Goal: Task Accomplishment & Management: Manage account settings

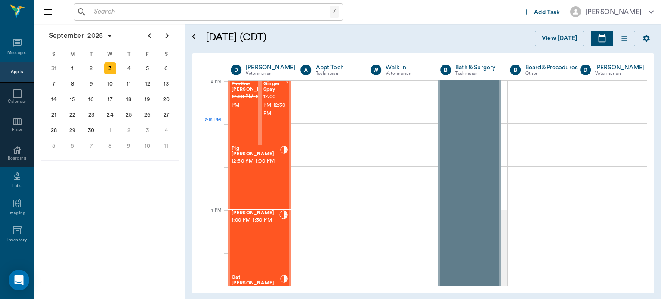
scroll to position [519, 0]
click at [273, 119] on span "12:00 PM - 12:30 PM" at bounding box center [274, 106] width 22 height 26
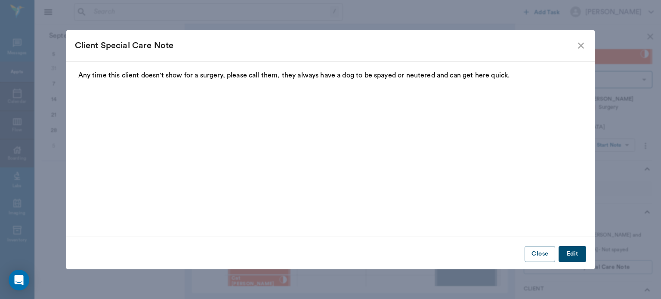
click at [581, 43] on icon "close" at bounding box center [580, 45] width 10 height 10
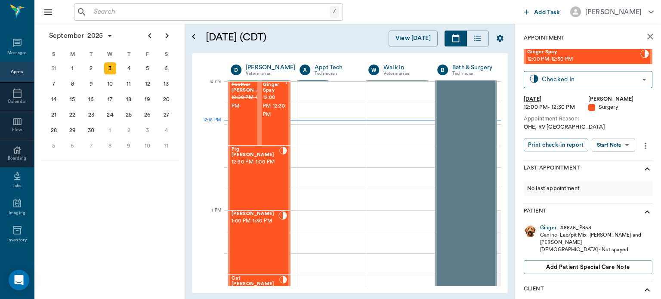
click at [550, 227] on div "Ginger" at bounding box center [548, 227] width 16 height 7
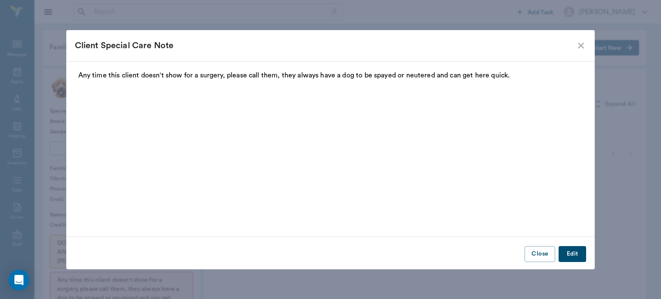
click at [580, 43] on icon "close" at bounding box center [580, 45] width 10 height 10
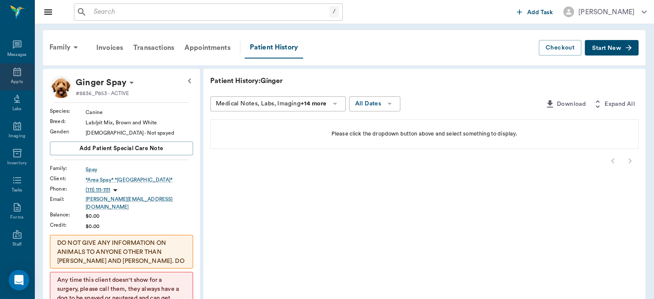
click at [18, 81] on div "Appts" at bounding box center [17, 82] width 12 height 6
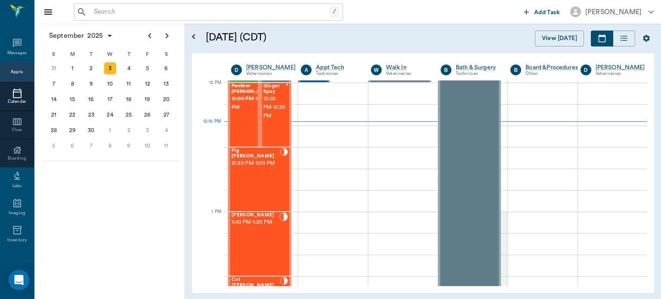
scroll to position [517, 0]
click at [270, 107] on span "12:00 PM - 12:30 PM" at bounding box center [274, 108] width 22 height 26
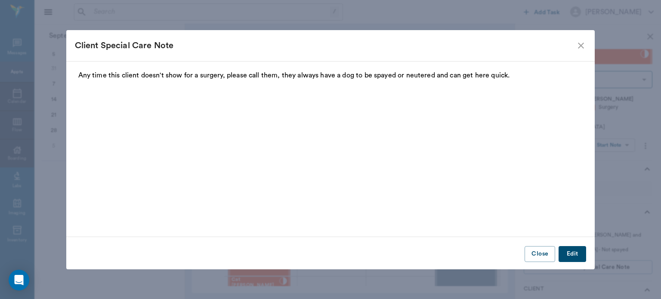
click at [583, 46] on icon "close" at bounding box center [580, 45] width 10 height 10
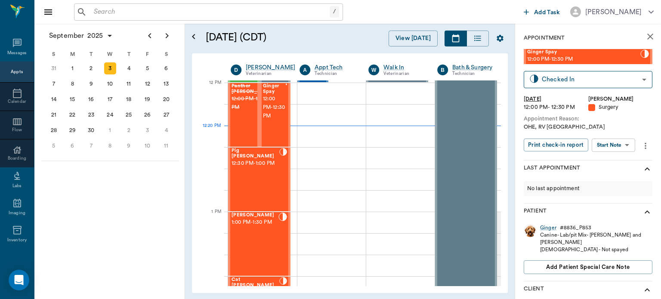
click at [621, 145] on body "/ ​ Add Task Dr. Bert Ellsworth Nectar Messages Appts Calendar Flow Boarding La…" at bounding box center [330, 149] width 661 height 299
click at [614, 173] on button "Start Surgery" at bounding box center [606, 177] width 35 height 10
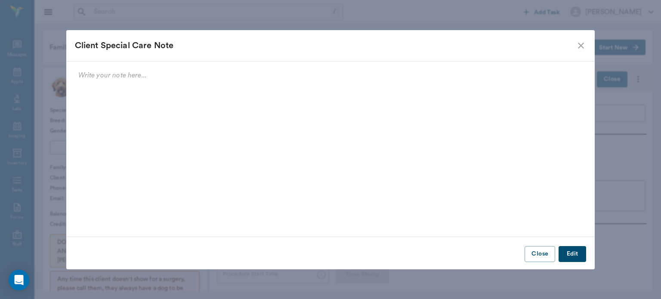
click at [576, 32] on div "Client Special Care Note" at bounding box center [330, 45] width 528 height 31
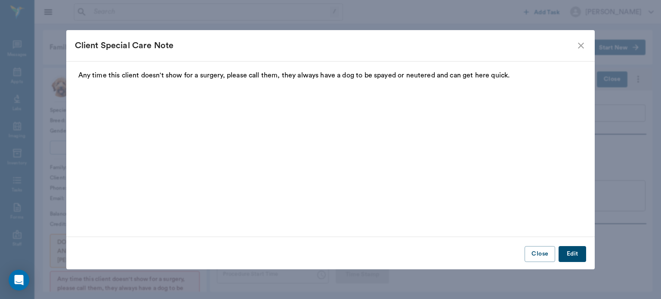
click at [581, 46] on icon "close" at bounding box center [580, 45] width 10 height 10
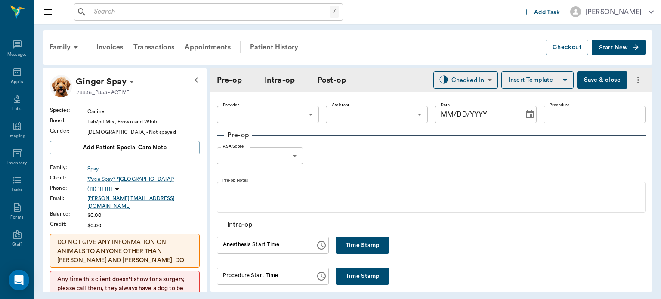
type input "63ec2f075fda476ae8351a4d"
type input "[DATE]"
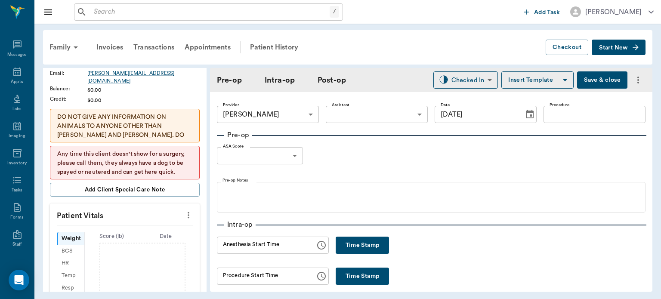
scroll to position [126, 0]
click at [184, 212] on icon "more" at bounding box center [188, 214] width 9 height 10
click at [146, 217] on li "Enter Vitals" at bounding box center [146, 223] width 86 height 16
click at [123, 232] on input "text" at bounding box center [124, 240] width 75 height 17
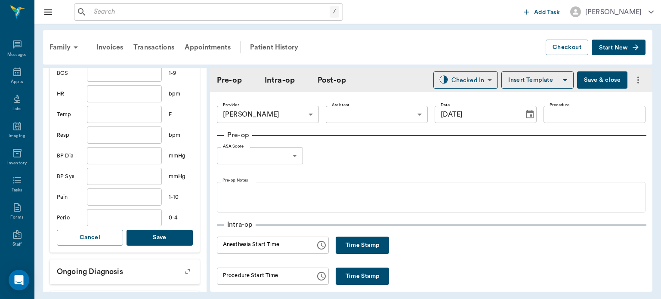
scroll to position [315, 0]
type input "38.8"
click at [169, 232] on button "Save" at bounding box center [159, 236] width 66 height 16
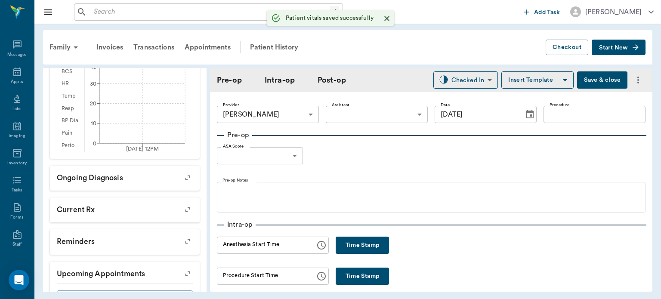
scroll to position [325, 0]
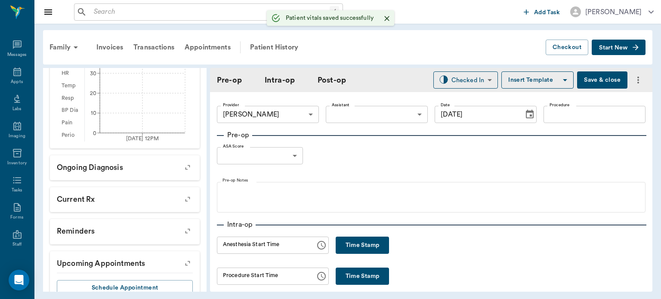
click at [380, 114] on body "/ ​ Add Task Dr. Bert Ellsworth Nectar Messages Appts Labs Imaging Inventory Ta…" at bounding box center [330, 149] width 661 height 299
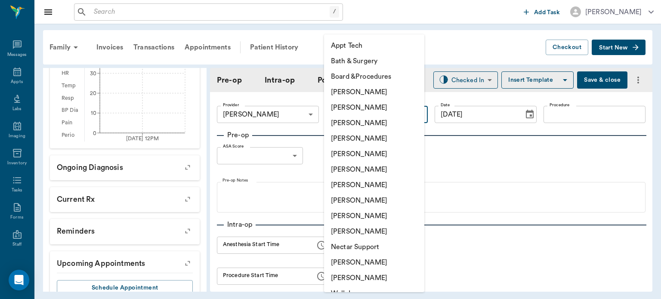
click at [385, 207] on li "[PERSON_NAME]" at bounding box center [374, 200] width 100 height 15
type input "63ec2e7e52e12b0ba117b124"
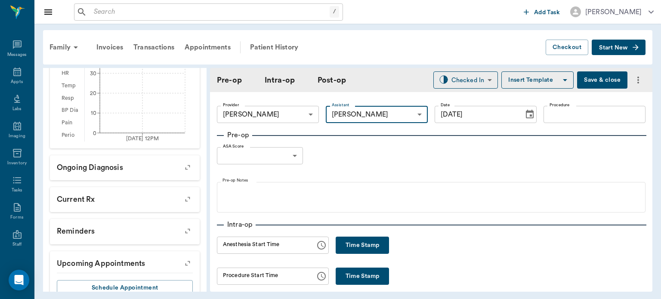
click at [578, 117] on input "Procedure" at bounding box center [594, 114] width 102 height 17
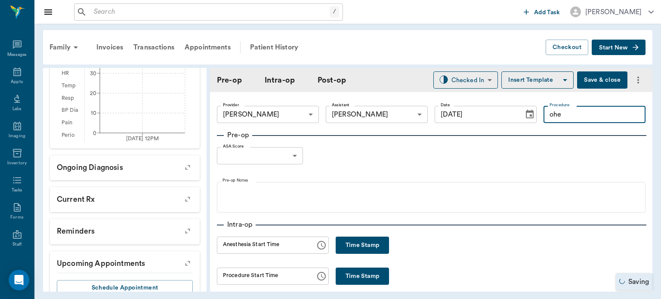
type input "ohe"
click at [288, 156] on body "/ ​ Add Task Dr. Bert Ellsworth Nectar Messages Appts Labs Imaging Inventory Ta…" at bounding box center [330, 149] width 661 height 299
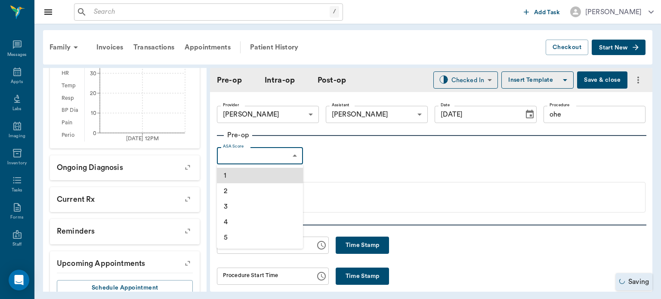
click at [250, 176] on li "1" at bounding box center [260, 175] width 86 height 15
type input "1"
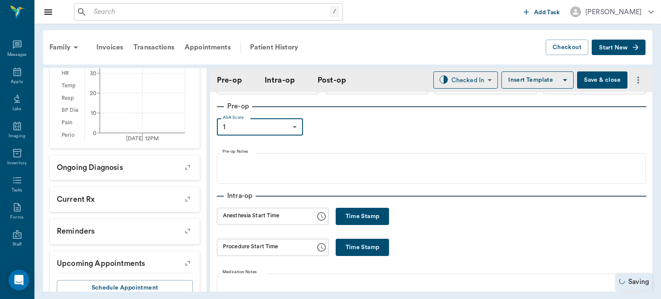
scroll to position [0, 0]
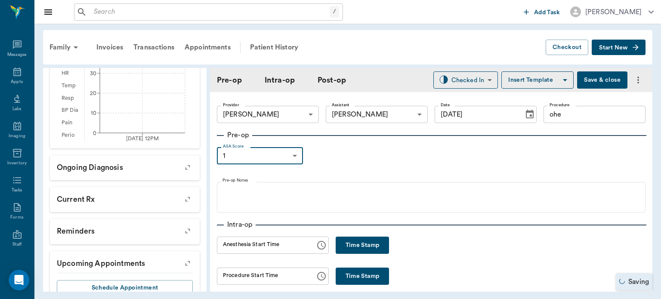
click at [529, 77] on button "Insert Template" at bounding box center [537, 79] width 72 height 17
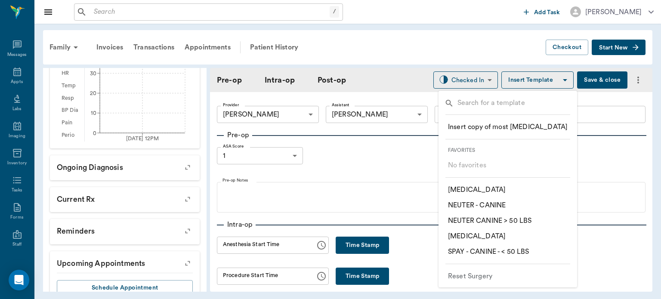
click at [524, 253] on p "​ SPAY - CANINE - < 50 LBS" at bounding box center [488, 251] width 81 height 10
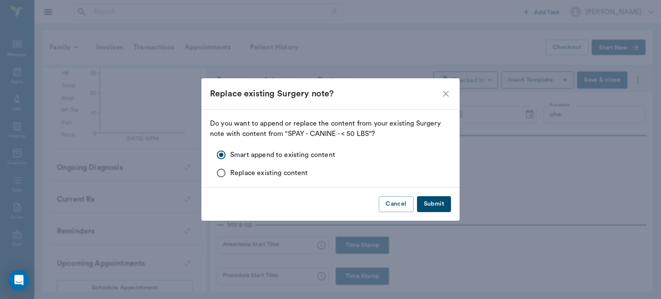
click at [442, 206] on button "Submit" at bounding box center [434, 204] width 34 height 16
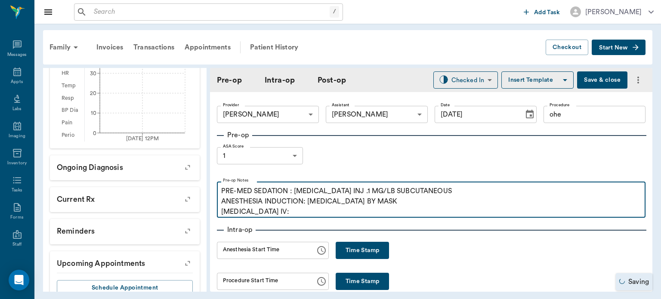
click at [294, 212] on p "PRE-MED SEDATION : ACEPROMAZINE INJ .1 MG/LB SUBCUTANEOUS ANESTHESIA INDUCTION:…" at bounding box center [431, 201] width 420 height 31
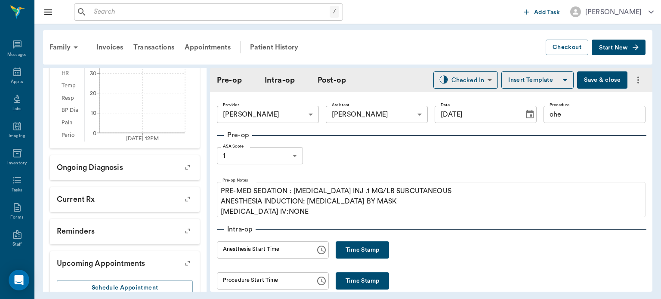
click at [575, 117] on input "ohe" at bounding box center [594, 114] width 102 height 17
type input "o"
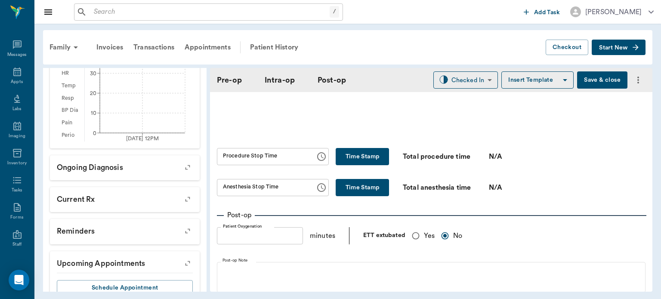
scroll to position [500, 0]
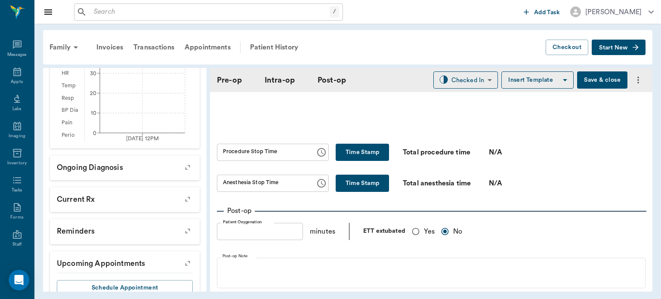
type input "SPAY"
click at [417, 237] on input "Yes" at bounding box center [415, 231] width 16 height 16
radio input "true"
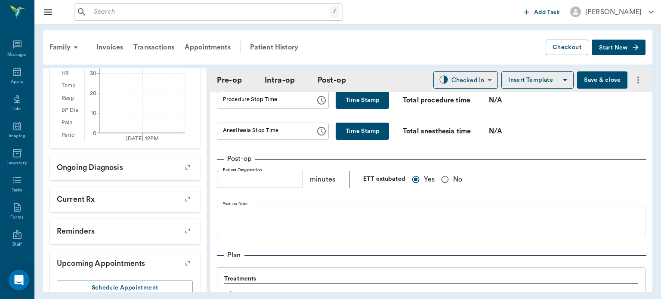
scroll to position [660, 0]
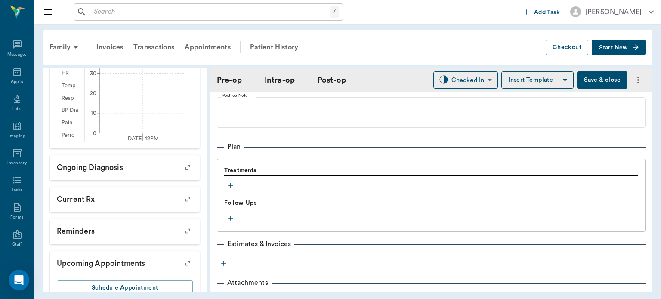
click at [231, 189] on icon "button" at bounding box center [230, 185] width 9 height 9
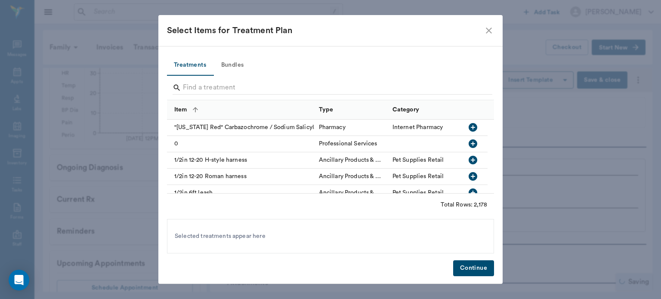
click at [238, 62] on button "Bundles" at bounding box center [232, 65] width 39 height 21
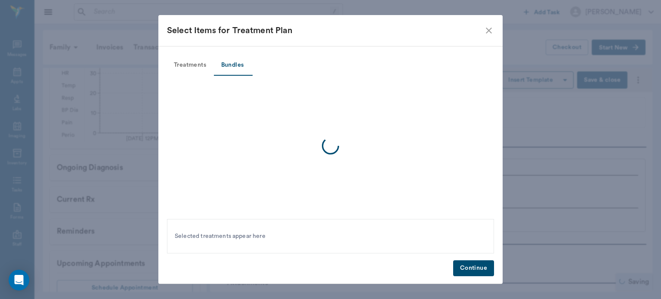
click at [232, 69] on button "Bundles" at bounding box center [232, 65] width 39 height 21
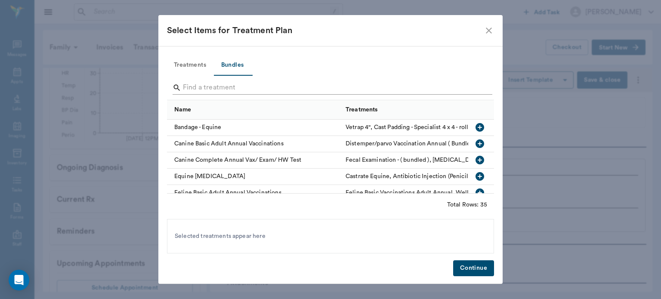
click at [203, 84] on input "Search" at bounding box center [331, 88] width 296 height 14
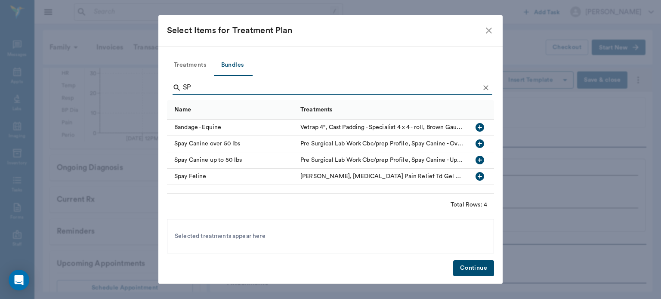
type input "SP"
click at [482, 161] on icon "button" at bounding box center [479, 160] width 9 height 9
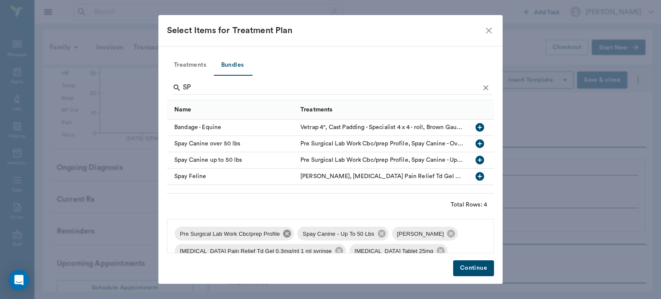
click at [283, 235] on icon at bounding box center [287, 234] width 8 height 8
click at [326, 232] on icon at bounding box center [327, 233] width 9 height 9
click at [428, 233] on icon at bounding box center [432, 233] width 9 height 9
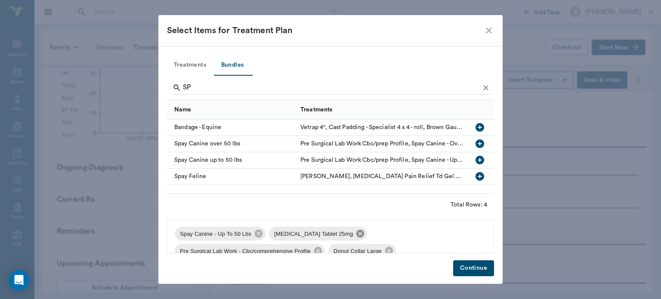
click at [356, 230] on icon at bounding box center [360, 234] width 8 height 8
click at [402, 236] on span "Pre Surgical Lab Work - Cbc/comprehensive Profile" at bounding box center [339, 234] width 141 height 9
click at [408, 236] on icon at bounding box center [412, 234] width 8 height 8
click at [326, 234] on icon at bounding box center [330, 234] width 8 height 8
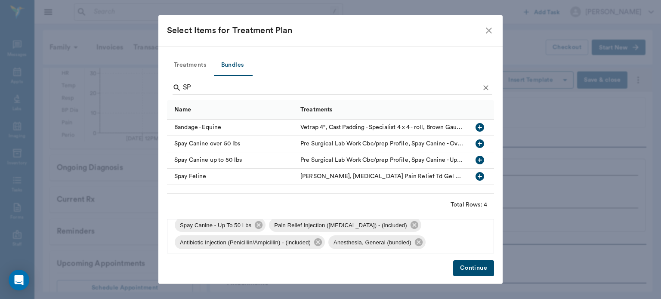
scroll to position [6, 0]
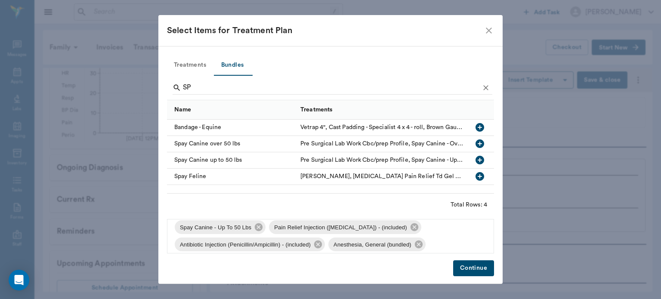
click at [481, 265] on button "Continue" at bounding box center [473, 268] width 41 height 16
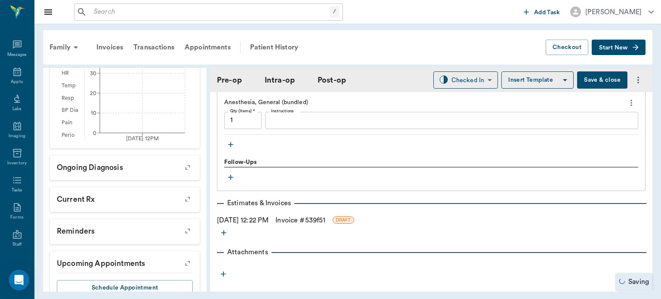
scroll to position [883, 0]
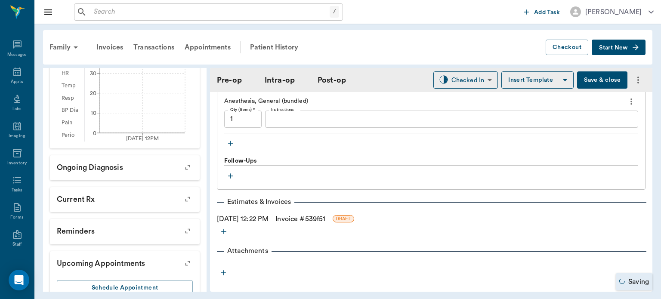
click at [231, 146] on icon "button" at bounding box center [230, 143] width 5 height 5
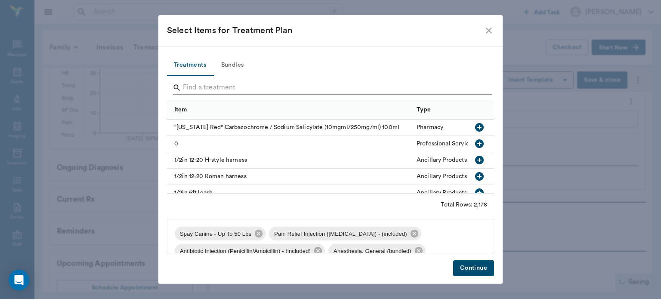
click at [208, 91] on input "Search" at bounding box center [331, 88] width 296 height 14
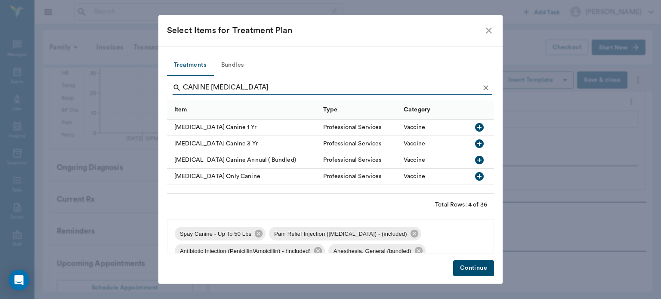
type input "CANINE RABIES"
click at [481, 126] on icon "button" at bounding box center [479, 127] width 9 height 9
click at [467, 272] on button "Continue" at bounding box center [473, 268] width 41 height 16
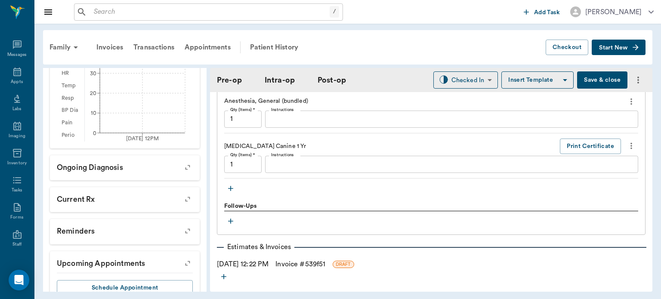
click at [230, 191] on icon "button" at bounding box center [230, 188] width 5 height 5
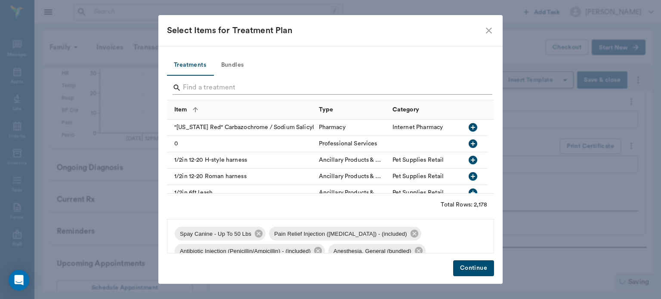
click at [222, 89] on input "Search" at bounding box center [331, 88] width 296 height 14
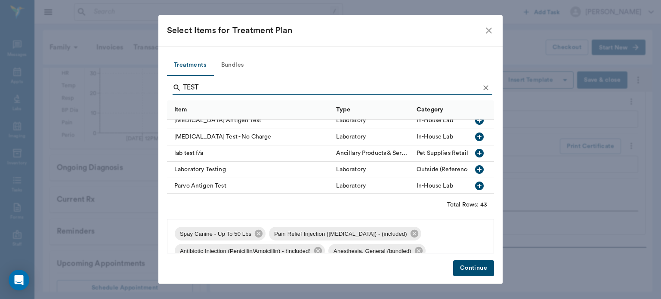
scroll to position [355, 0]
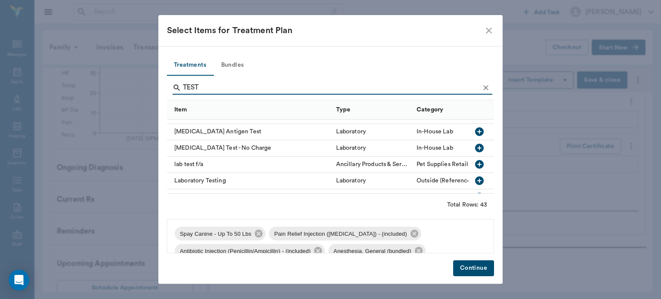
type input "TEST"
click at [475, 150] on icon "button" at bounding box center [479, 148] width 9 height 9
click at [479, 270] on button "Continue" at bounding box center [473, 268] width 41 height 16
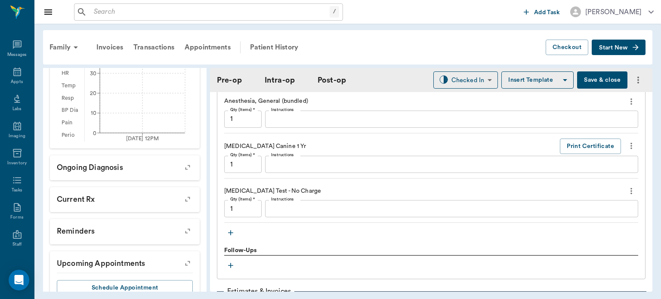
click at [305, 208] on textarea "Instructions" at bounding box center [451, 209] width 361 height 10
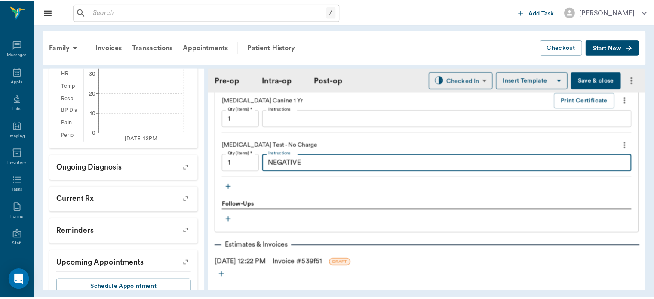
scroll to position [984, 0]
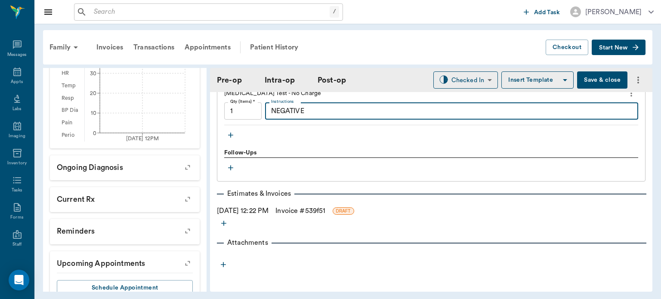
type textarea "NEGATIVE"
click at [325, 211] on link "Invoice # 539f51" at bounding box center [300, 211] width 50 height 10
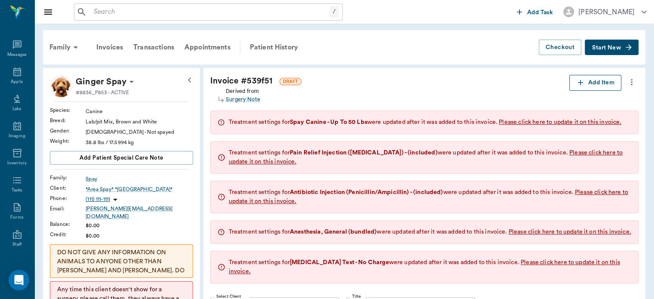
click at [606, 77] on button "Add Item" at bounding box center [595, 83] width 52 height 16
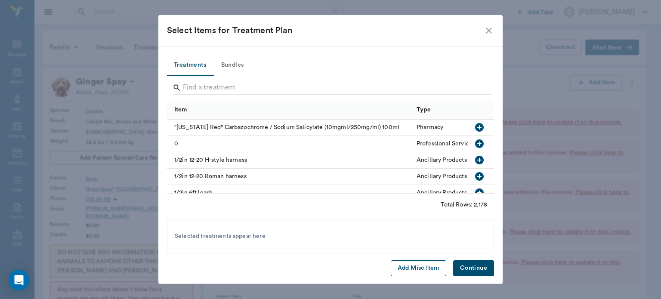
click at [409, 270] on button "Add Misc Item" at bounding box center [417, 268] width 55 height 16
click at [479, 267] on button "Continue" at bounding box center [473, 268] width 41 height 16
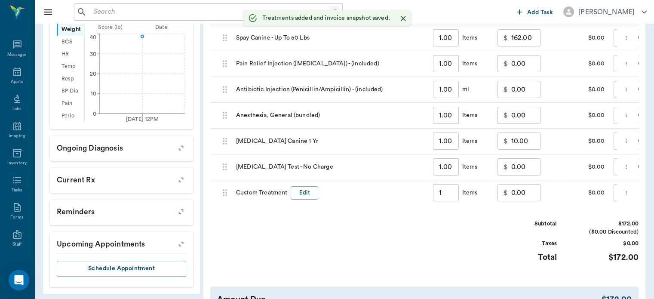
type input "1.00"
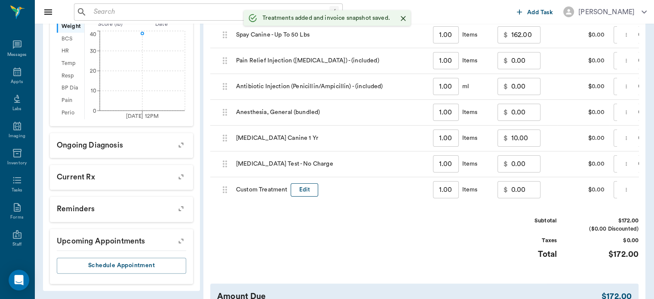
click at [306, 185] on button "Edit" at bounding box center [305, 189] width 28 height 13
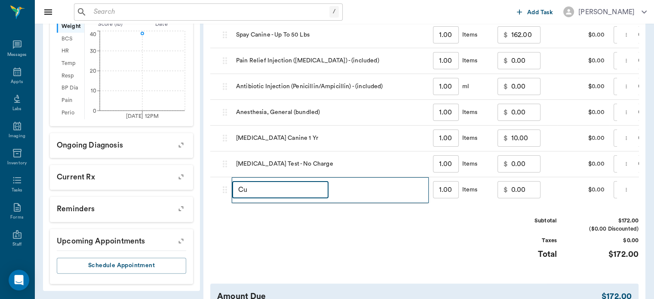
type input "C"
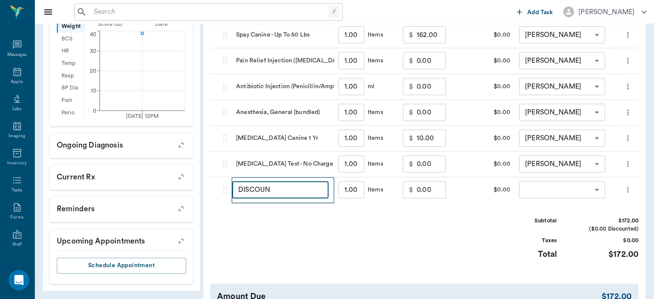
type input "DISCOUNT"
click at [426, 190] on input "0.00" at bounding box center [431, 189] width 29 height 17
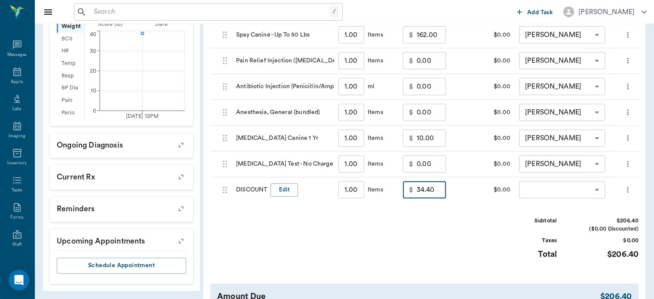
type input "34.40"
click at [571, 192] on body "/ ​ Add Task Dr. Bert Ellsworth Nectar Messages Appts Labs Imaging Inventory Ta…" at bounding box center [327, 17] width 654 height 728
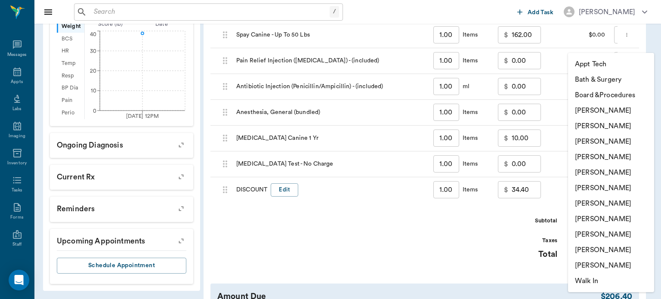
click at [625, 158] on li "[PERSON_NAME]" at bounding box center [611, 156] width 86 height 15
type input "none-63ec2f075fda476ae8351a4d"
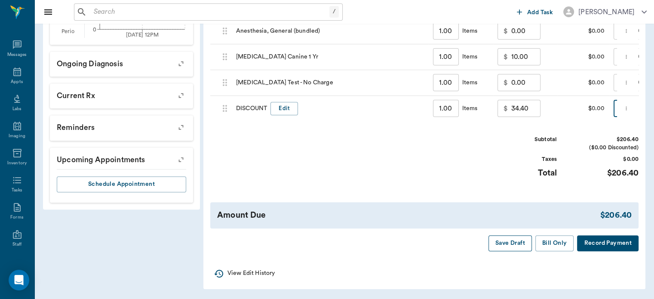
click at [510, 251] on button "Save Draft" at bounding box center [510, 243] width 43 height 16
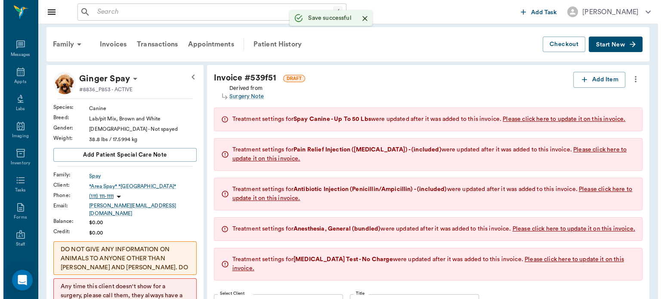
scroll to position [0, 0]
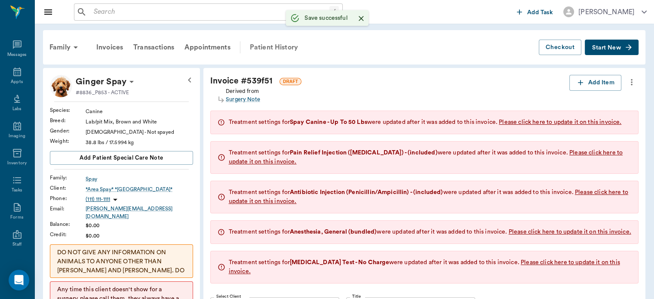
click at [287, 48] on div "Patient History" at bounding box center [274, 47] width 58 height 21
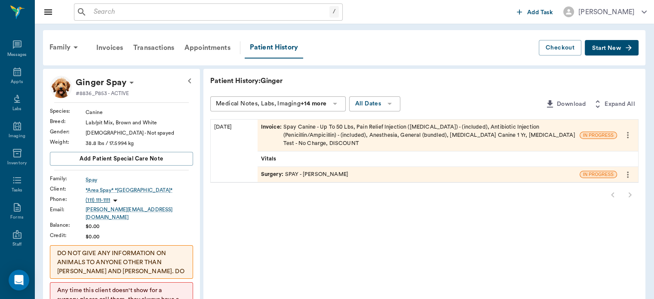
click at [274, 170] on span "Surgery :" at bounding box center [273, 174] width 24 height 8
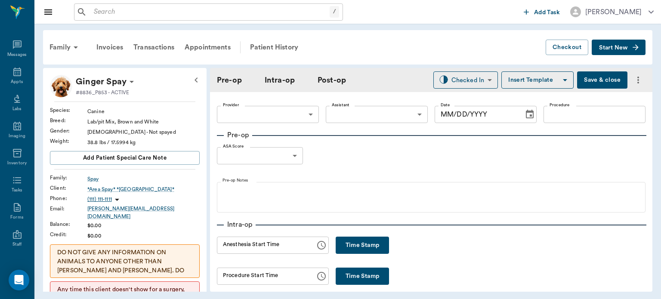
type input "63ec2f075fda476ae8351a4d"
type input "63ec2e7e52e12b0ba117b124"
type input "SPAY"
type input "1"
radio input "true"
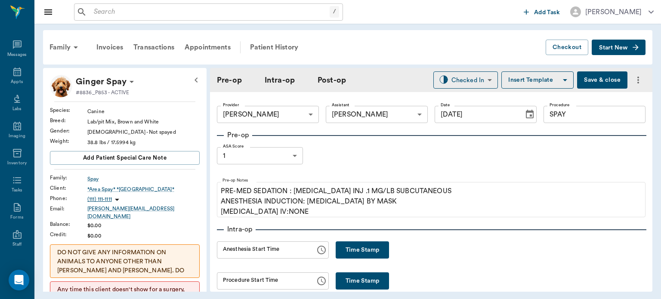
type input "[DATE]"
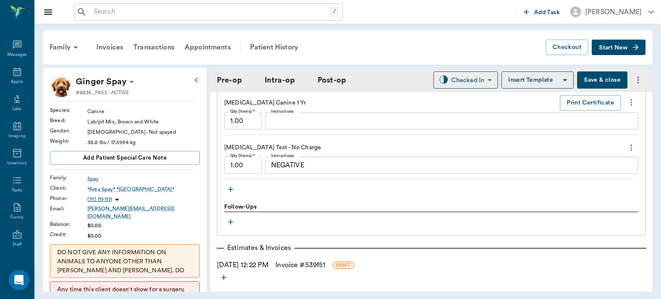
scroll to position [922, 0]
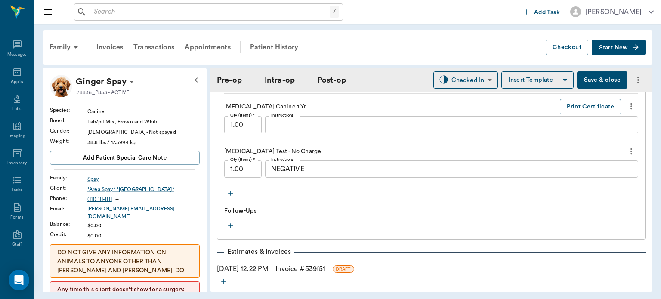
click at [592, 81] on button "Save & close" at bounding box center [602, 79] width 50 height 17
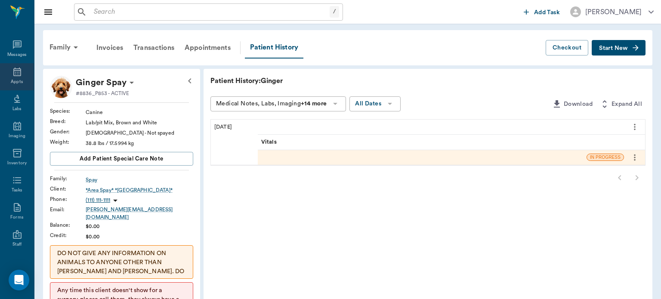
click at [14, 74] on icon at bounding box center [17, 72] width 10 height 10
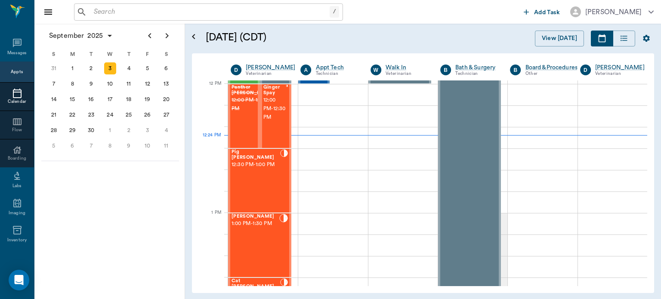
scroll to position [516, 0]
click at [258, 232] on div "Tucker Foster 1:00 PM - 1:30 PM" at bounding box center [255, 245] width 48 height 63
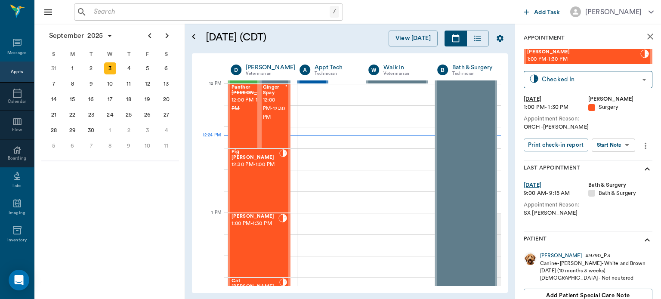
click at [618, 145] on body "/ ​ Add Task Dr. Bert Ellsworth Nectar Messages Appts Calendar Flow Boarding La…" at bounding box center [330, 149] width 661 height 299
click at [611, 177] on button "Start Surgery" at bounding box center [606, 177] width 35 height 10
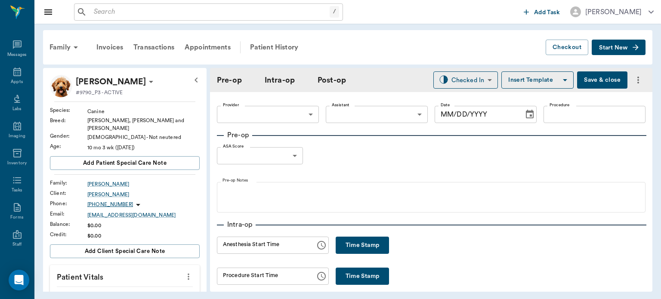
type input "63ec2f075fda476ae8351a4d"
type input "[DATE]"
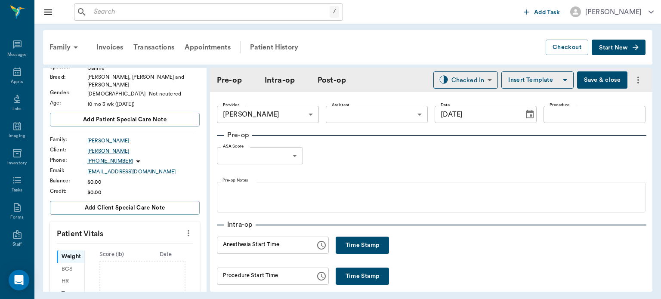
scroll to position [64, 0]
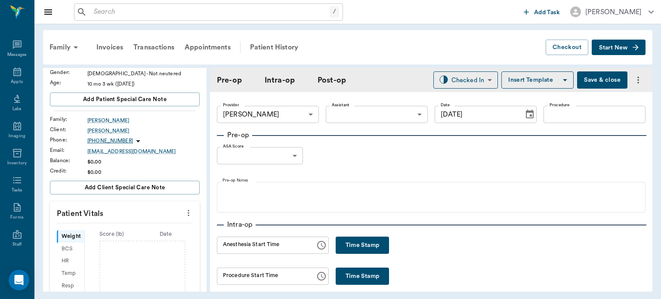
click at [185, 208] on icon "more" at bounding box center [188, 213] width 9 height 10
click at [133, 216] on li "Enter Vitals" at bounding box center [146, 222] width 86 height 16
click at [125, 231] on input "text" at bounding box center [124, 238] width 75 height 17
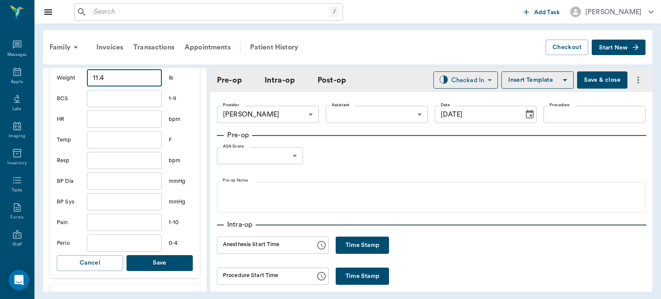
type input "11.4"
click at [161, 256] on button "Save" at bounding box center [159, 263] width 66 height 16
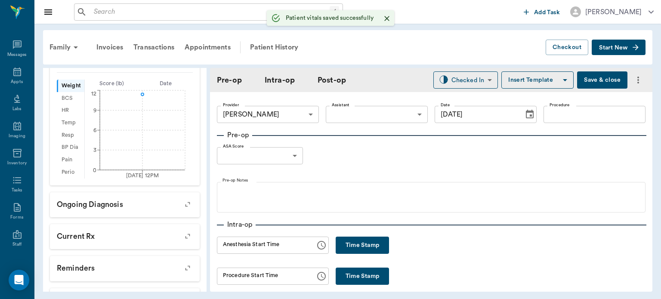
scroll to position [235, 0]
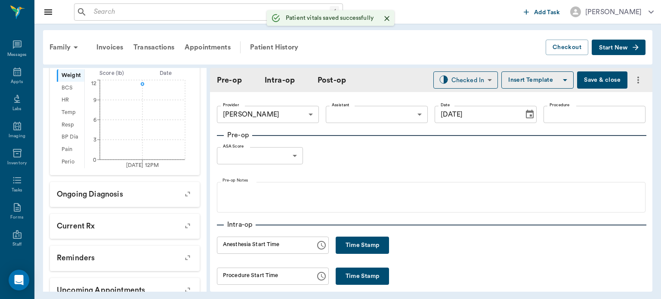
click at [364, 119] on body "/ ​ Add Task Dr. Bert Ellsworth Nectar Messages Appts Labs Imaging Inventory Ta…" at bounding box center [330, 149] width 661 height 299
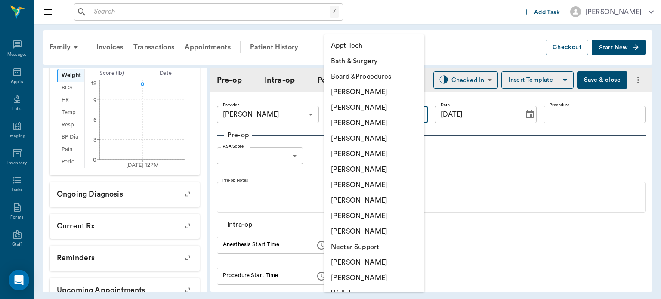
click at [376, 204] on li "[PERSON_NAME]" at bounding box center [374, 200] width 100 height 15
type input "63ec2e7e52e12b0ba117b124"
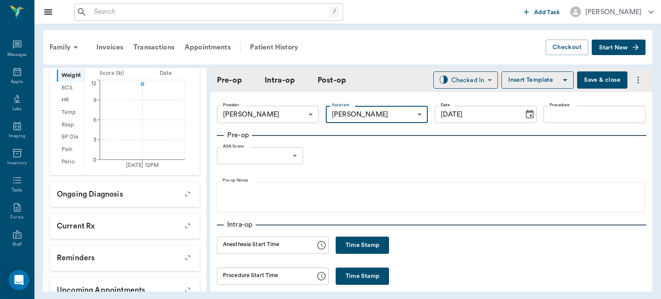
click at [563, 117] on input "Procedure" at bounding box center [594, 114] width 102 height 17
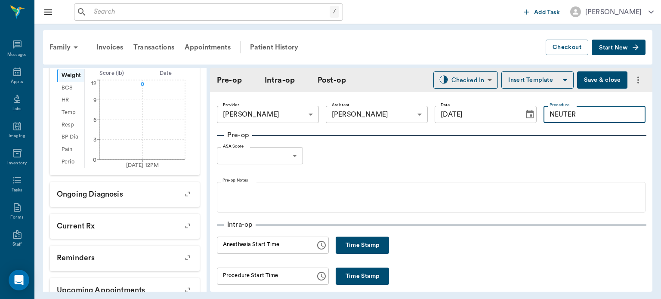
type input "NEUTER"
click at [545, 83] on button "Insert Template" at bounding box center [537, 79] width 72 height 17
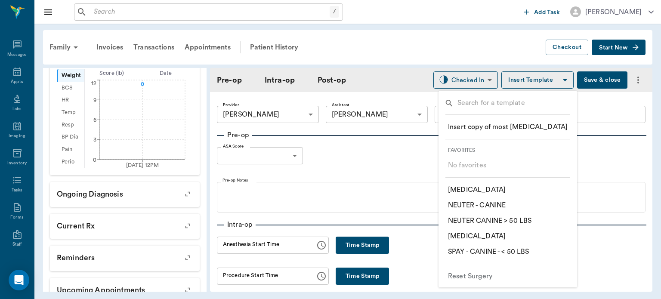
click at [497, 205] on p "​ NEUTER - CANINE" at bounding box center [477, 205] width 58 height 10
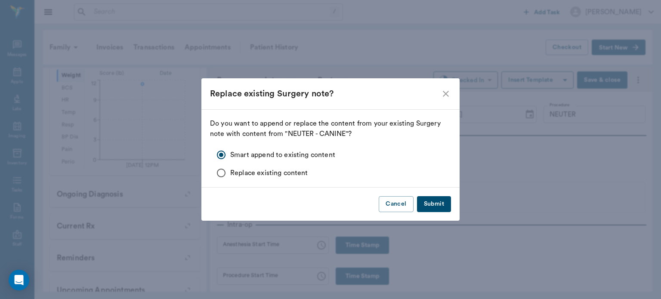
click at [435, 208] on button "Submit" at bounding box center [434, 204] width 34 height 16
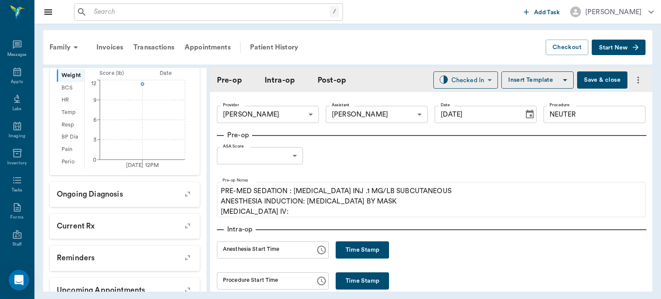
click at [296, 163] on body "/ ​ Add Task Dr. Bert Ellsworth Nectar Messages Appts Labs Imaging Inventory Ta…" at bounding box center [330, 149] width 661 height 299
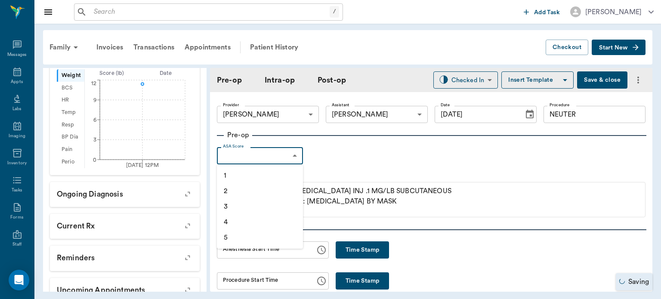
click at [271, 180] on li "1" at bounding box center [260, 175] width 86 height 15
type input "1"
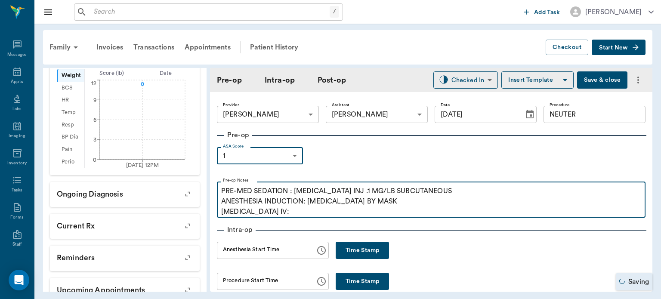
click at [292, 207] on p "PRE-MED SEDATION : ACEPROMAZINE INJ .1 MG/LB SUBCUTANEOUS ANESTHESIA INDUCTION:…" at bounding box center [431, 201] width 420 height 31
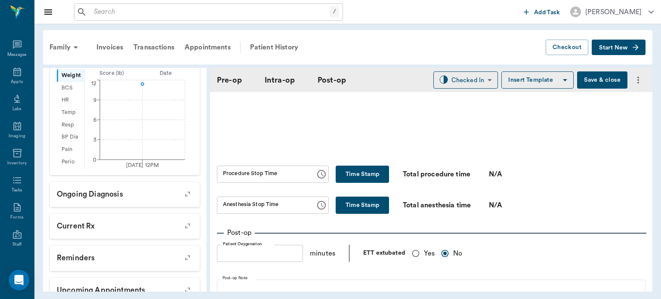
click at [407, 258] on input "Yes" at bounding box center [415, 253] width 16 height 16
radio input "true"
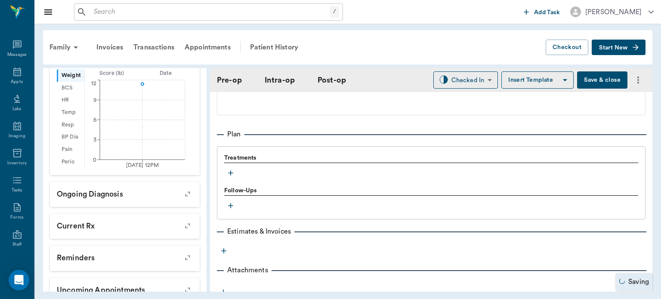
scroll to position [673, 0]
click at [232, 171] on icon "button" at bounding box center [230, 172] width 9 height 9
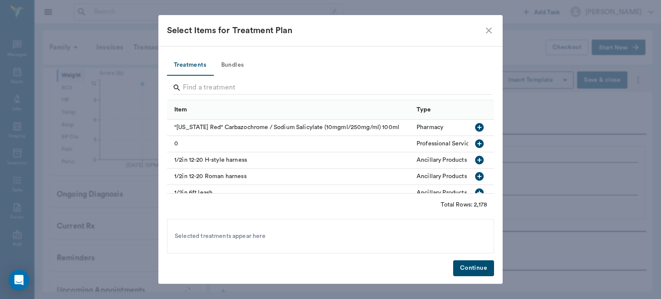
click at [239, 63] on button "Bundles" at bounding box center [232, 65] width 39 height 21
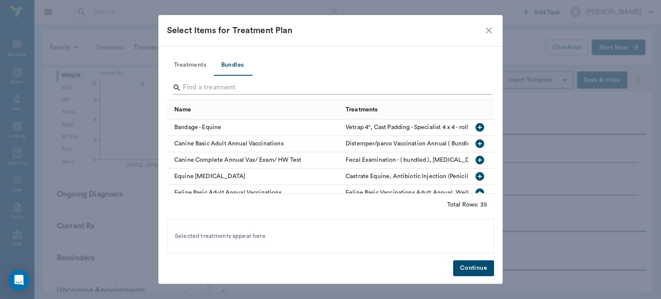
click at [205, 89] on input "Search" at bounding box center [331, 88] width 296 height 14
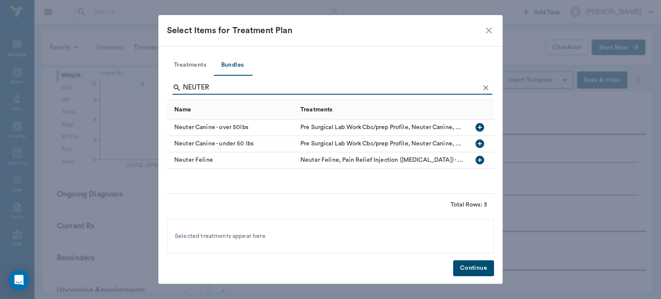
type input "NEUTER"
click at [482, 141] on icon "button" at bounding box center [479, 143] width 9 height 9
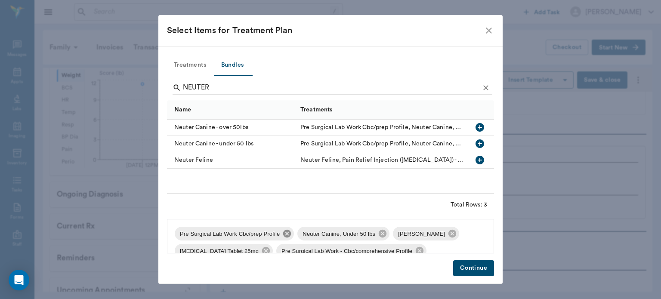
click at [283, 233] on icon at bounding box center [287, 234] width 8 height 8
click at [328, 232] on icon at bounding box center [329, 233] width 9 height 9
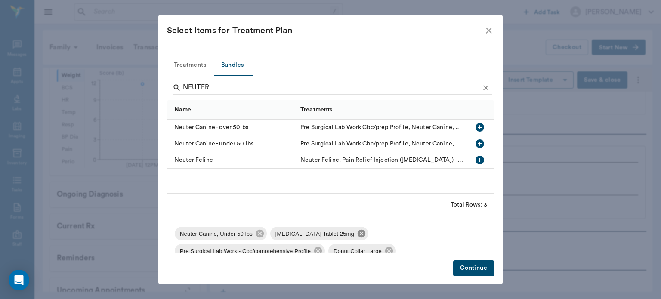
click at [357, 234] on icon at bounding box center [361, 234] width 8 height 8
click at [409, 235] on icon at bounding box center [413, 234] width 8 height 8
click at [329, 234] on icon at bounding box center [330, 234] width 8 height 8
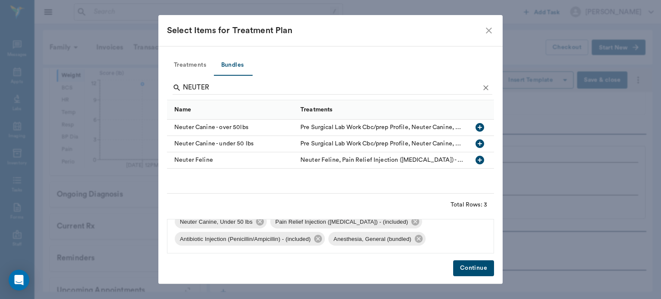
click at [470, 267] on button "Continue" at bounding box center [473, 268] width 41 height 16
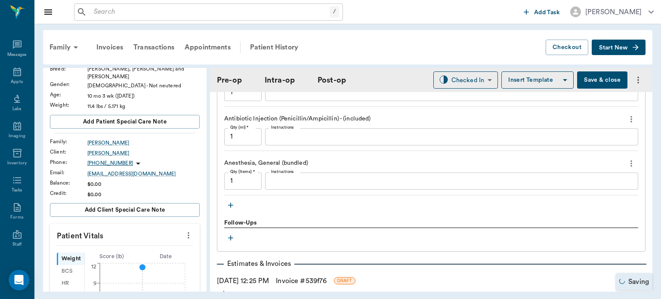
scroll to position [824, 0]
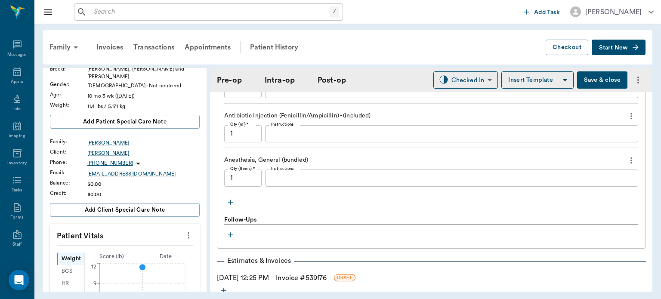
click at [230, 203] on icon "button" at bounding box center [230, 202] width 5 height 5
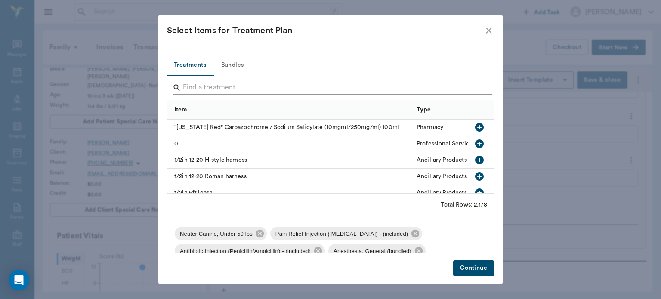
click at [217, 84] on input "Search" at bounding box center [331, 88] width 296 height 14
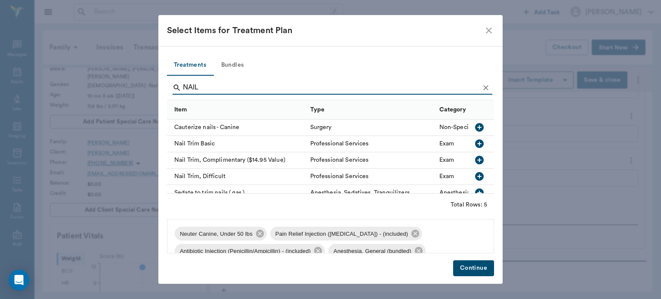
type input "NAIL"
click at [474, 143] on icon "button" at bounding box center [479, 143] width 10 height 10
click at [475, 270] on button "Continue" at bounding box center [473, 268] width 41 height 16
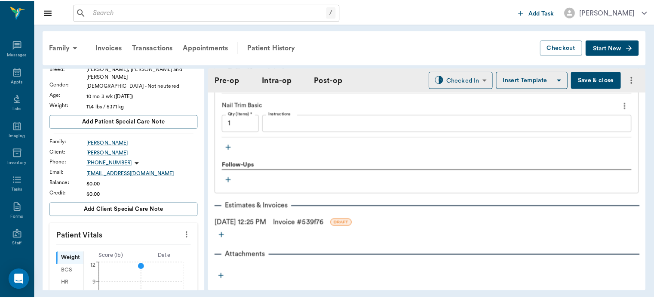
scroll to position [934, 0]
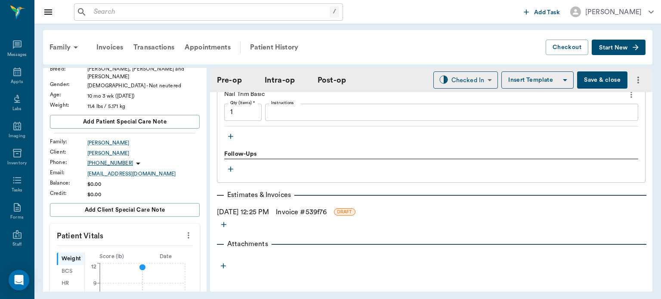
click at [599, 83] on button "Save & close" at bounding box center [602, 79] width 50 height 17
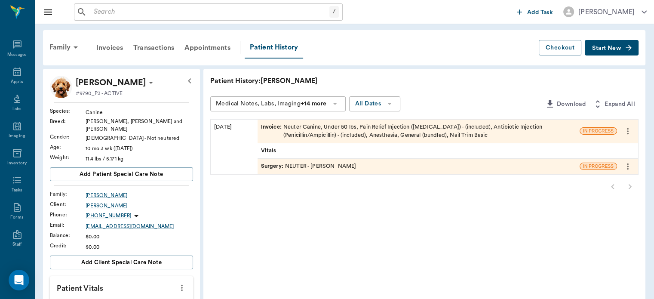
click at [15, 74] on icon at bounding box center [17, 72] width 8 height 9
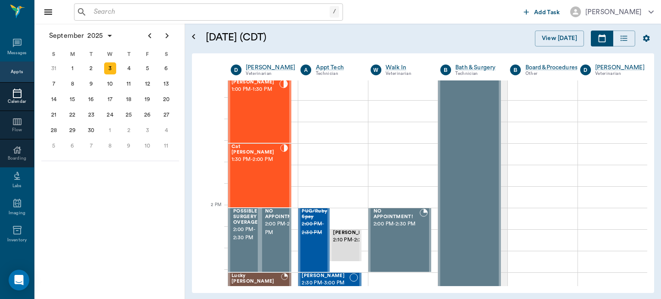
scroll to position [654, 0]
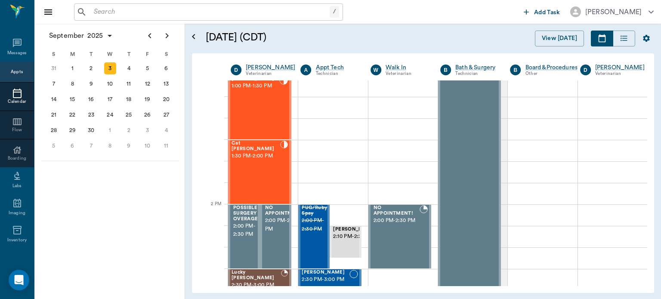
click at [257, 172] on div "Cat Woodruff 1:30 PM - 2:00 PM" at bounding box center [255, 172] width 49 height 63
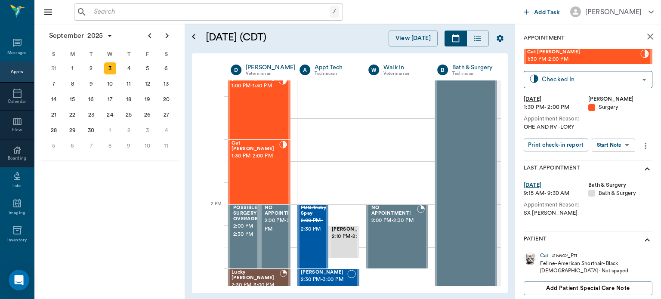
click at [617, 144] on body "/ ​ Add Task Dr. Bert Ellsworth Nectar Messages Appts Calendar Flow Boarding La…" at bounding box center [330, 149] width 661 height 299
click at [614, 174] on button "Start Surgery" at bounding box center [606, 177] width 35 height 10
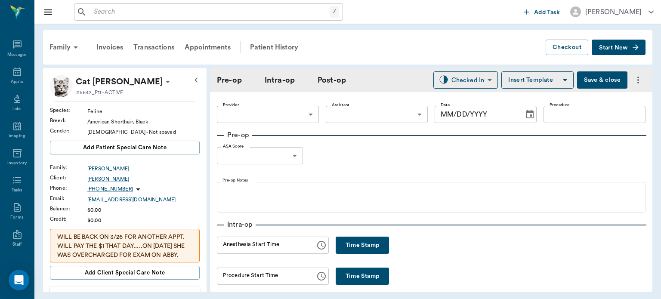
type input "63ec2f075fda476ae8351a4d"
type input "[DATE]"
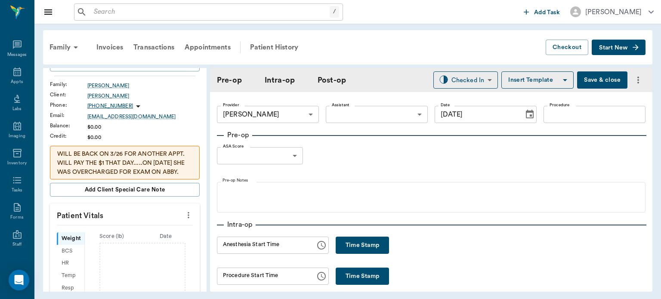
scroll to position [83, 0]
click at [187, 213] on icon "more" at bounding box center [188, 215] width 2 height 6
click at [152, 229] on span "Enter Vitals" at bounding box center [146, 228] width 72 height 9
click at [136, 239] on input "text" at bounding box center [124, 240] width 75 height 17
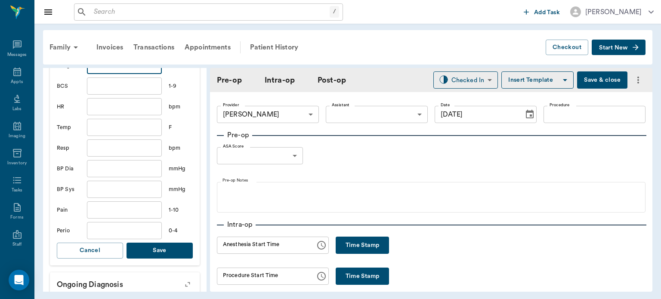
type input "9"
click at [173, 248] on button "Save" at bounding box center [159, 251] width 66 height 16
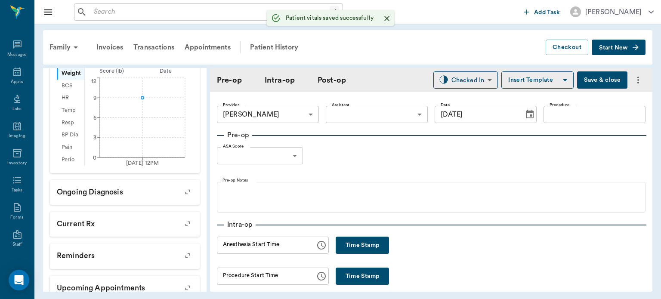
scroll to position [269, 0]
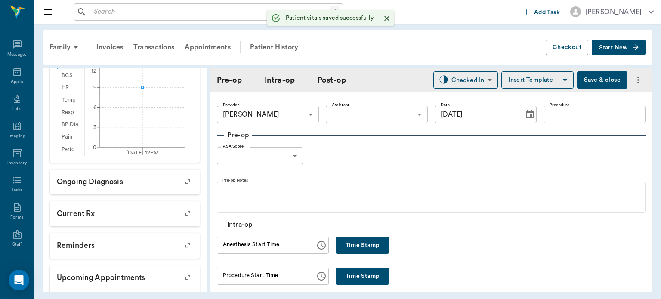
click at [371, 117] on body "/ ​ Add Task Dr. Bert Ellsworth Nectar Messages Appts Labs Imaging Inventory Ta…" at bounding box center [330, 149] width 661 height 299
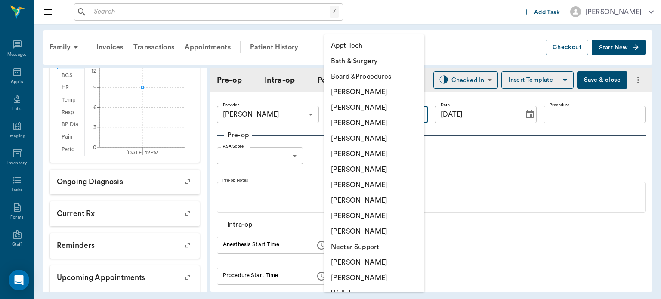
click at [363, 201] on li "[PERSON_NAME]" at bounding box center [374, 200] width 100 height 15
type input "63ec2e7e52e12b0ba117b124"
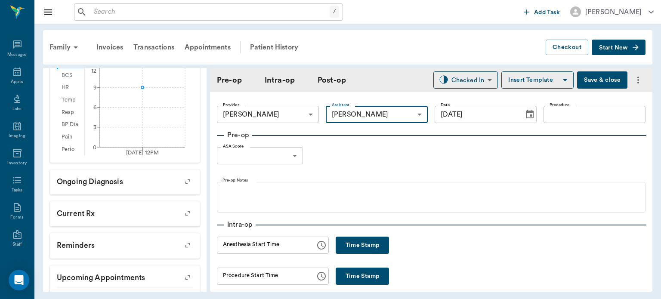
click at [580, 113] on input "Procedure" at bounding box center [594, 114] width 102 height 17
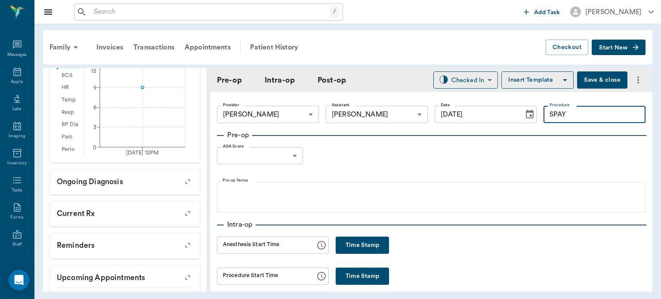
type input "SPAY"
click at [533, 78] on button "Insert Template" at bounding box center [537, 79] width 72 height 17
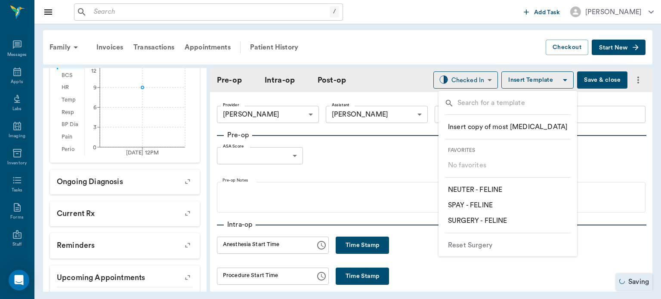
click at [485, 208] on p "​ SPAY - FELINE" at bounding box center [470, 205] width 45 height 10
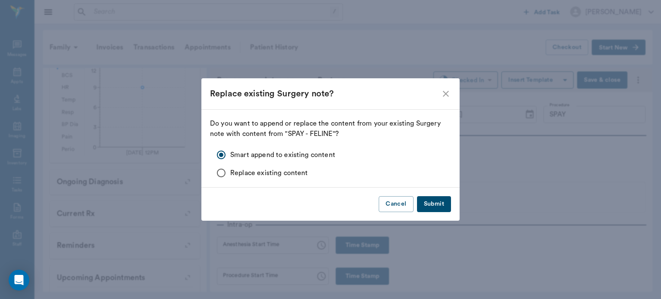
click at [440, 202] on button "Submit" at bounding box center [434, 204] width 34 height 16
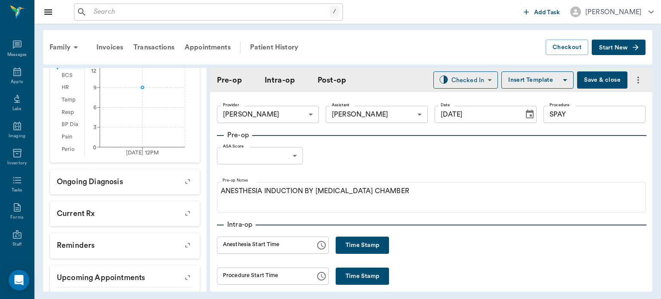
click at [292, 153] on body "/ ​ Add Task Dr. Bert Ellsworth Nectar Messages Appts Labs Imaging Inventory Ta…" at bounding box center [330, 149] width 661 height 299
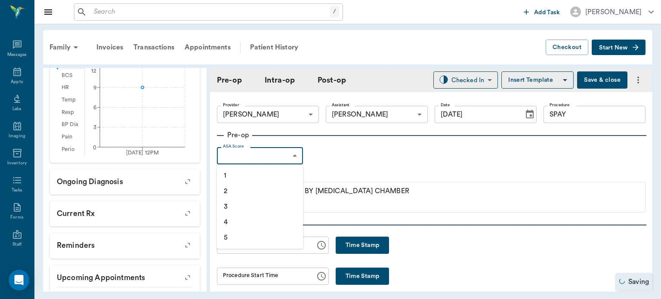
click at [248, 177] on li "1" at bounding box center [260, 175] width 86 height 15
type input "1"
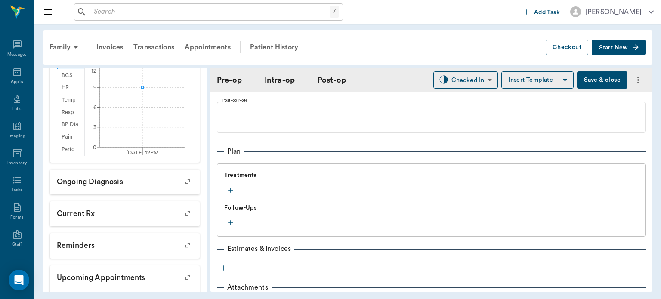
scroll to position [650, 0]
click at [230, 193] on icon "button" at bounding box center [230, 190] width 5 height 5
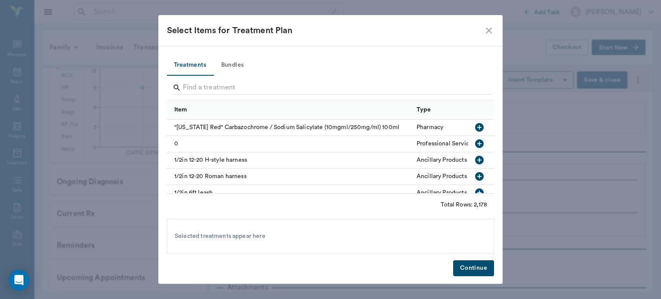
click at [236, 71] on button "Bundles" at bounding box center [232, 65] width 39 height 21
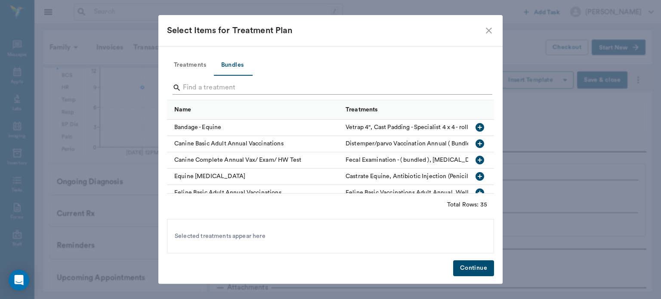
click at [200, 84] on input "Search" at bounding box center [331, 88] width 296 height 14
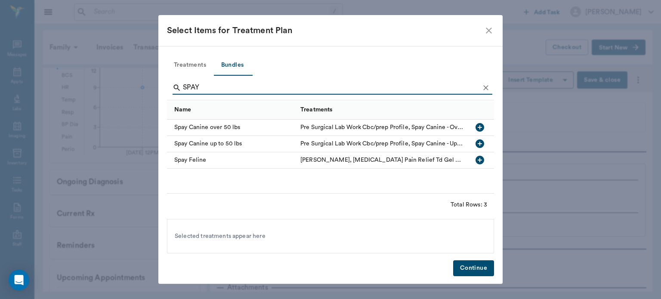
type input "SPAY"
click at [479, 162] on icon "button" at bounding box center [479, 160] width 9 height 9
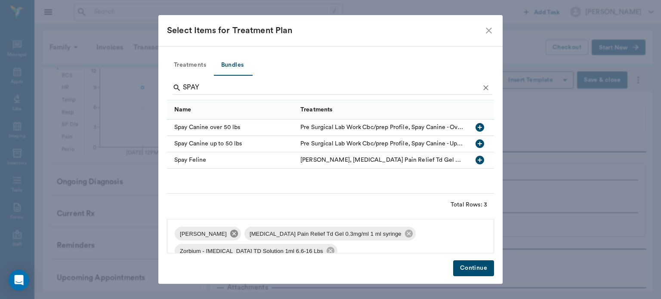
click at [233, 236] on icon at bounding box center [234, 234] width 8 height 8
click at [335, 235] on icon at bounding box center [339, 234] width 8 height 8
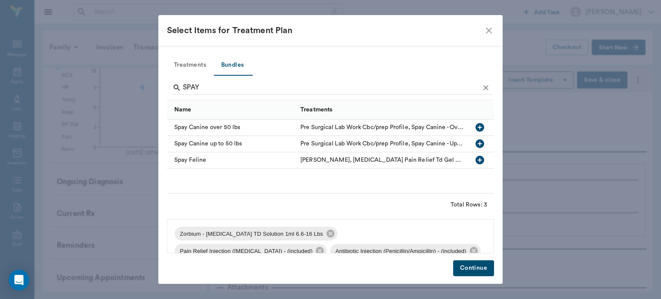
click at [326, 232] on icon at bounding box center [330, 234] width 8 height 8
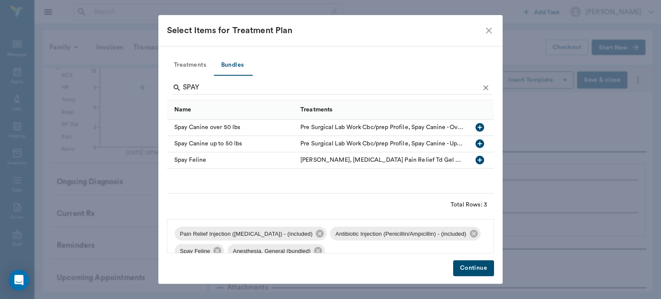
click at [467, 274] on button "Continue" at bounding box center [473, 268] width 41 height 16
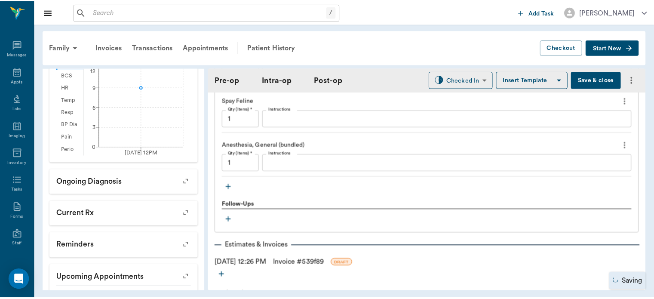
scroll to position [857, 0]
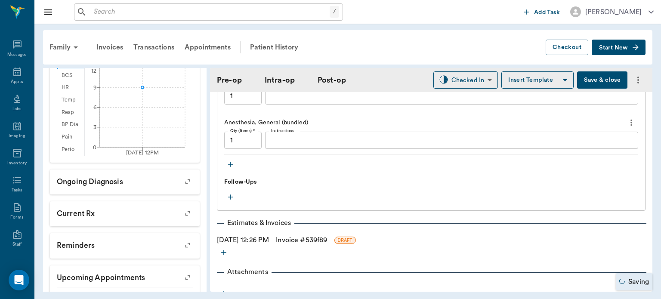
click at [228, 169] on icon "button" at bounding box center [230, 164] width 9 height 9
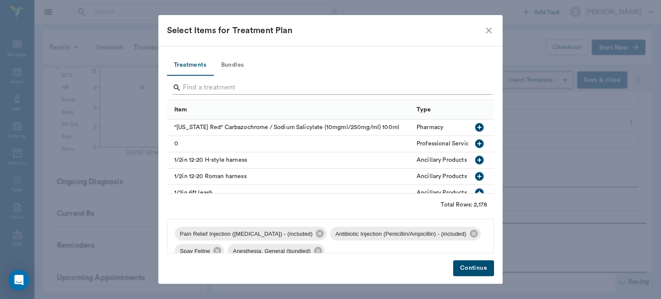
click at [216, 89] on input "Search" at bounding box center [331, 88] width 296 height 14
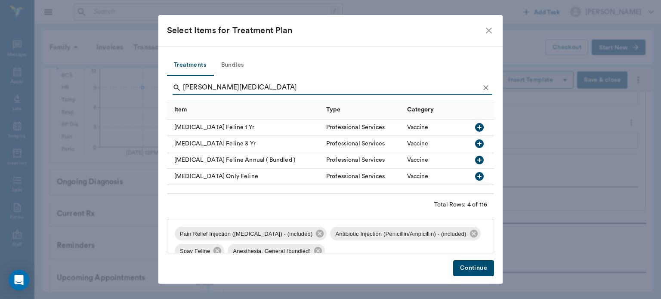
type input "FELINE RABIES"
click at [477, 125] on icon "button" at bounding box center [479, 127] width 9 height 9
click at [476, 272] on button "Continue" at bounding box center [473, 268] width 41 height 16
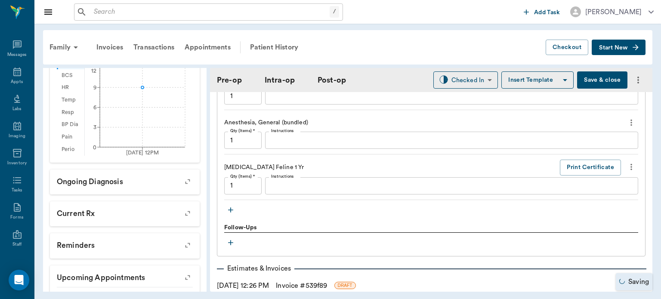
click at [596, 80] on button "Save & close" at bounding box center [602, 79] width 50 height 17
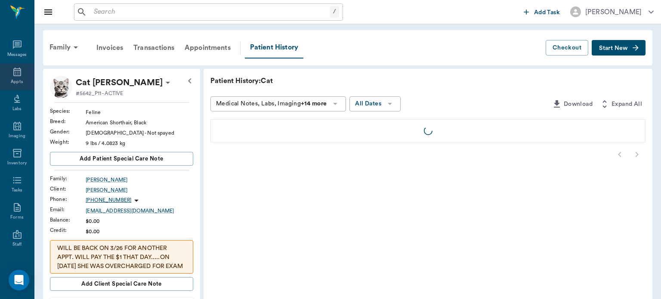
click at [15, 76] on icon at bounding box center [17, 72] width 8 height 9
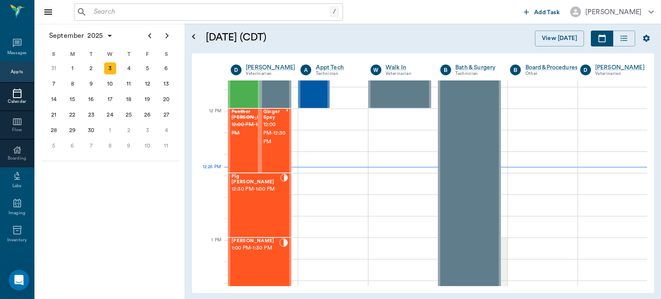
scroll to position [489, 0]
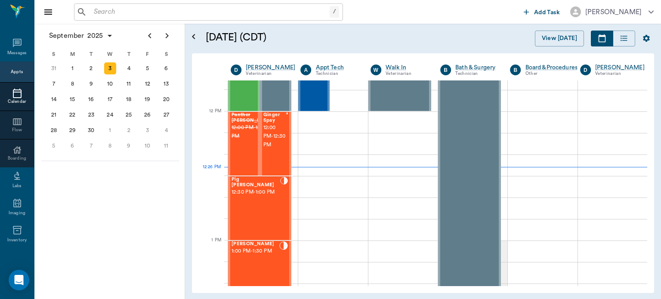
click at [278, 149] on span "12:00 PM - 12:30 PM" at bounding box center [274, 136] width 22 height 26
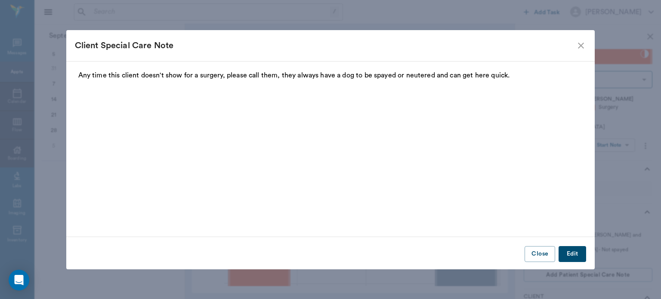
click at [578, 45] on icon "close" at bounding box center [580, 45] width 10 height 10
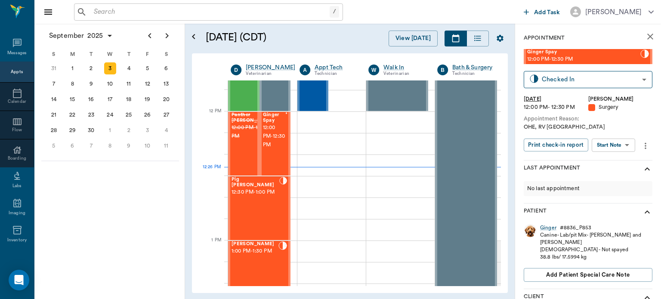
click at [615, 148] on body "/ ​ Add Task Dr. Bert Ellsworth Nectar Messages Appts Calendar Flow Boarding La…" at bounding box center [330, 149] width 661 height 299
click at [609, 176] on button "View Surgery" at bounding box center [606, 177] width 35 height 10
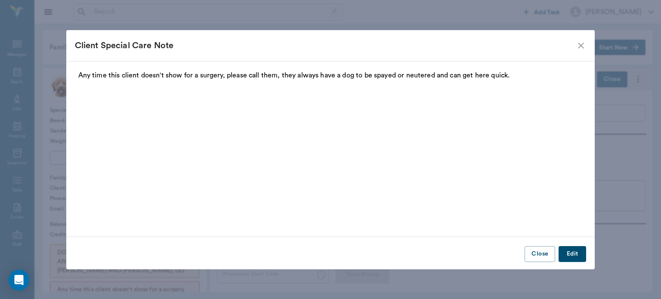
click at [580, 46] on icon "close" at bounding box center [581, 46] width 6 height 6
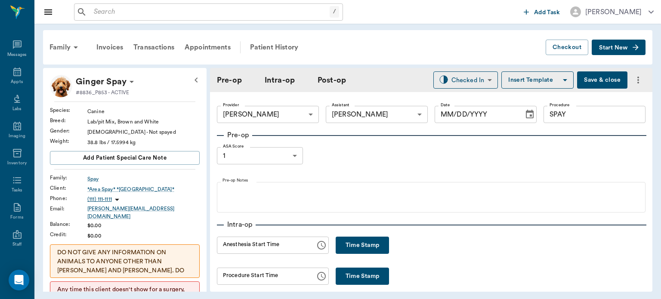
type input "63ec2f075fda476ae8351a4d"
type input "63ec2e7e52e12b0ba117b124"
type input "SPAY"
type input "1"
radio input "true"
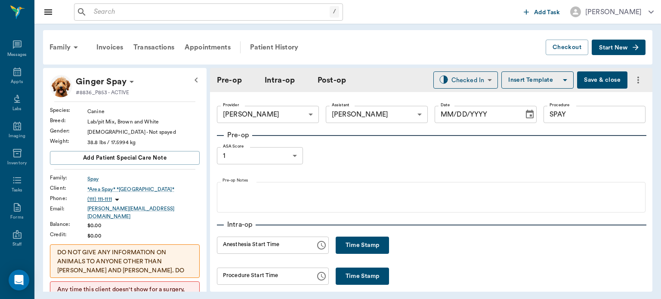
type input "[DATE]"
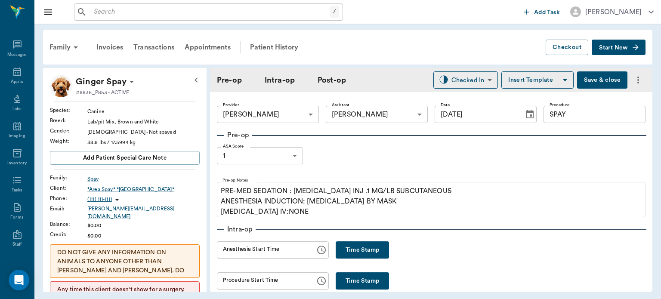
click at [596, 76] on button "Save & close" at bounding box center [602, 79] width 50 height 17
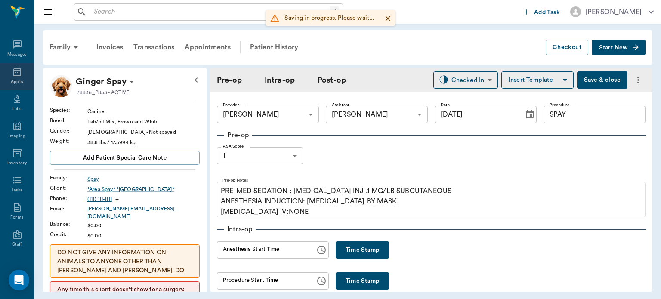
click at [12, 80] on div "Appts" at bounding box center [17, 82] width 12 height 6
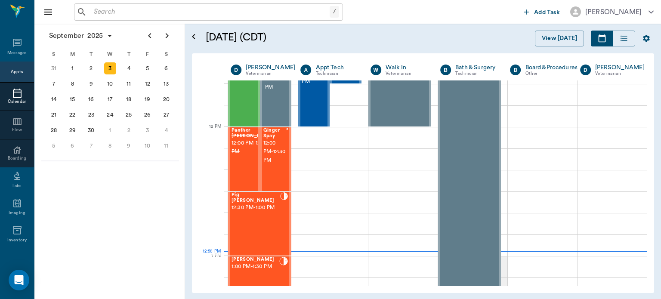
scroll to position [474, 0]
click at [266, 226] on div "Pig [PERSON_NAME] 12:30 PM - 1:00 PM" at bounding box center [255, 222] width 49 height 63
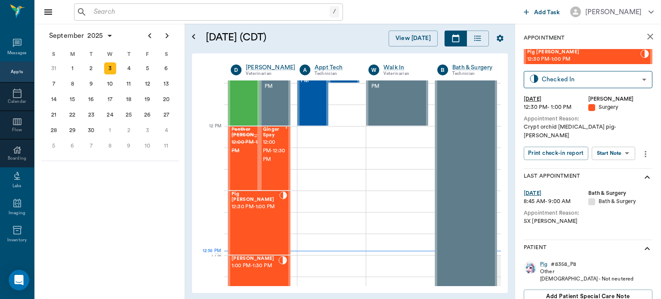
click at [614, 144] on body "/ ​ Add Task [PERSON_NAME] Nectar Messages Appts Calendar Flow Boarding Labs Im…" at bounding box center [330, 149] width 661 height 299
click at [613, 175] on button "Start Surgery" at bounding box center [606, 177] width 35 height 10
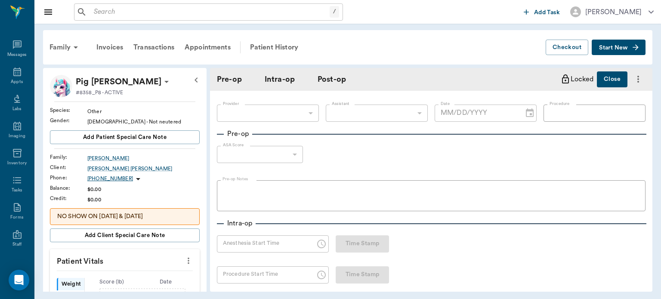
type input "63ec2f075fda476ae8351a4d"
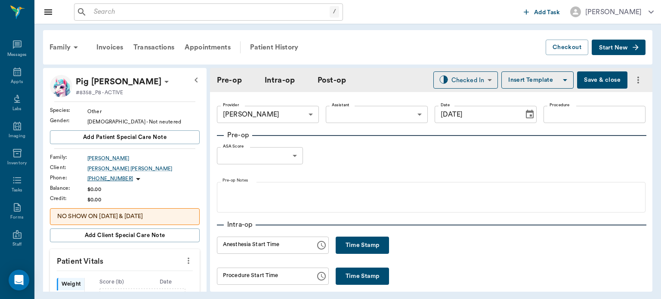
type input "[DATE]"
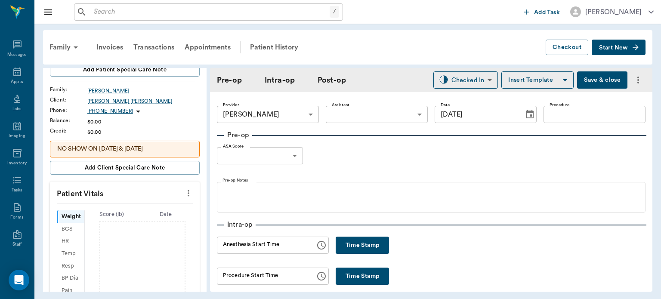
scroll to position [78, 0]
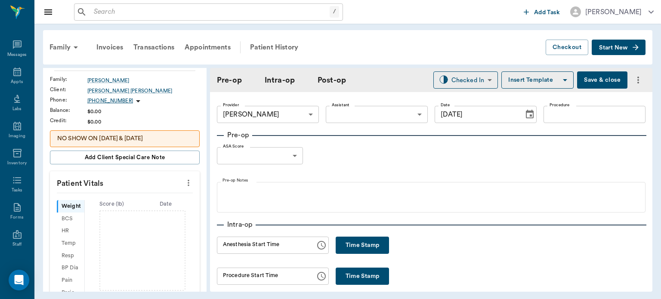
click at [184, 183] on icon "more" at bounding box center [188, 183] width 9 height 10
click at [126, 195] on span "Enter Vitals" at bounding box center [146, 196] width 72 height 9
click at [108, 208] on input "text" at bounding box center [124, 208] width 75 height 17
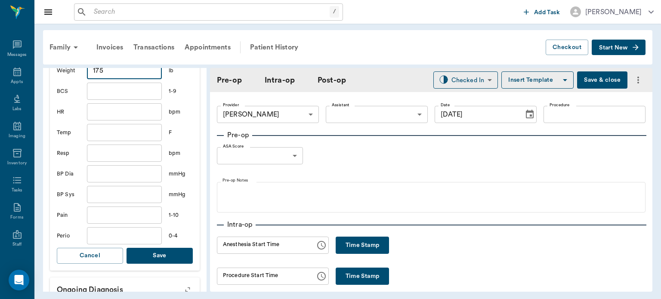
scroll to position [218, 0]
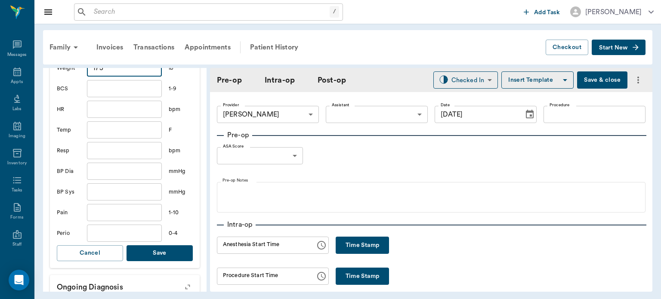
type input "175"
click at [166, 257] on button "Save" at bounding box center [159, 253] width 66 height 16
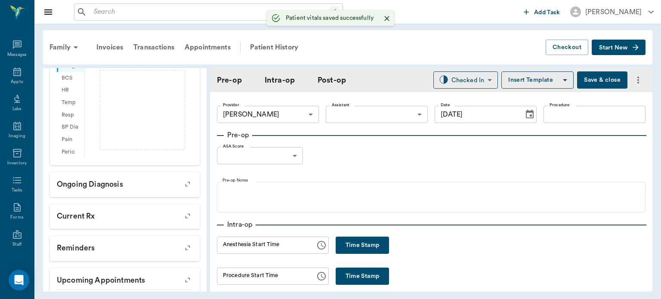
scroll to position [229, 0]
click at [387, 113] on body "/ ​ Add Task [PERSON_NAME] Nectar Messages Appts Labs Imaging Inventory Tasks F…" at bounding box center [330, 149] width 661 height 299
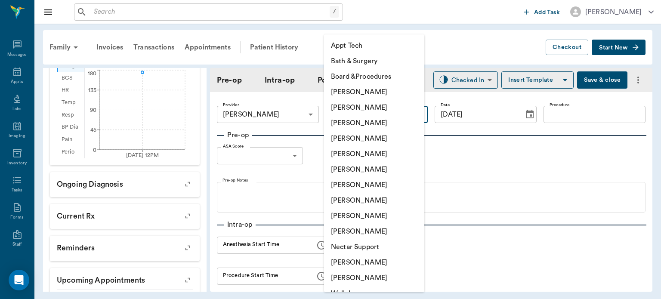
click at [483, 34] on div at bounding box center [330, 149] width 661 height 299
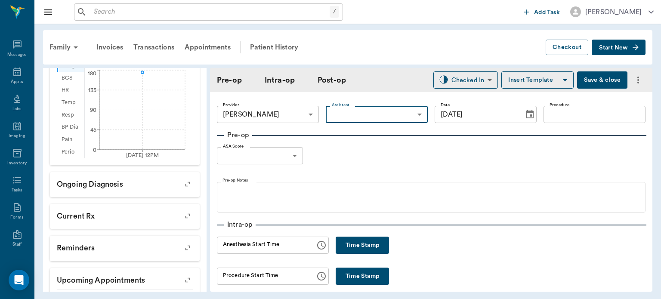
click at [392, 116] on body "/ ​ Add Task [PERSON_NAME] Nectar Messages Appts Labs Imaging Inventory Tasks F…" at bounding box center [330, 149] width 661 height 299
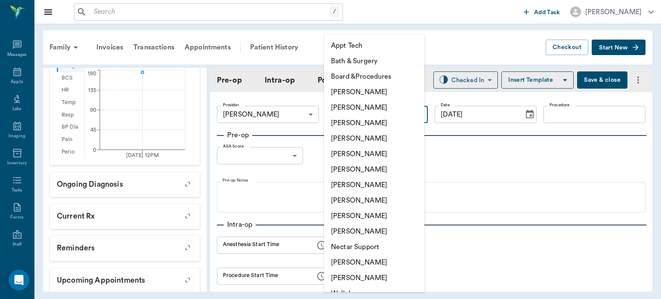
click at [478, 45] on div at bounding box center [330, 149] width 661 height 299
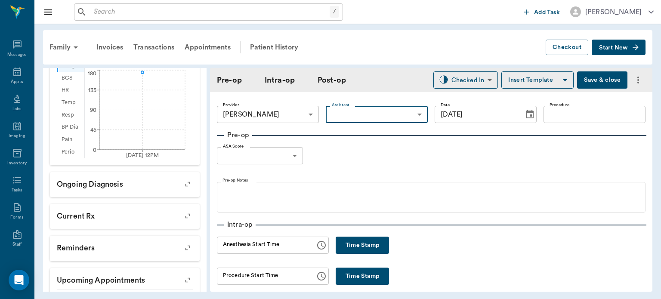
click at [560, 112] on input "Procedure" at bounding box center [594, 114] width 102 height 17
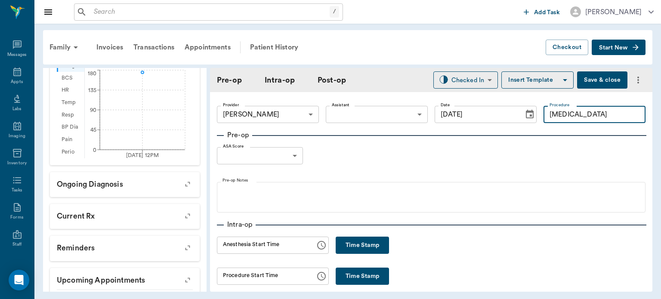
type input "[MEDICAL_DATA]"
click at [541, 78] on button "Insert Template" at bounding box center [537, 79] width 72 height 17
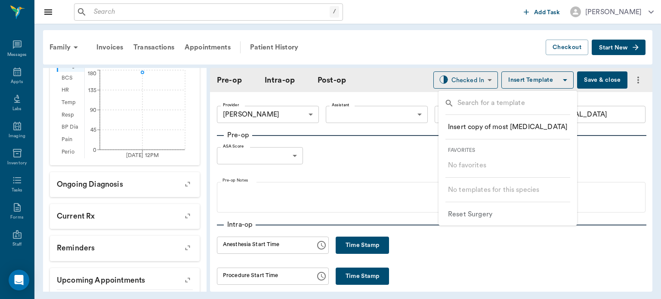
click at [522, 104] on input "text" at bounding box center [514, 104] width 114 height 12
type input "C"
click at [487, 34] on div at bounding box center [330, 149] width 661 height 299
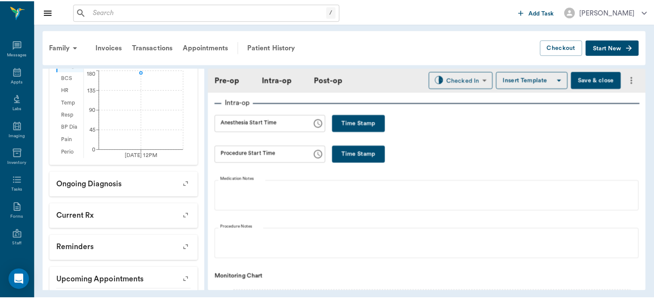
scroll to position [0, 0]
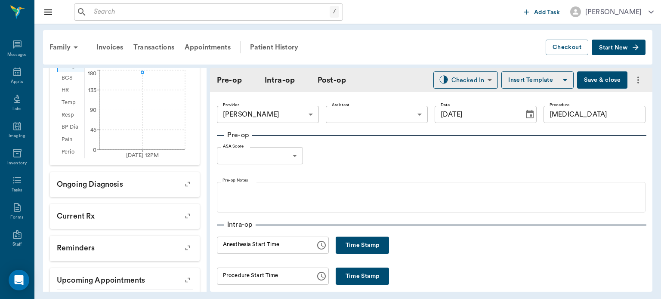
click at [637, 80] on icon "more" at bounding box center [638, 80] width 2 height 7
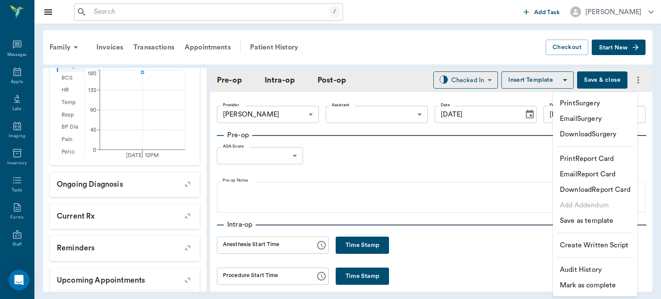
click at [518, 41] on div at bounding box center [330, 149] width 661 height 299
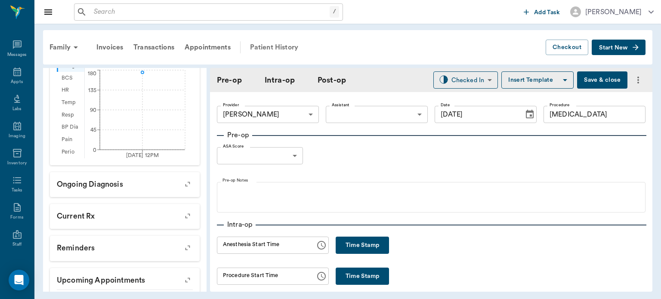
click at [286, 49] on div "Patient History" at bounding box center [274, 47] width 58 height 21
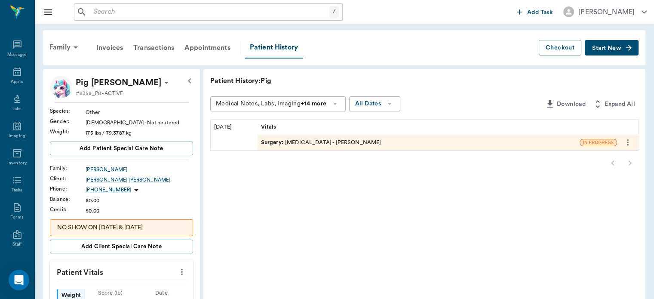
click at [628, 142] on icon "more" at bounding box center [628, 142] width 2 height 6
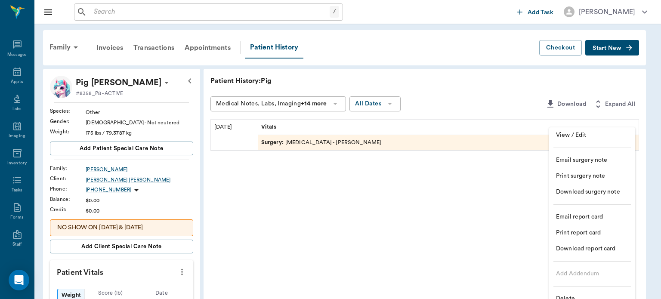
click at [575, 295] on span "Delete" at bounding box center [592, 298] width 72 height 9
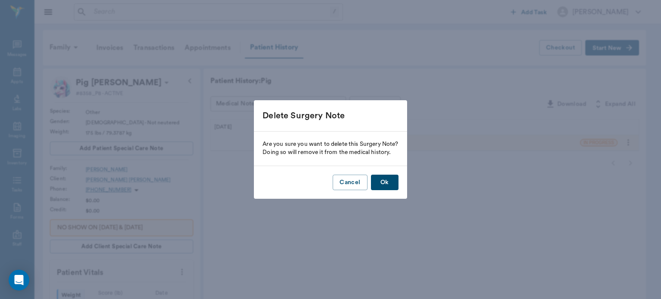
click at [393, 186] on button "Ok" at bounding box center [385, 183] width 28 height 16
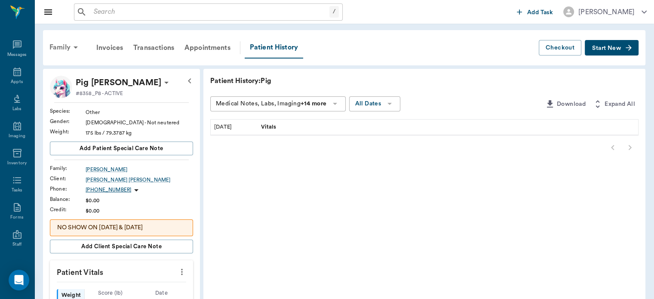
click at [62, 40] on div "Family" at bounding box center [65, 47] width 42 height 21
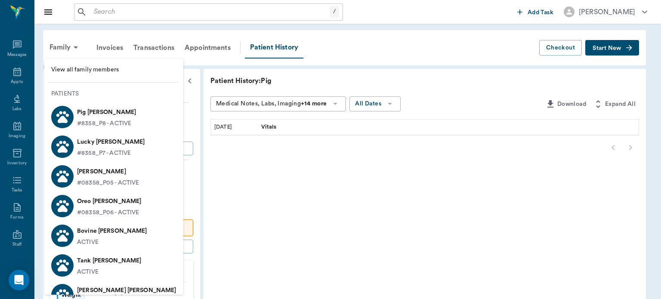
click at [344, 46] on div at bounding box center [330, 149] width 661 height 299
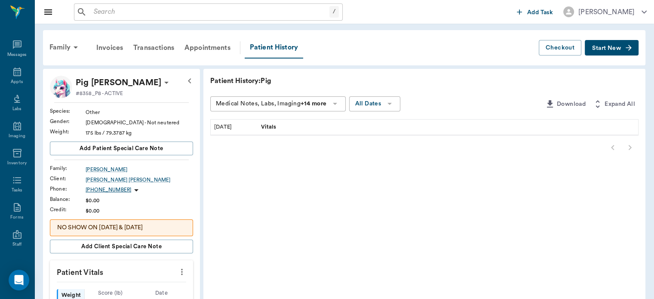
click at [608, 40] on button "Start New" at bounding box center [612, 48] width 54 height 16
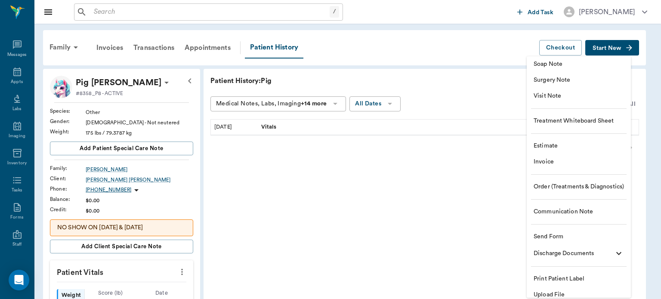
click at [447, 71] on div at bounding box center [330, 149] width 661 height 299
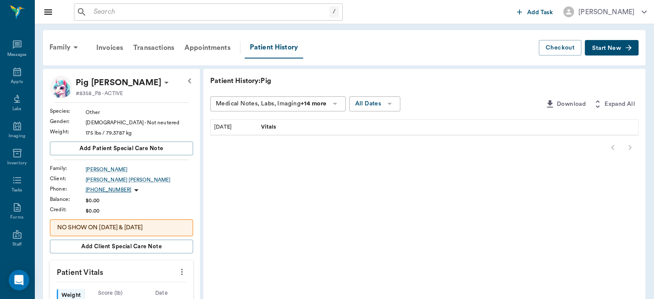
click at [401, 151] on div at bounding box center [424, 147] width 428 height 17
click at [14, 81] on div "Appts" at bounding box center [17, 82] width 12 height 6
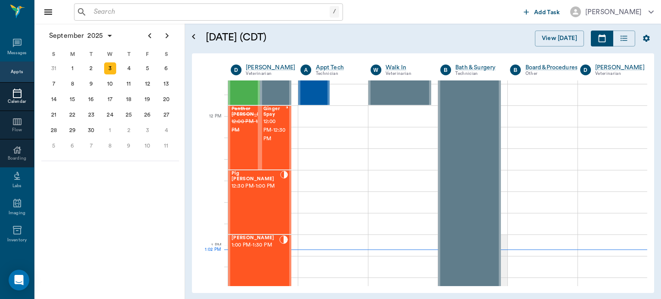
scroll to position [495, 0]
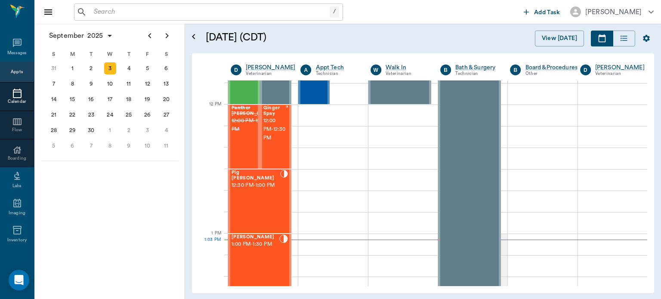
click at [139, 6] on input "text" at bounding box center [209, 12] width 239 height 12
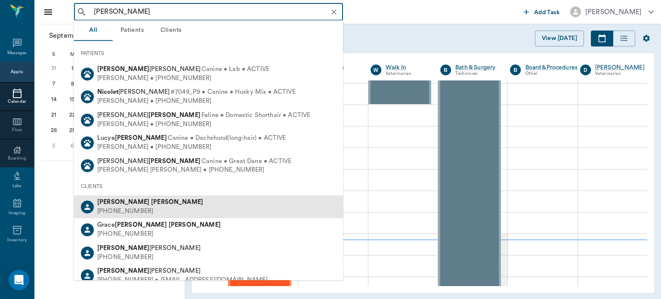
click at [164, 214] on div "[PERSON_NAME] [PHONE_NUMBER]" at bounding box center [208, 206] width 269 height 23
type input "[PERSON_NAME]"
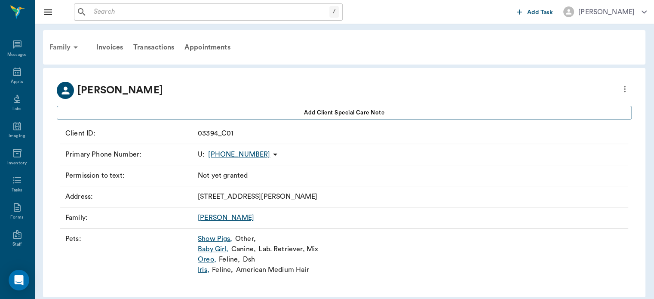
click at [74, 51] on icon at bounding box center [76, 47] width 10 height 10
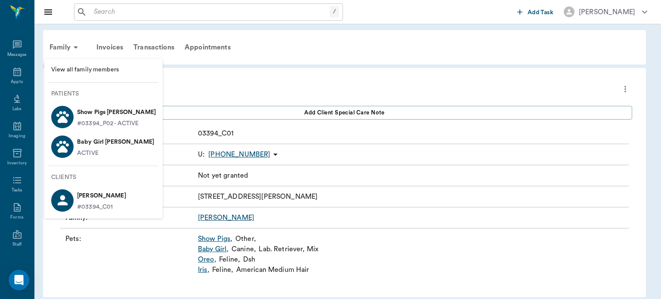
click at [7, 74] on div at bounding box center [330, 149] width 661 height 299
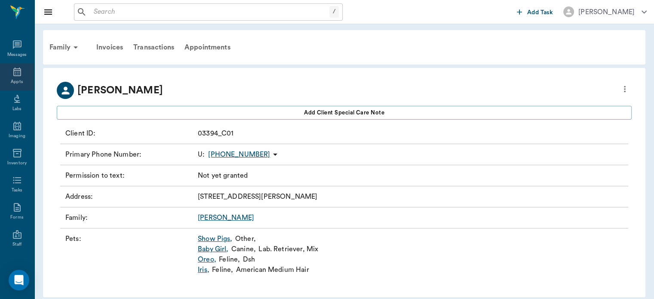
click at [17, 76] on icon at bounding box center [17, 72] width 8 height 9
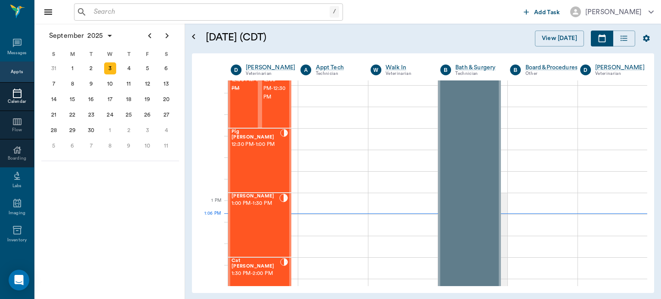
scroll to position [516, 0]
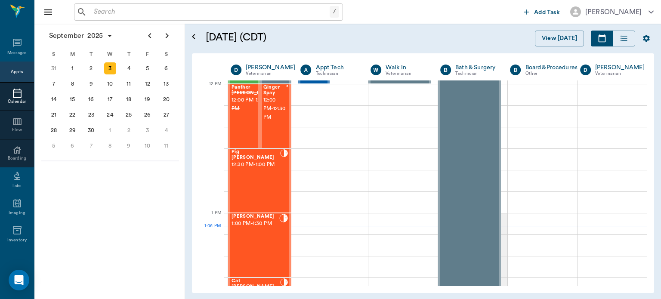
click at [244, 178] on div "Pig [PERSON_NAME] 12:30 PM - 1:00 PM" at bounding box center [255, 180] width 49 height 63
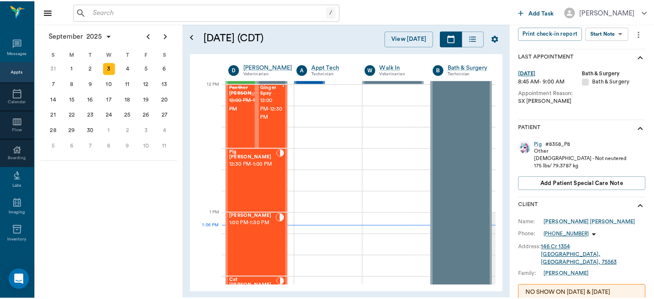
scroll to position [108, 0]
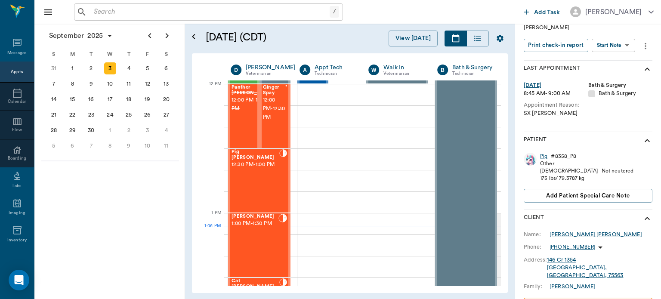
click at [116, 6] on input "text" at bounding box center [209, 12] width 239 height 12
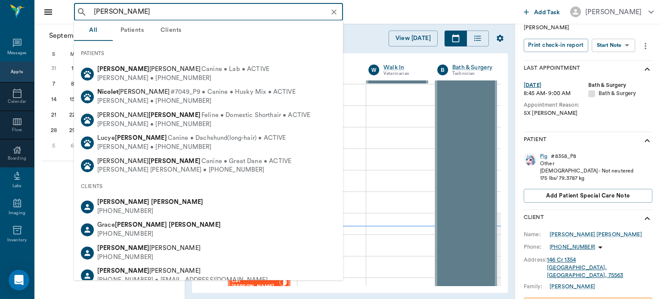
click at [115, 204] on b "[PERSON_NAME]" at bounding box center [123, 202] width 52 height 6
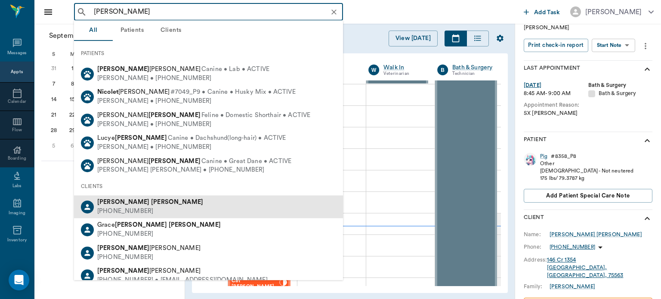
type input "[PERSON_NAME]"
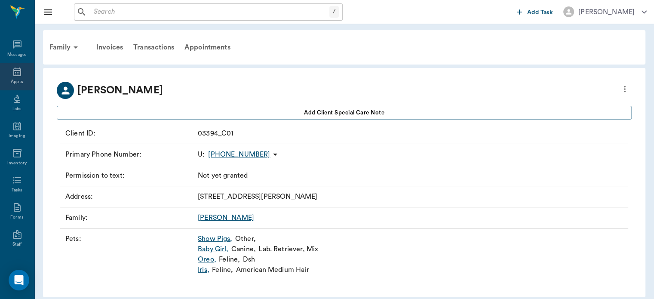
click at [14, 74] on icon at bounding box center [17, 72] width 10 height 10
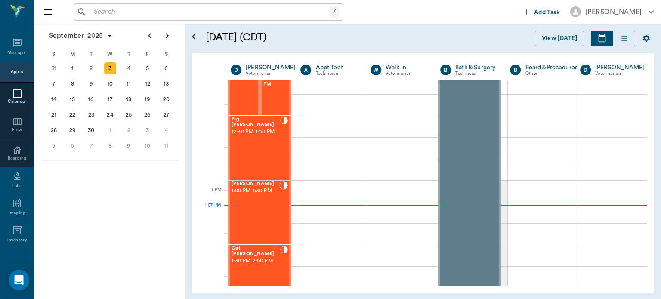
scroll to position [538, 0]
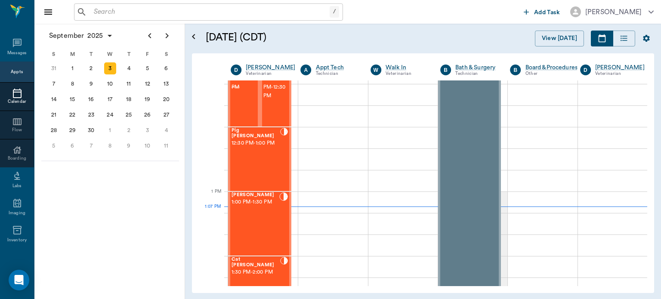
click at [248, 168] on div "Pig [PERSON_NAME] 12:30 PM - 1:00 PM" at bounding box center [255, 159] width 49 height 63
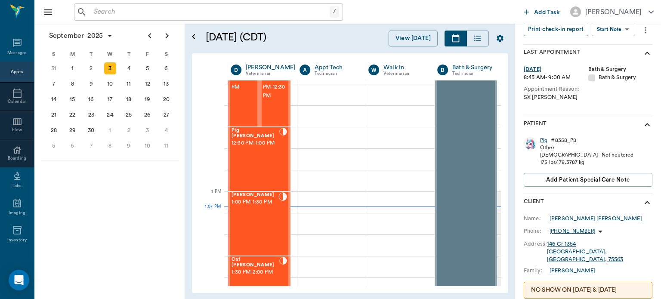
scroll to position [127, 0]
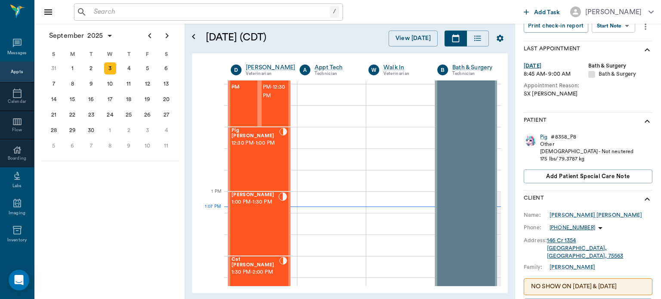
click at [530, 263] on div "Family:" at bounding box center [536, 267] width 26 height 8
click at [557, 263] on div "[PERSON_NAME]" at bounding box center [572, 267] width 46 height 8
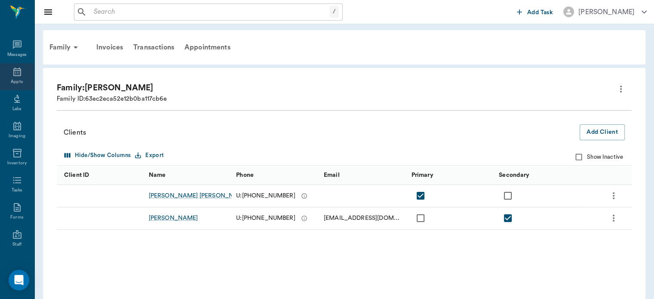
click at [17, 75] on icon at bounding box center [17, 72] width 8 height 9
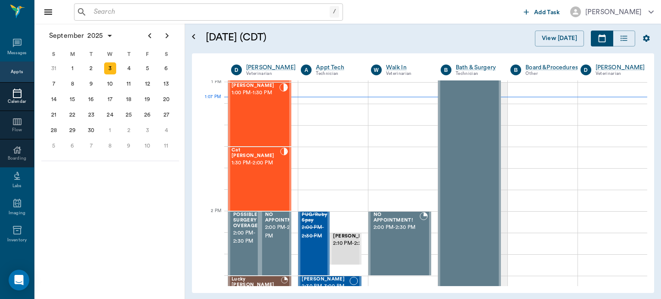
scroll to position [647, 0]
click at [108, 9] on input "text" at bounding box center [209, 12] width 239 height 12
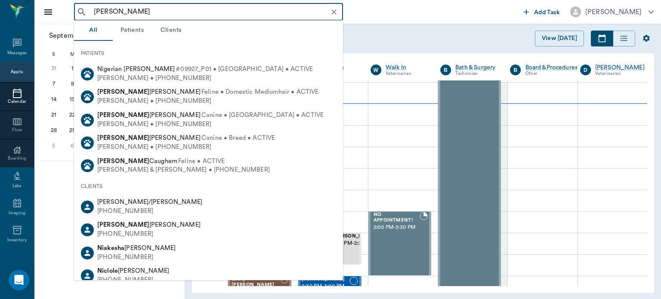
type input "[PERSON_NAME]"
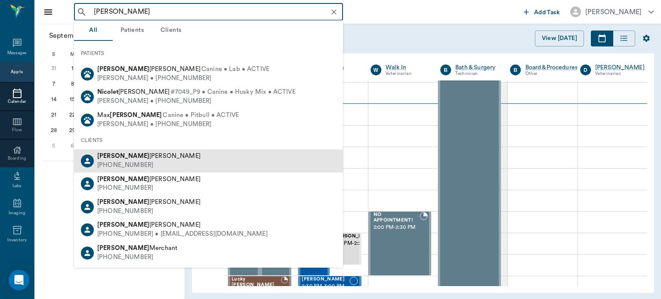
click at [117, 162] on div "[PHONE_NUMBER]" at bounding box center [148, 165] width 103 height 9
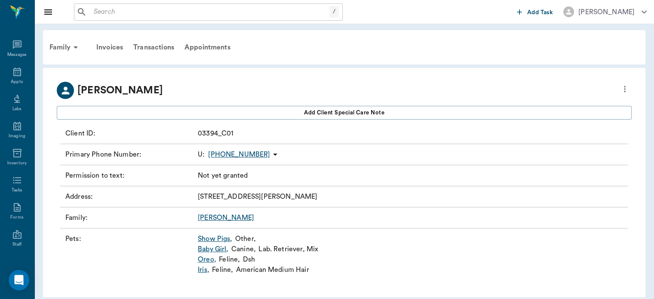
click at [199, 241] on link "Show Pigs ," at bounding box center [215, 239] width 35 height 10
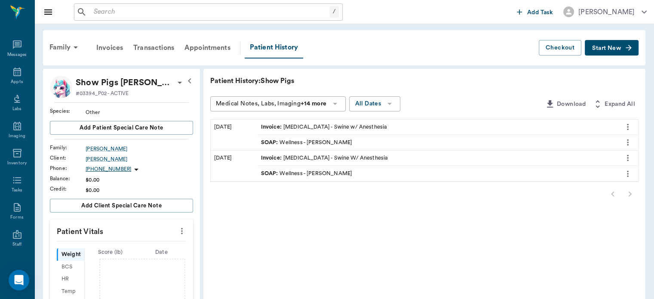
click at [269, 143] on span "SOAP :" at bounding box center [270, 142] width 19 height 8
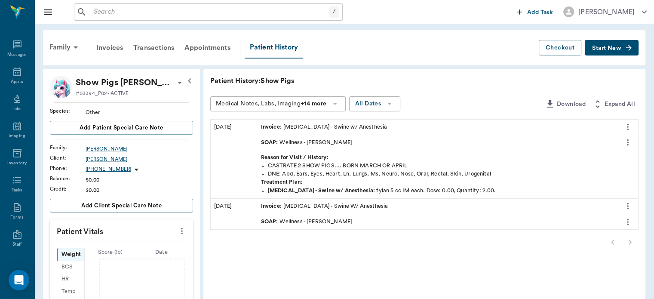
click at [266, 221] on span "SOAP :" at bounding box center [270, 222] width 19 height 8
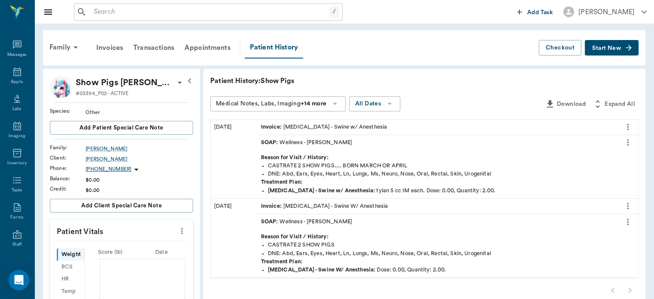
click at [111, 102] on hr at bounding box center [121, 102] width 135 height 0
click at [628, 222] on icon "more" at bounding box center [627, 222] width 9 height 10
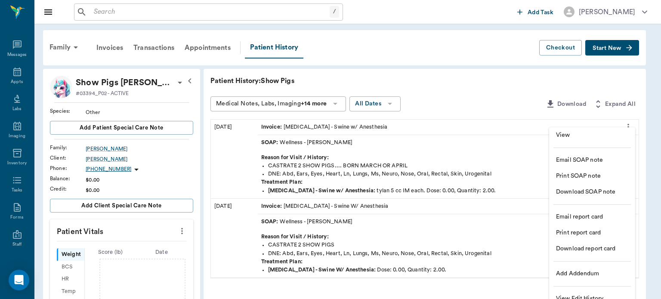
click at [565, 138] on span "View" at bounding box center [592, 135] width 72 height 9
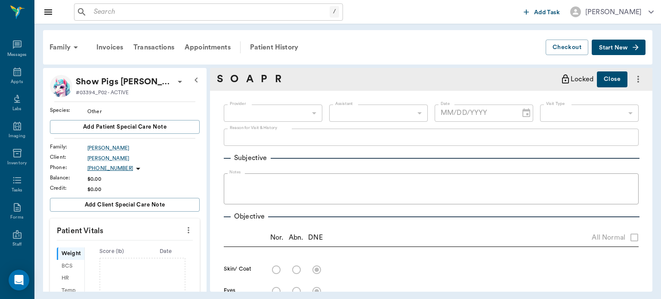
type input "63ec2f075fda476ae8351a4d"
type input "65d2be4f46e3a538d89b8c14"
type textarea "CASTRATE 2 SHOW PIGS"
type input "[DATE]"
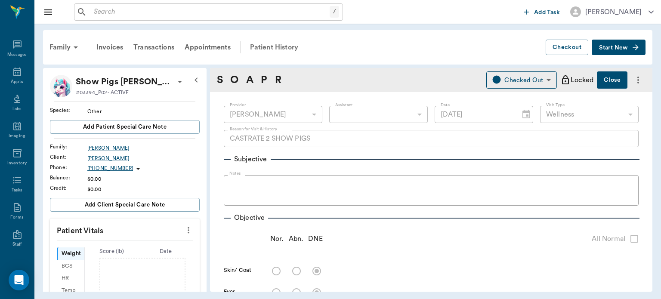
click at [272, 41] on div "Patient History" at bounding box center [274, 47] width 58 height 21
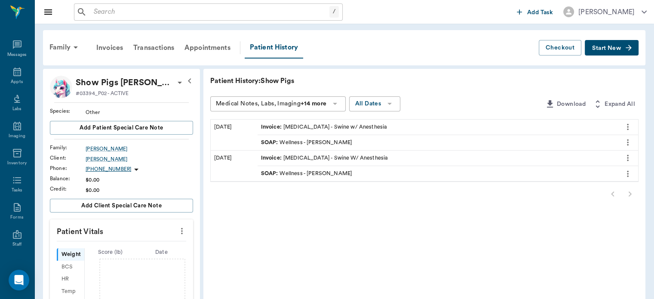
click at [267, 142] on span "SOAP :" at bounding box center [270, 142] width 19 height 8
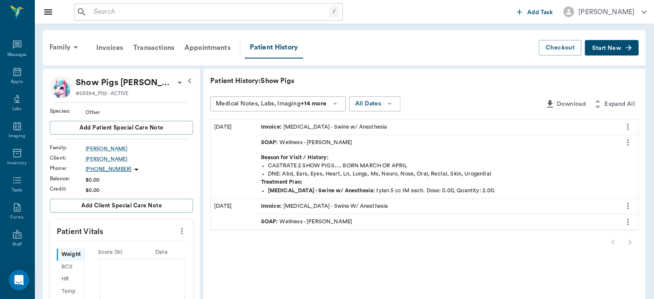
click at [627, 141] on icon "more" at bounding box center [627, 142] width 9 height 10
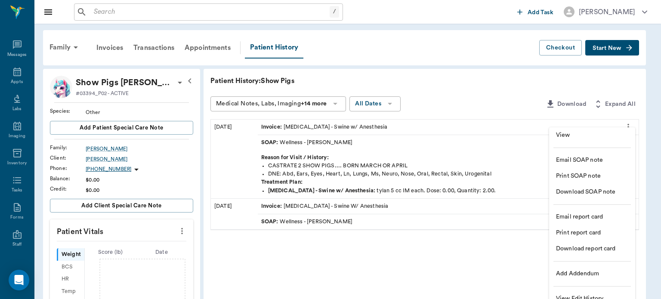
click at [551, 130] on li "View" at bounding box center [592, 135] width 86 height 16
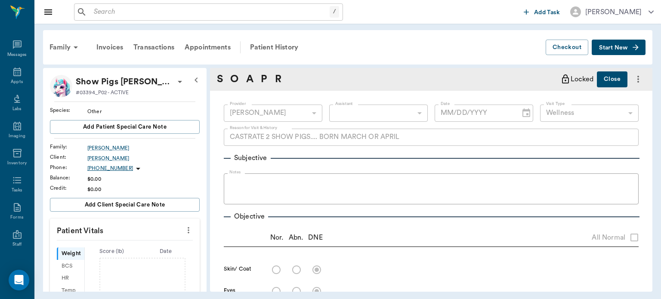
type input "63ec2f075fda476ae8351a4d"
type input "65d2be4f46e3a538d89b8c14"
type textarea "CASTRATE 2 SHOW PIGS.... BORN MARCH OR APRIL"
type input "[DATE]"
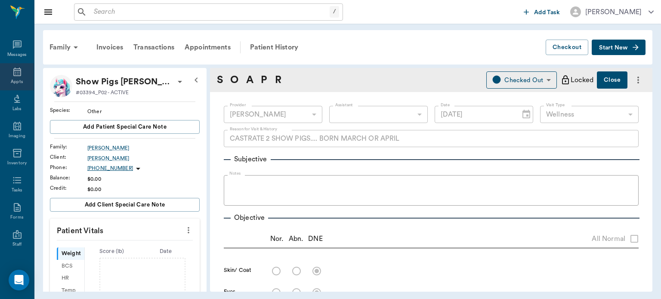
click at [12, 74] on icon at bounding box center [17, 72] width 10 height 10
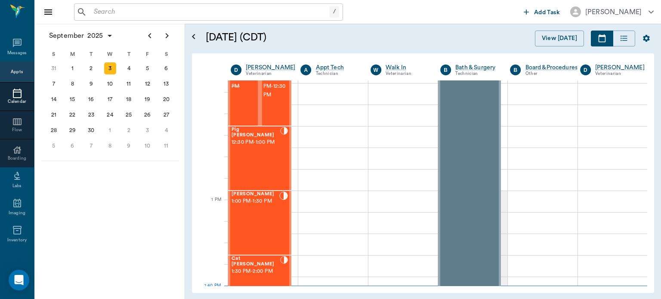
scroll to position [528, 0]
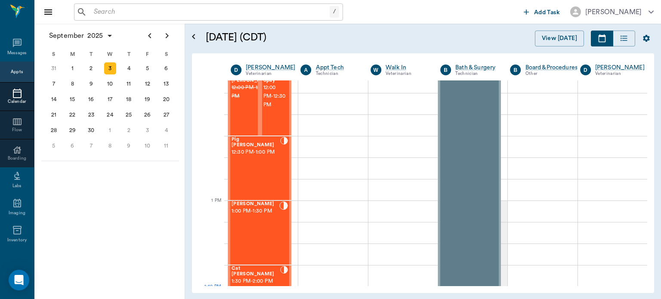
click at [249, 166] on div "Pig [PERSON_NAME] 12:30 PM - 1:00 PM" at bounding box center [255, 168] width 49 height 63
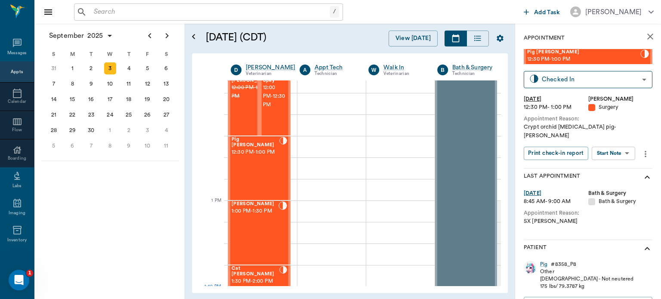
click at [600, 144] on body "/ ​ Add Task [PERSON_NAME] Nectar Messages Appts Calendar Flow Boarding Labs Im…" at bounding box center [330, 149] width 661 height 299
click at [605, 163] on button "Start SOAP" at bounding box center [603, 163] width 29 height 10
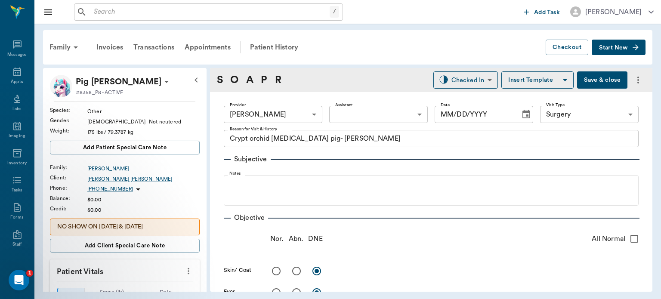
type input "63ec2f075fda476ae8351a4d"
type input "65d2be4f46e3a538d89b8c18"
type textarea "Crypt orchid [MEDICAL_DATA] pig- [PERSON_NAME]"
type input "[DATE]"
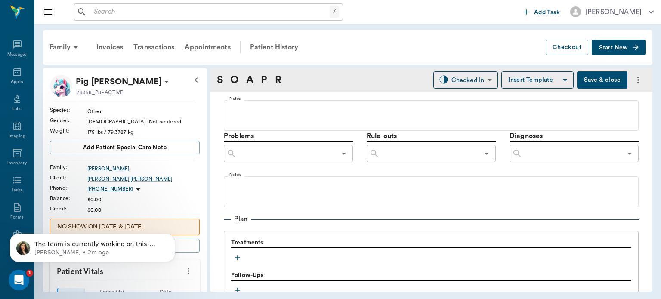
scroll to position [446, 0]
click at [236, 255] on icon "button" at bounding box center [237, 256] width 5 height 5
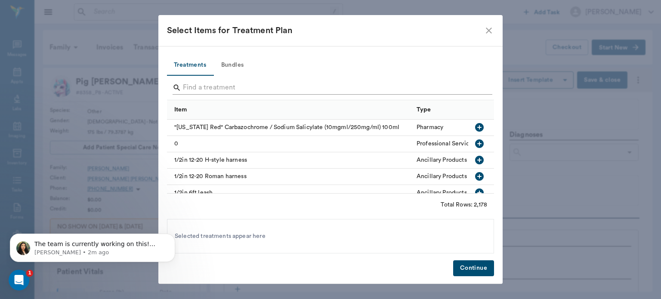
click at [193, 89] on input "Search" at bounding box center [331, 88] width 296 height 14
click at [489, 33] on icon "close" at bounding box center [488, 30] width 10 height 10
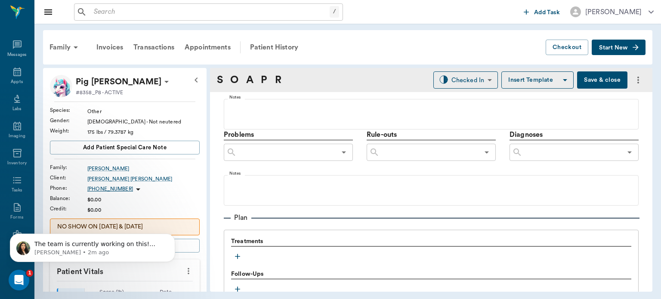
click at [609, 76] on button "Save & close" at bounding box center [602, 79] width 50 height 17
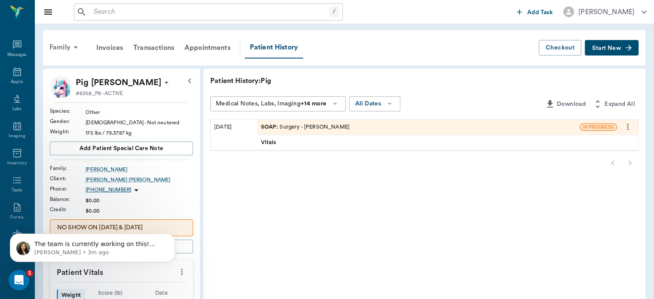
click at [65, 49] on div "Family" at bounding box center [65, 47] width 42 height 21
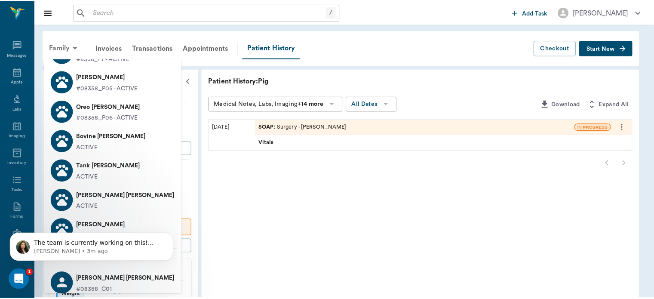
scroll to position [95, 0]
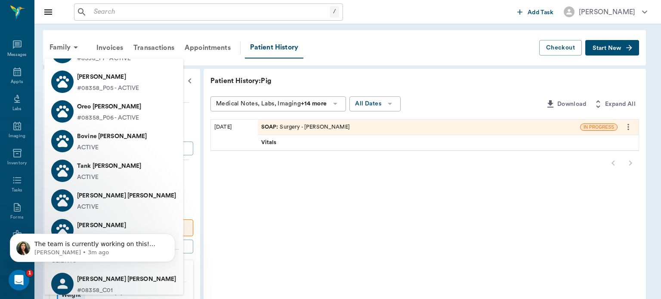
click at [114, 280] on p "[PERSON_NAME] [PERSON_NAME]" at bounding box center [126, 279] width 99 height 14
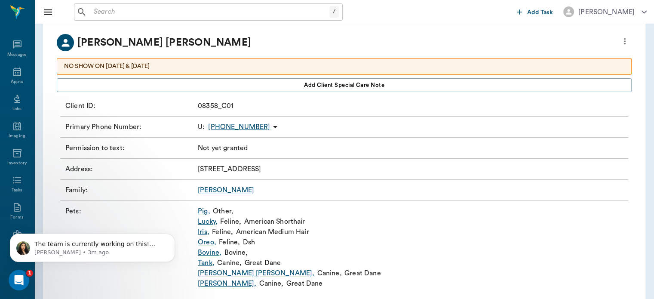
scroll to position [69, 0]
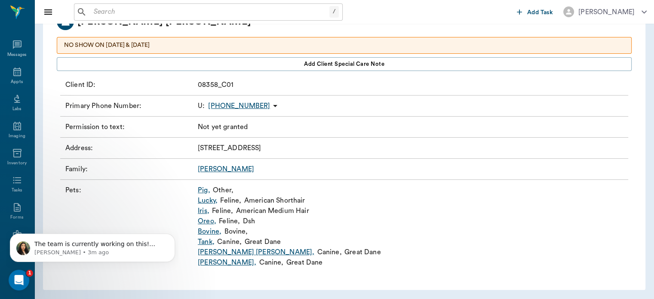
click at [214, 186] on p "Other ," at bounding box center [223, 190] width 21 height 10
click at [202, 189] on link "Pig ," at bounding box center [204, 190] width 12 height 10
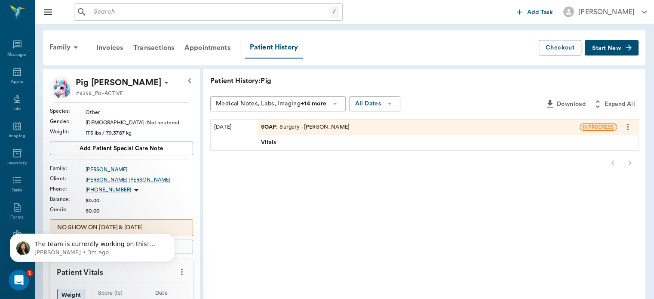
click at [147, 13] on input "text" at bounding box center [209, 12] width 239 height 12
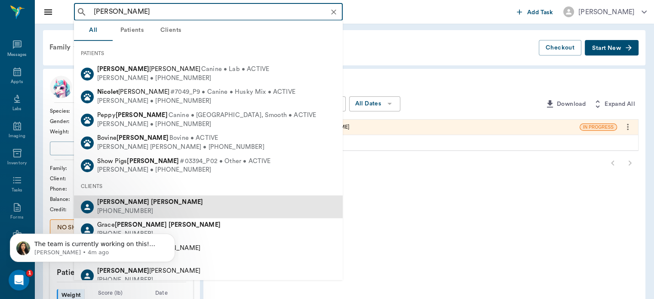
click at [110, 209] on div "[PHONE_NUMBER]" at bounding box center [150, 211] width 106 height 9
type input "[PERSON_NAME]"
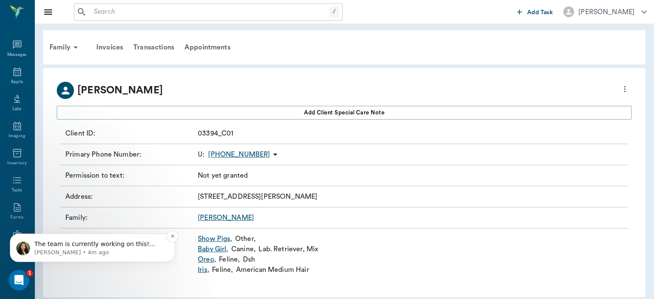
click at [163, 241] on p "The team is currently working on this! Barring any major issues, we hope to rel…" at bounding box center [99, 244] width 130 height 9
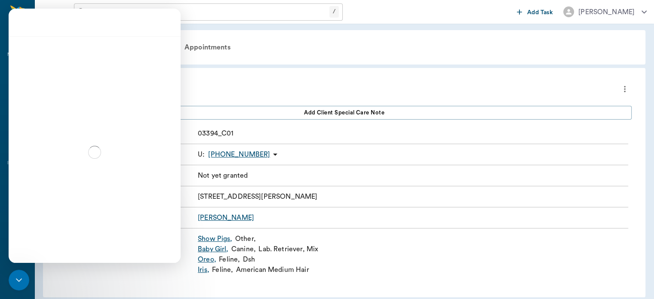
click at [161, 259] on div "Intercom messenger" at bounding box center [95, 152] width 172 height 232
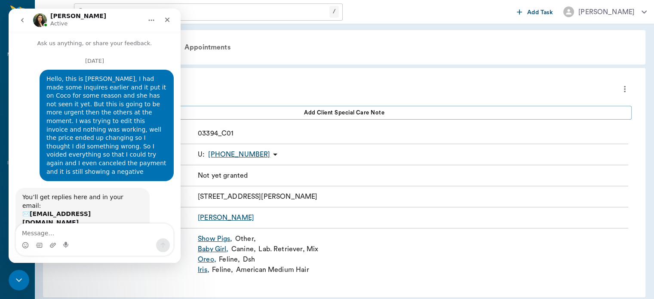
scroll to position [38, 0]
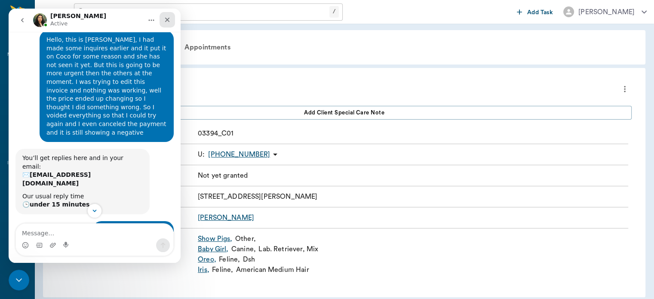
click at [162, 18] on div "Close" at bounding box center [167, 19] width 15 height 15
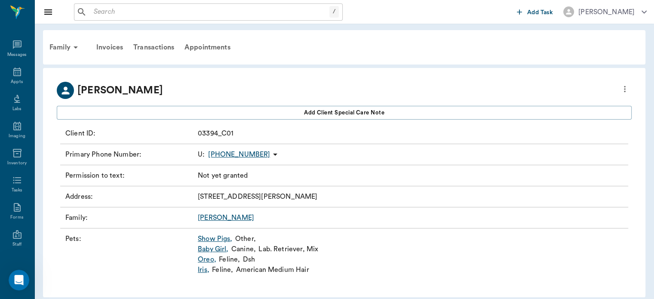
scroll to position [7, 0]
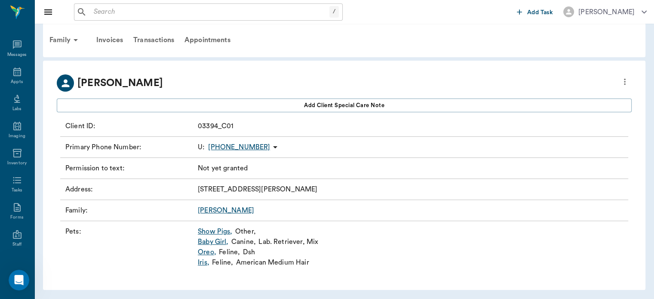
click at [203, 234] on link "Show Pigs ," at bounding box center [215, 231] width 35 height 10
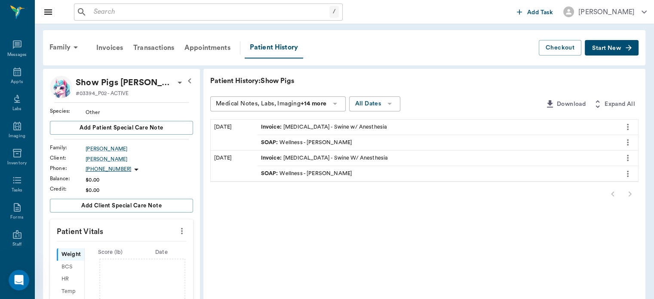
click at [262, 143] on span "SOAP :" at bounding box center [270, 142] width 19 height 8
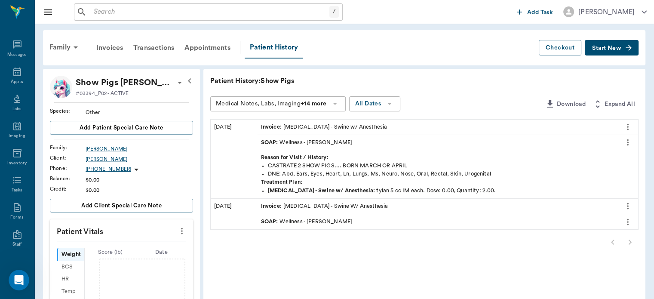
click at [264, 143] on span "SOAP :" at bounding box center [270, 142] width 19 height 8
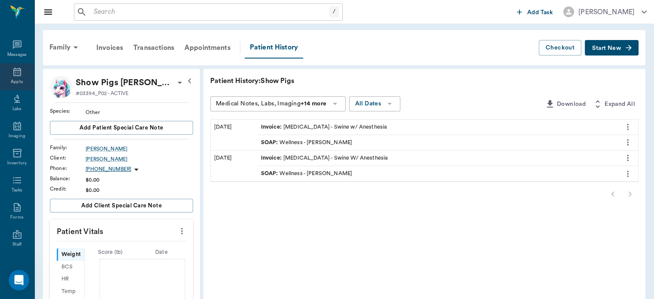
click at [14, 74] on icon at bounding box center [17, 72] width 10 height 10
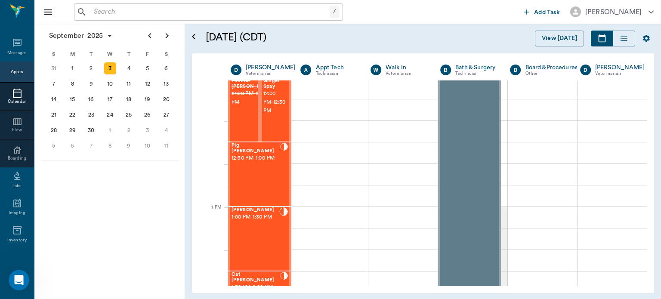
scroll to position [521, 0]
click at [244, 171] on div "Pig [PERSON_NAME] 12:30 PM - 1:00 PM" at bounding box center [255, 175] width 49 height 63
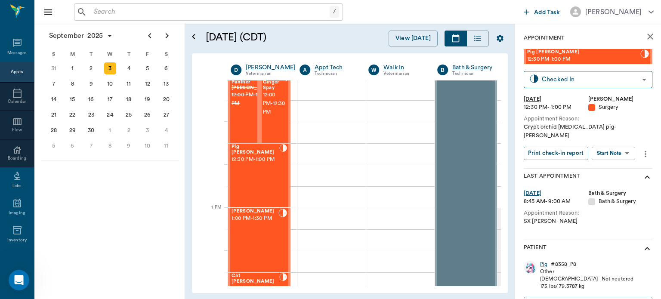
click at [614, 145] on body "/ ​ Add Task [PERSON_NAME] Nectar Messages Appts Calendar Flow Boarding Labs Im…" at bounding box center [330, 149] width 661 height 299
click at [611, 161] on button "View SOAP" at bounding box center [603, 163] width 29 height 10
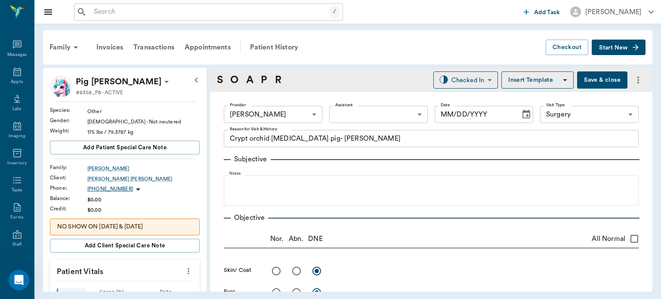
type input "63ec2f075fda476ae8351a4d"
type input "65d2be4f46e3a538d89b8c18"
type textarea "Crypt orchid [MEDICAL_DATA] pig- [PERSON_NAME]"
type input "[DATE]"
click at [356, 113] on body "/ ​ Add Task [PERSON_NAME] Nectar Messages Appts Labs Imaging Inventory Tasks F…" at bounding box center [330, 149] width 661 height 299
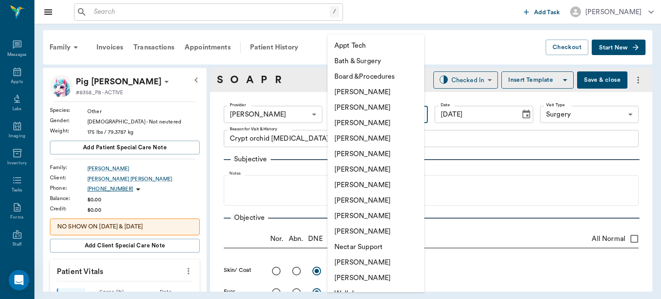
click at [337, 201] on li "[PERSON_NAME]" at bounding box center [375, 200] width 97 height 15
type input "63ec2e7e52e12b0ba117b124"
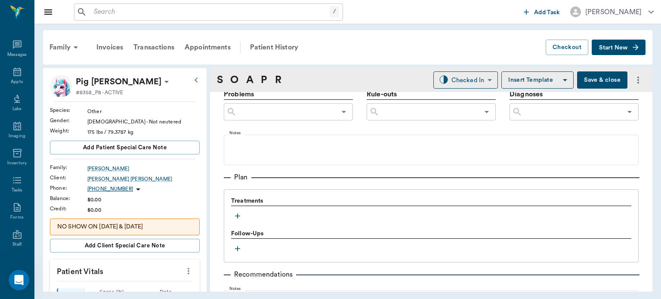
scroll to position [502, 0]
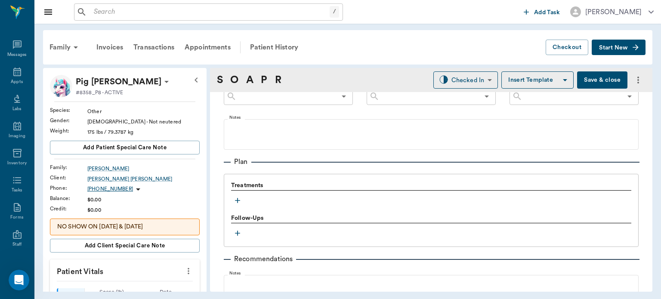
click at [234, 201] on icon "button" at bounding box center [237, 200] width 9 height 9
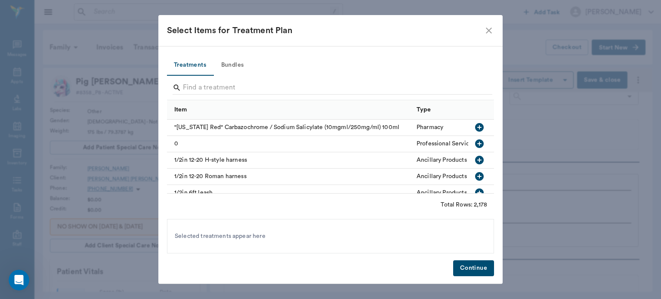
click at [224, 75] on button "Bundles" at bounding box center [232, 65] width 39 height 21
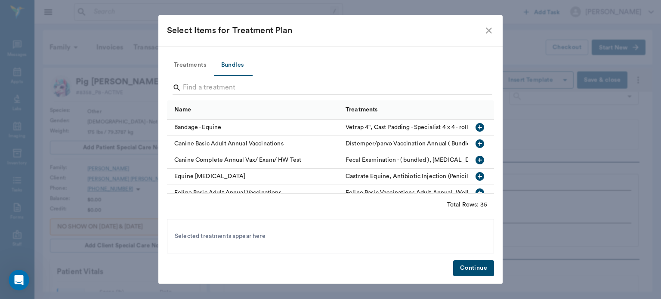
click at [187, 61] on button "Treatments" at bounding box center [190, 65] width 46 height 21
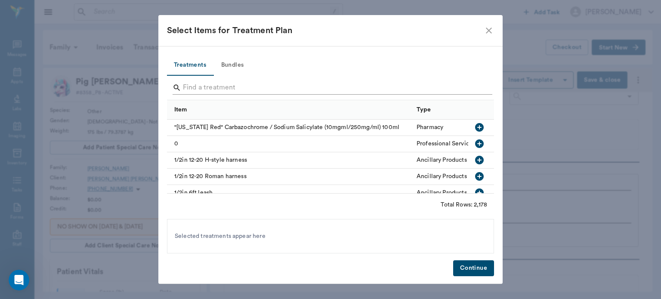
click at [188, 89] on input "Search" at bounding box center [331, 88] width 296 height 14
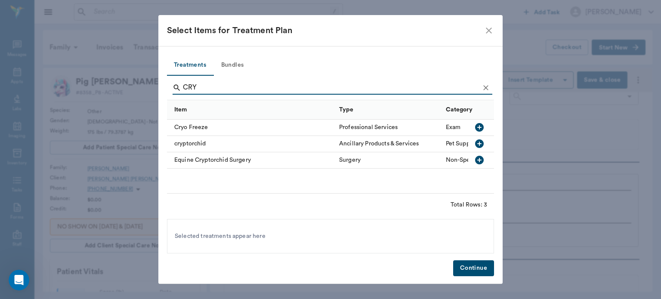
scroll to position [0, 0]
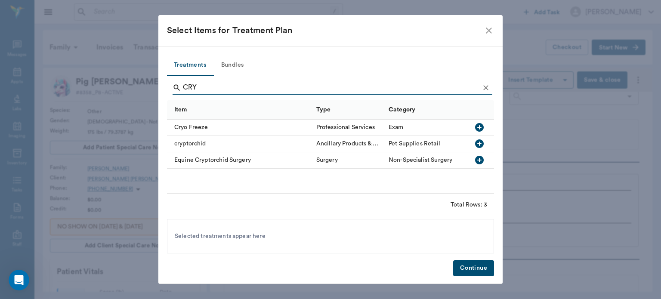
type input "CRY"
click at [486, 88] on icon "Clear" at bounding box center [485, 87] width 5 height 5
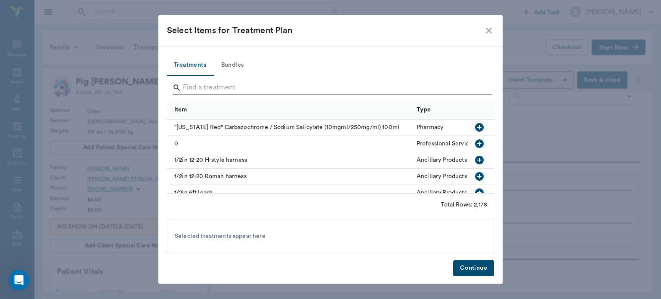
click at [194, 83] on input "Search" at bounding box center [331, 88] width 296 height 14
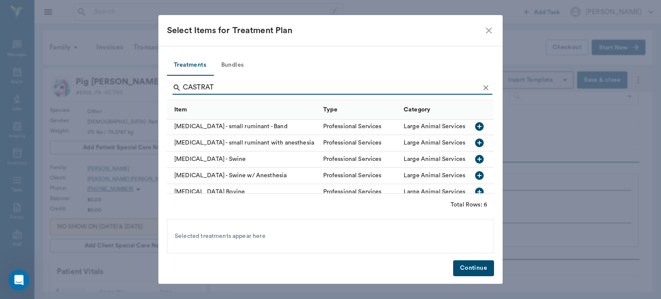
type input "CASTRAT"
click at [451, 141] on div "Large Animal Services" at bounding box center [433, 142] width 61 height 9
click at [475, 143] on icon "button" at bounding box center [479, 142] width 9 height 9
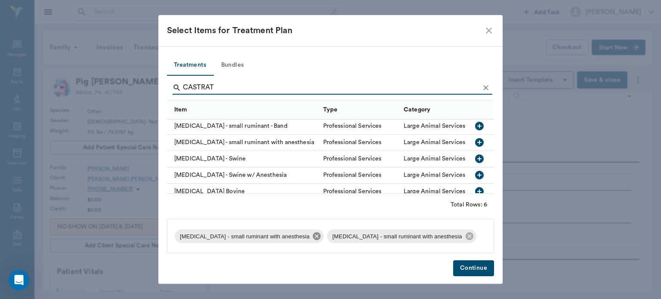
click at [312, 239] on icon at bounding box center [316, 235] width 9 height 9
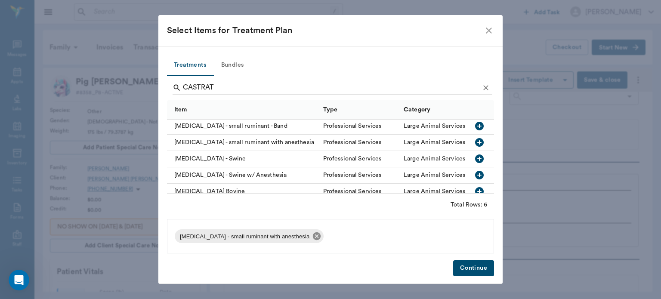
click at [313, 234] on icon at bounding box center [317, 236] width 8 height 8
click at [475, 175] on icon "button" at bounding box center [479, 175] width 9 height 9
click at [474, 270] on button "Continue" at bounding box center [473, 268] width 41 height 16
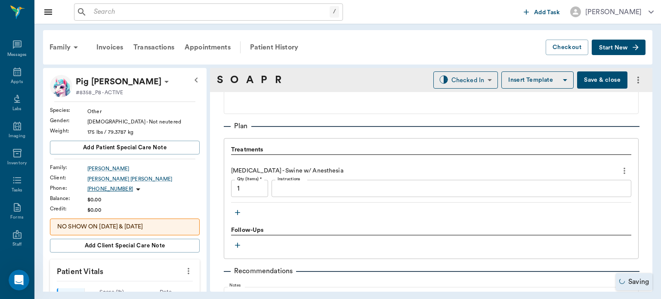
scroll to position [539, 0]
click at [239, 212] on icon "button" at bounding box center [237, 211] width 9 height 9
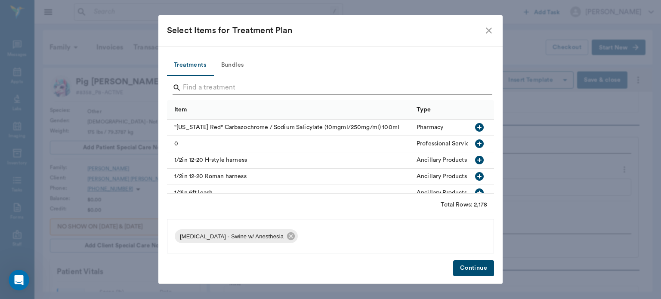
click at [226, 88] on input "Search" at bounding box center [331, 88] width 296 height 14
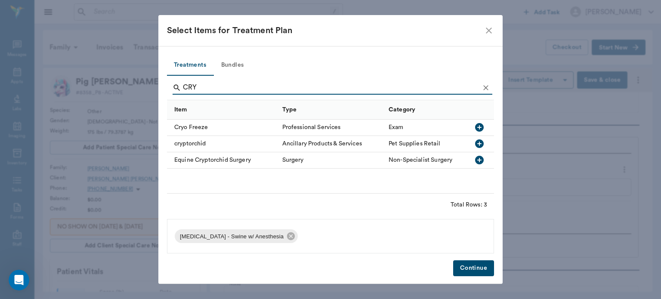
type input "CRY"
click at [488, 32] on icon "close" at bounding box center [488, 30] width 10 height 10
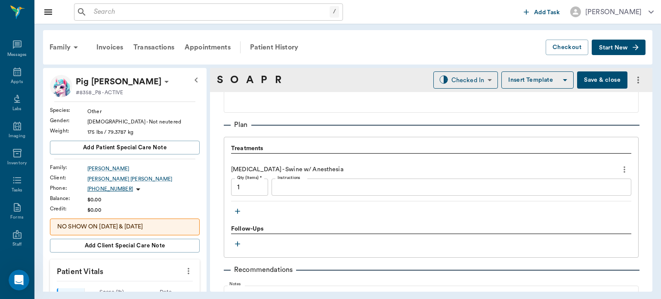
scroll to position [4204, 0]
click at [623, 168] on icon "more" at bounding box center [624, 169] width 2 height 6
click at [558, 199] on span "Delete" at bounding box center [581, 199] width 72 height 9
click at [589, 82] on button "Save & close" at bounding box center [602, 79] width 50 height 17
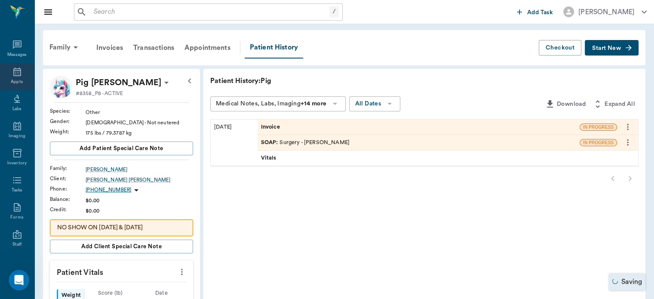
click at [14, 72] on icon at bounding box center [17, 72] width 8 height 9
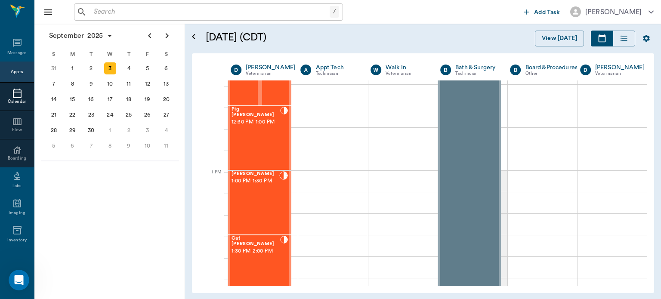
scroll to position [560, 0]
click at [261, 200] on div "Tucker Foster 1:00 PM - 1:30 PM" at bounding box center [255, 200] width 48 height 63
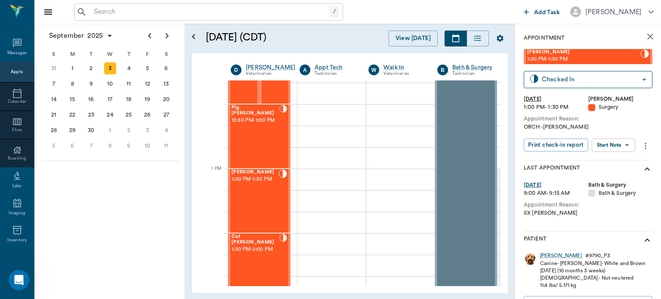
click at [627, 142] on body "/ ​ Add Task Dr. Bert Ellsworth Nectar Messages Appts Calendar Flow Boarding La…" at bounding box center [330, 149] width 661 height 299
click at [612, 177] on button "View Surgery" at bounding box center [606, 177] width 35 height 10
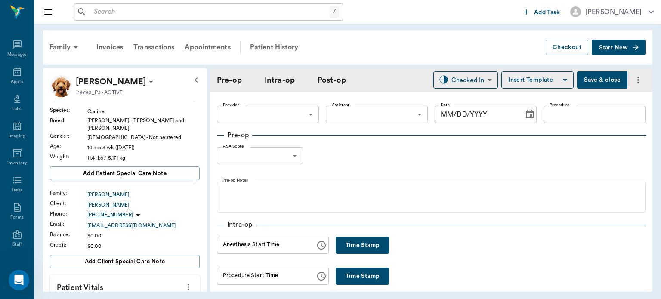
type input "63ec2f075fda476ae8351a4d"
type input "63ec2e7e52e12b0ba117b124"
type input "NEUTER"
type input "1"
radio input "true"
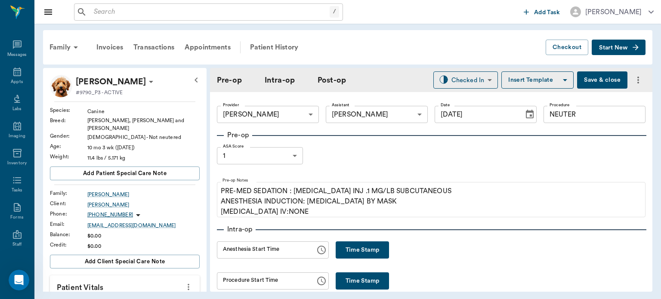
type input "[DATE]"
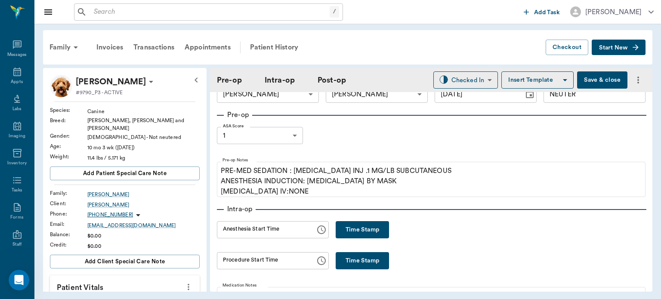
scroll to position [29, 0]
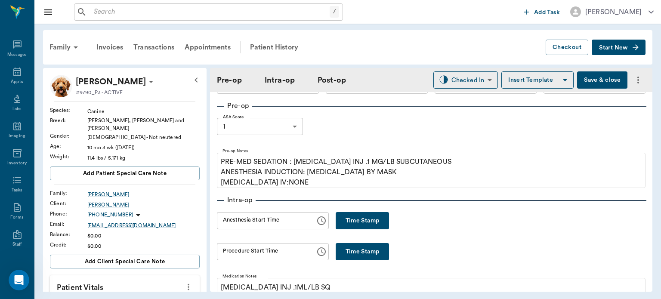
click at [371, 216] on button "Time Stamp" at bounding box center [361, 220] width 53 height 17
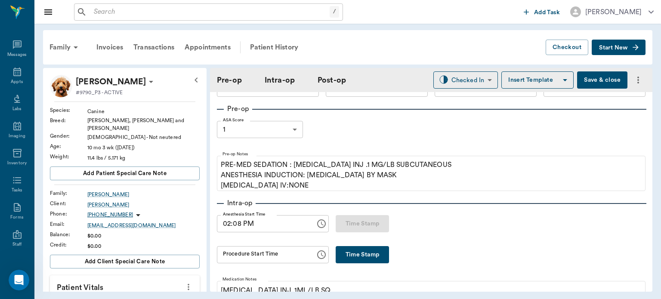
click at [242, 224] on input "02:08 PM" at bounding box center [263, 223] width 92 height 17
click at [238, 224] on input "02:08 PM" at bounding box center [263, 223] width 92 height 17
type input "02:06 PM"
click at [599, 83] on button "Save & close" at bounding box center [602, 79] width 50 height 17
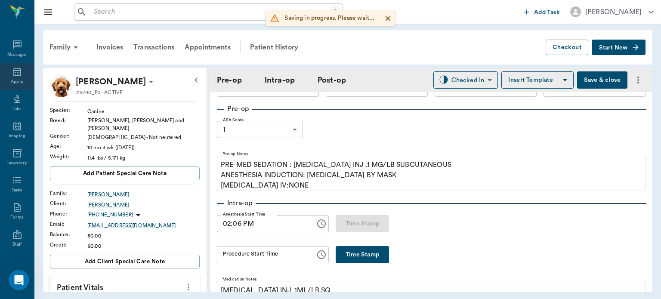
click at [15, 80] on div "Appts" at bounding box center [17, 82] width 12 height 6
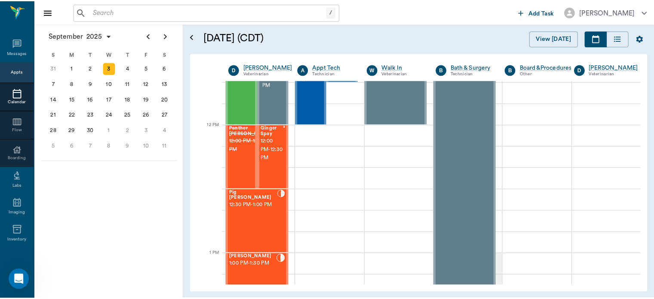
scroll to position [475, 0]
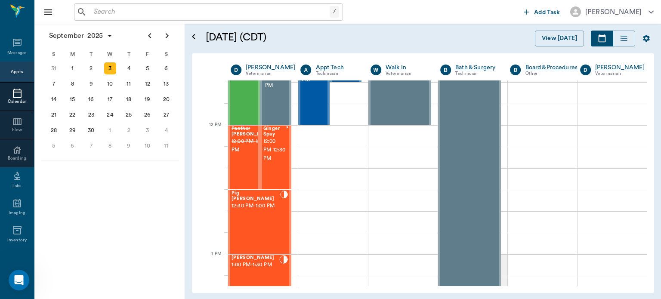
click at [271, 157] on span "12:00 PM - 12:30 PM" at bounding box center [274, 150] width 22 height 26
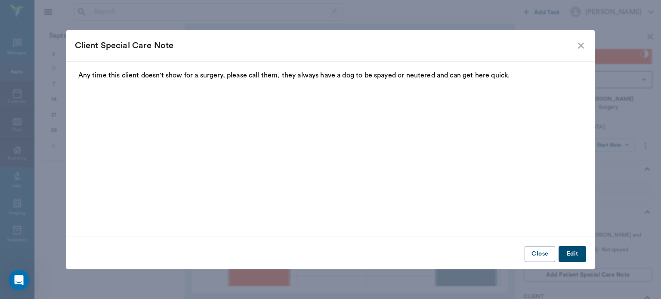
click at [582, 43] on icon "close" at bounding box center [580, 45] width 10 height 10
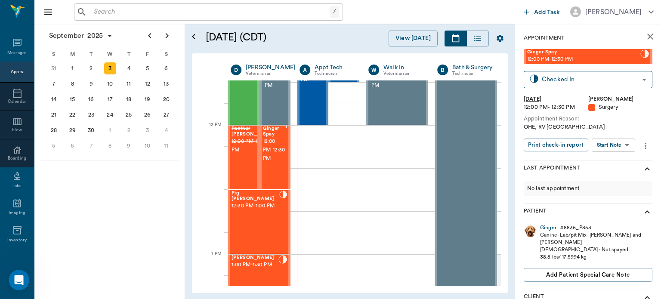
click at [548, 228] on div "Ginger" at bounding box center [548, 227] width 16 height 7
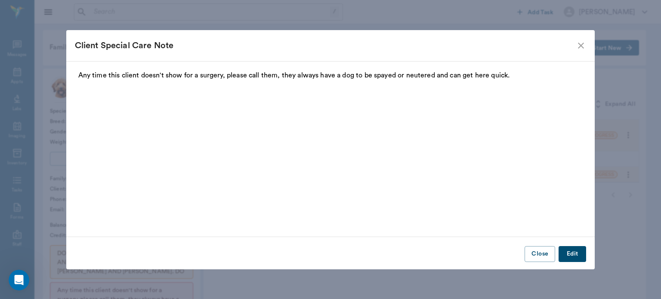
click at [581, 41] on icon "close" at bounding box center [580, 45] width 10 height 10
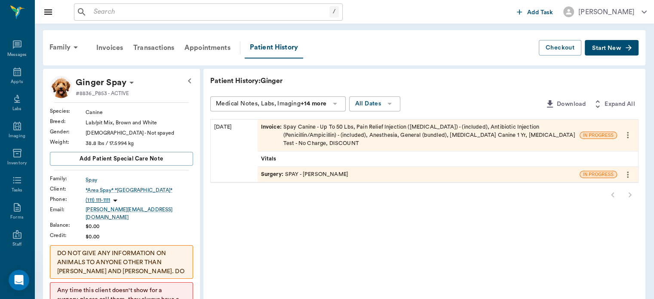
click at [628, 172] on icon "more" at bounding box center [628, 175] width 2 height 6
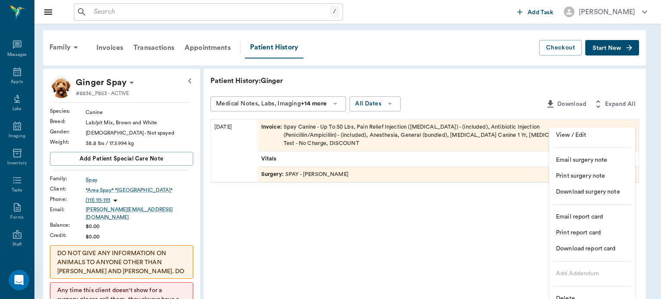
click at [577, 295] on span "Delete" at bounding box center [592, 298] width 72 height 9
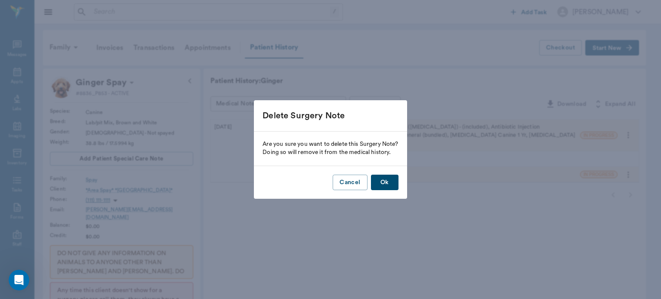
click at [379, 178] on button "Ok" at bounding box center [385, 183] width 28 height 16
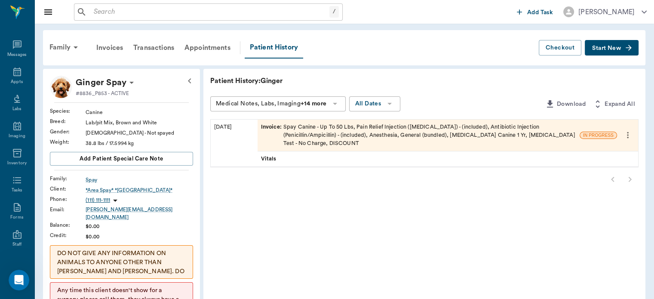
click at [628, 132] on icon "more" at bounding box center [628, 135] width 2 height 6
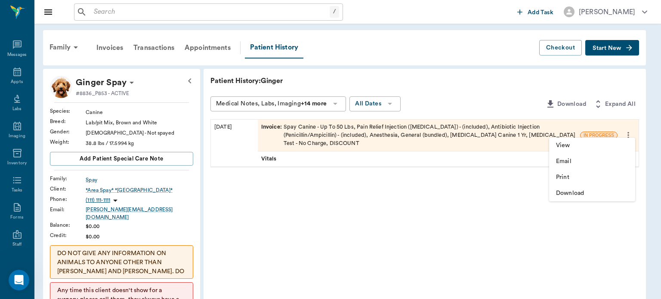
click at [453, 202] on div at bounding box center [330, 149] width 661 height 299
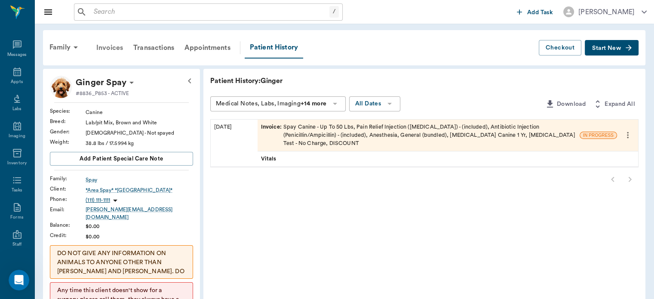
click at [111, 48] on div "Invoices" at bounding box center [109, 47] width 37 height 21
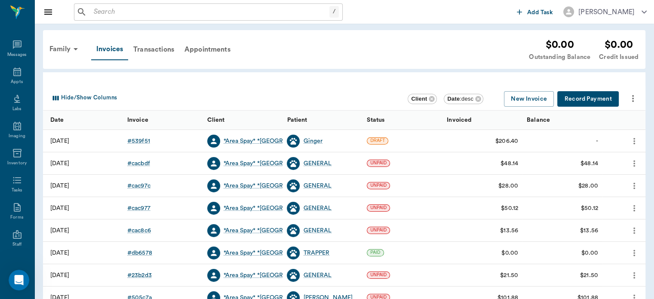
click at [635, 141] on icon "more" at bounding box center [634, 141] width 2 height 6
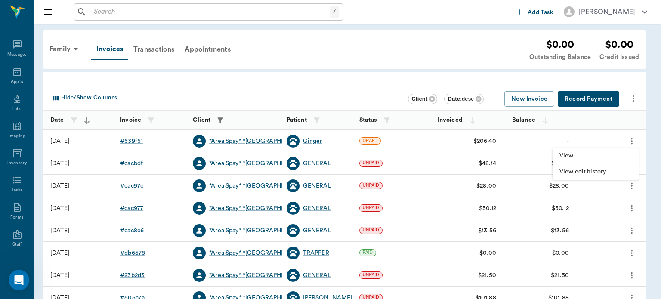
click at [163, 51] on div at bounding box center [330, 149] width 661 height 299
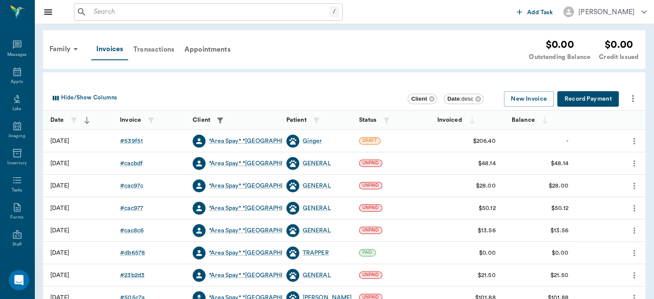
click at [155, 50] on div "Transactions" at bounding box center [153, 49] width 51 height 21
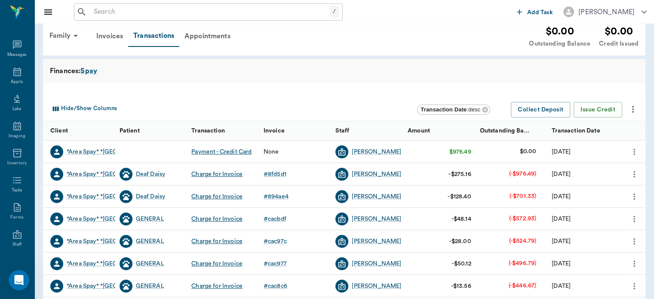
scroll to position [27, 0]
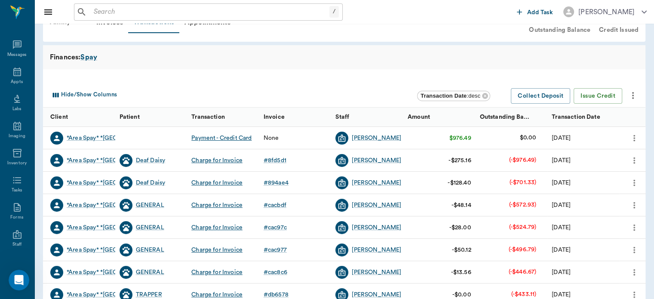
click at [634, 137] on icon "more" at bounding box center [634, 138] width 2 height 6
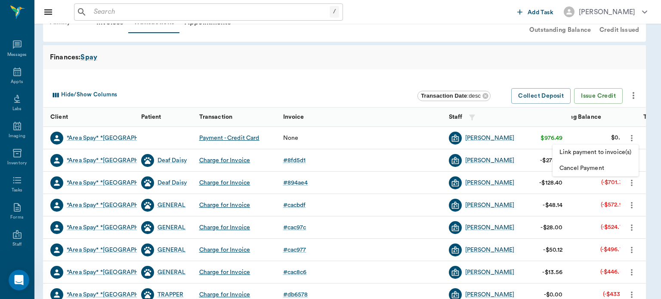
click at [399, 70] on div at bounding box center [330, 149] width 661 height 299
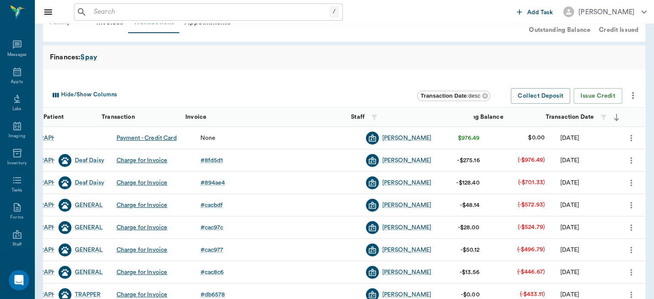
scroll to position [0, 111]
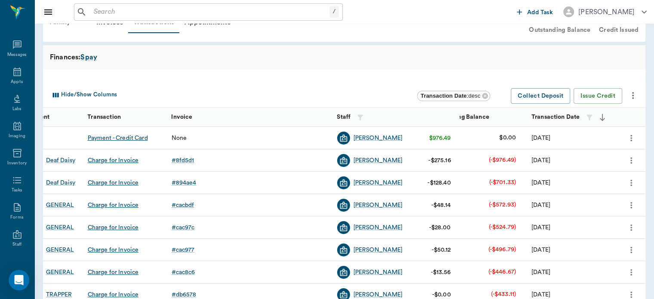
click at [631, 138] on icon "more" at bounding box center [631, 138] width 2 height 6
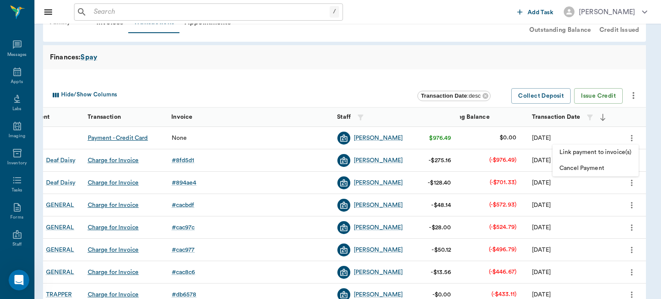
click at [388, 71] on div at bounding box center [330, 149] width 661 height 299
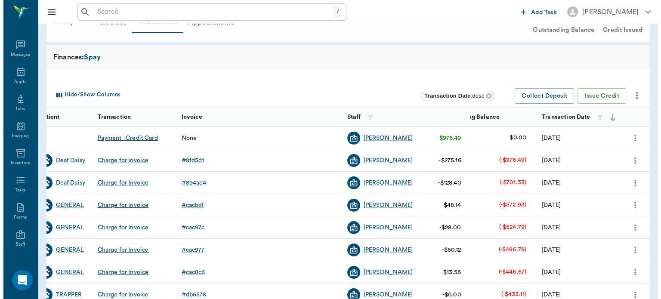
scroll to position [0, 0]
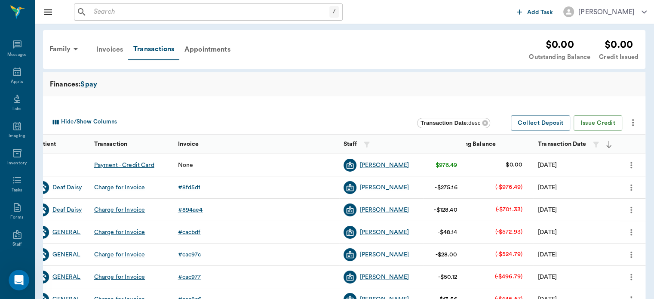
click at [101, 43] on div "Invoices" at bounding box center [109, 49] width 37 height 21
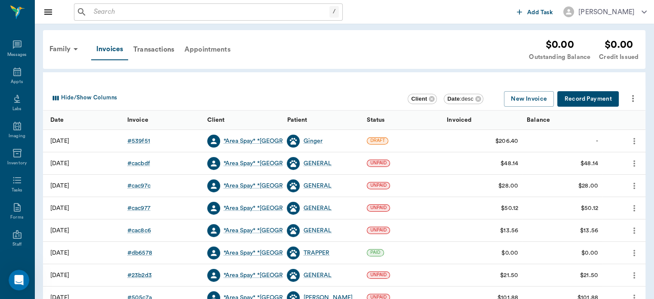
click at [206, 46] on div "Appointments" at bounding box center [207, 49] width 56 height 21
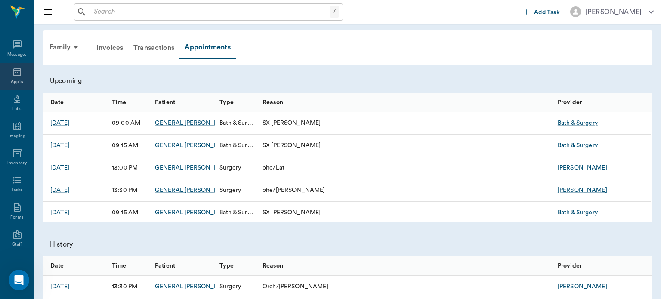
click at [13, 79] on div "Appts" at bounding box center [17, 82] width 12 height 6
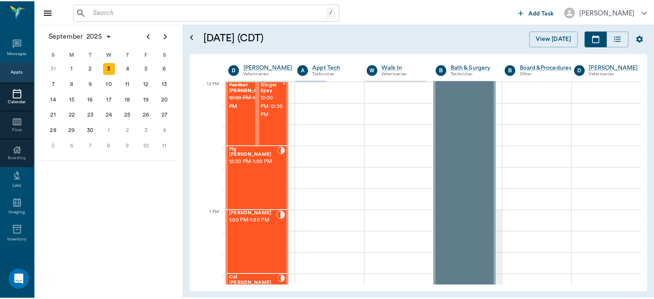
scroll to position [516, 0]
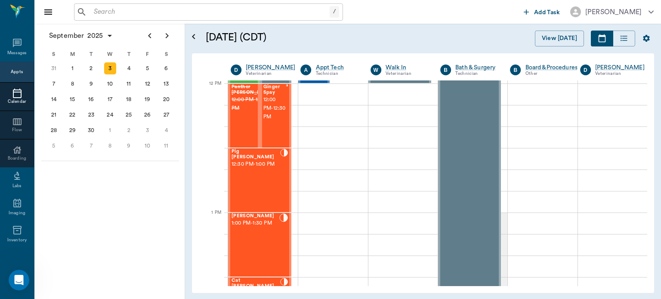
click at [271, 114] on span "12:00 PM - 12:30 PM" at bounding box center [274, 108] width 22 height 26
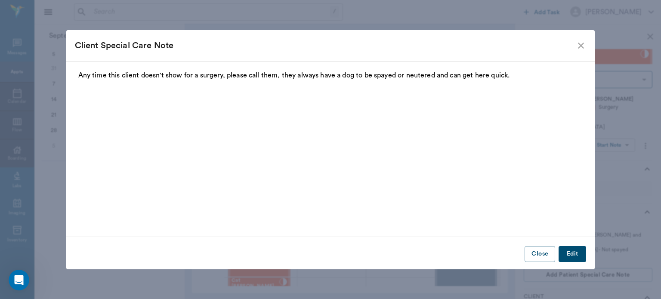
click at [580, 45] on icon "close" at bounding box center [580, 45] width 10 height 10
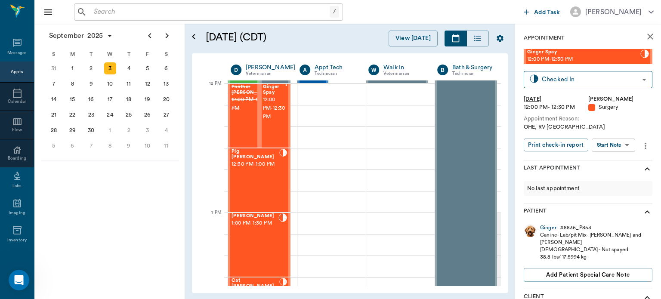
click at [551, 229] on div "Ginger" at bounding box center [548, 227] width 16 height 7
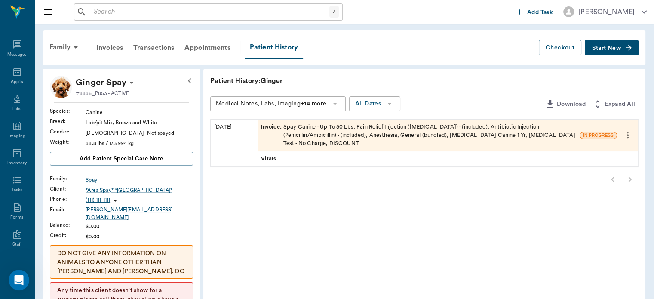
click at [628, 130] on icon "more" at bounding box center [627, 135] width 9 height 10
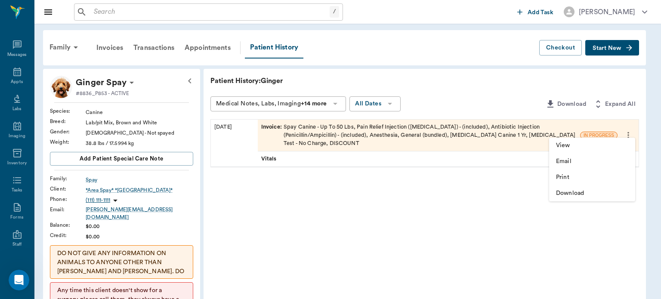
click at [275, 122] on div at bounding box center [330, 149] width 661 height 299
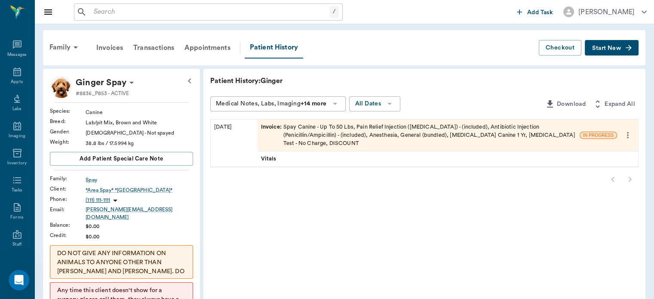
click at [277, 123] on span "Invoice :" at bounding box center [272, 135] width 22 height 25
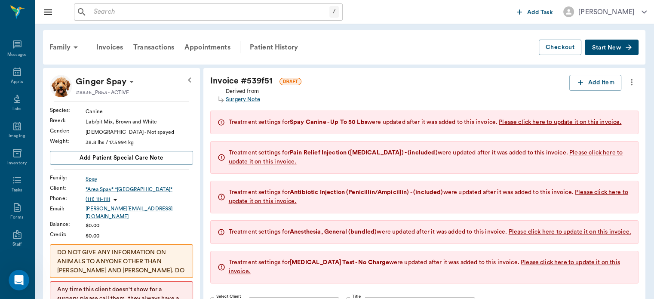
click at [632, 82] on icon "more" at bounding box center [632, 82] width 2 height 6
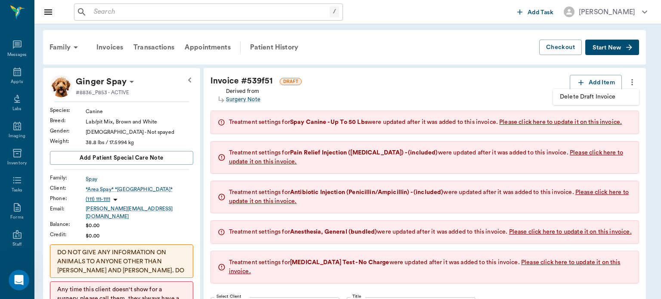
click at [568, 104] on li "Delete Draft Invoice" at bounding box center [596, 97] width 86 height 16
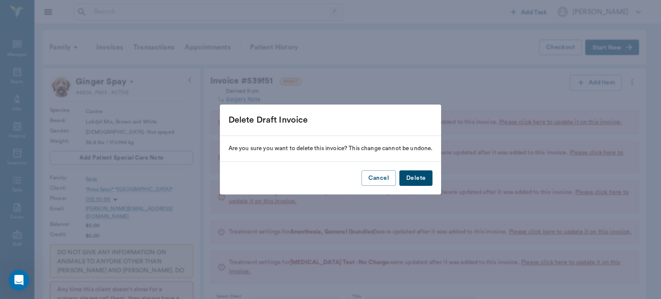
click at [416, 178] on button "Delete" at bounding box center [415, 178] width 33 height 16
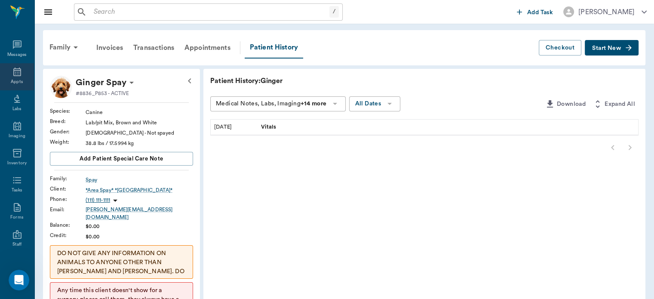
click at [13, 81] on div "Appts" at bounding box center [17, 82] width 12 height 6
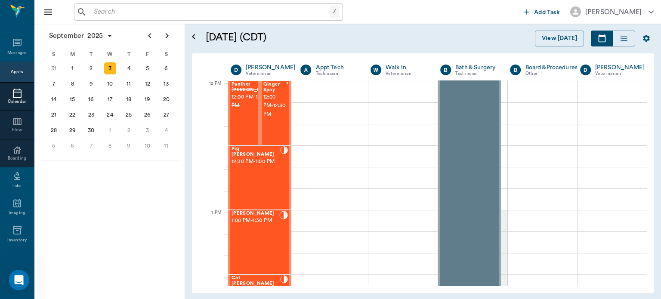
scroll to position [519, 0]
click at [261, 233] on div "Tucker Foster 1:00 PM - 1:30 PM" at bounding box center [255, 241] width 48 height 63
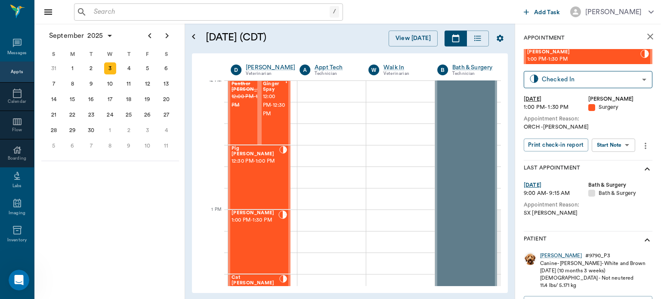
click at [616, 151] on body "/ ​ Add Task Dr. Bert Ellsworth Nectar Messages Appts Calendar Flow Boarding La…" at bounding box center [330, 149] width 661 height 299
click at [616, 175] on button "View Surgery" at bounding box center [606, 177] width 35 height 10
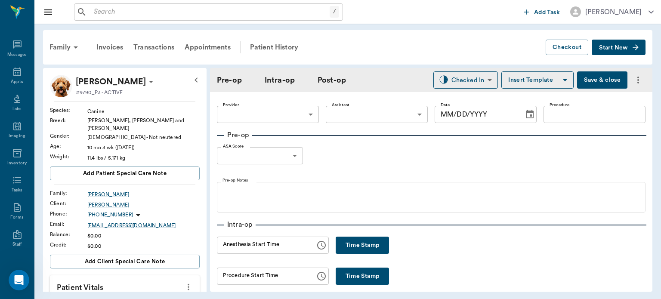
type input "63ec2f075fda476ae8351a4d"
type input "63ec2e7e52e12b0ba117b124"
type input "NEUTER"
type input "1"
radio input "true"
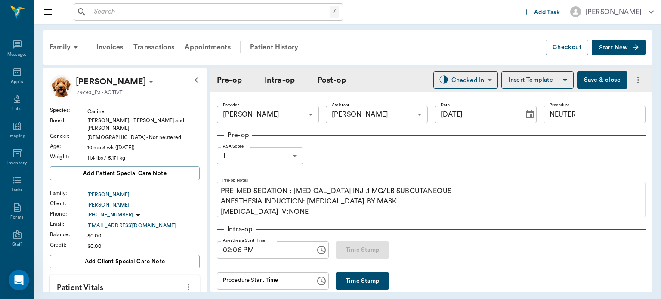
type input "[DATE]"
type input "02:06 PM"
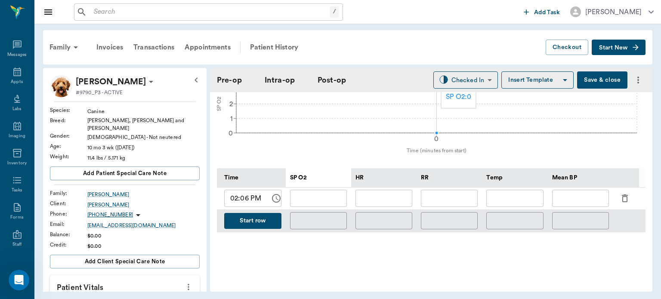
scroll to position [359, 0]
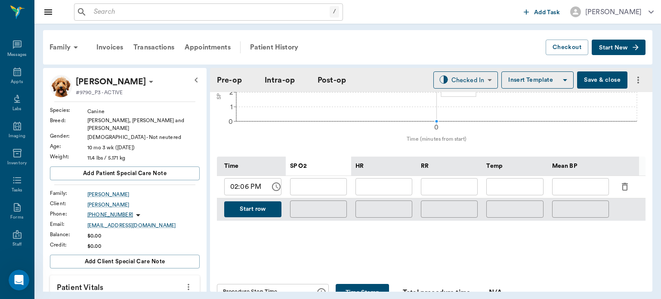
click at [624, 175] on div at bounding box center [624, 165] width 14 height 19
click at [620, 188] on icon "button" at bounding box center [624, 186] width 10 height 10
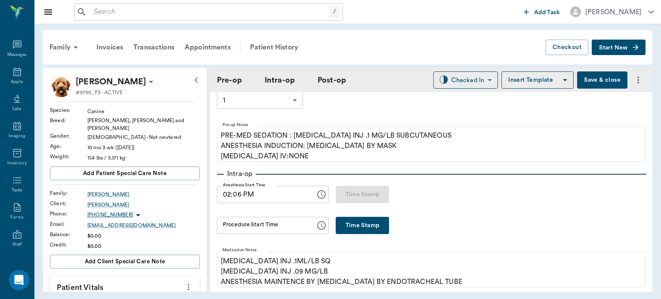
scroll to position [4204, 0]
click at [366, 220] on button "Time Stamp" at bounding box center [361, 225] width 53 height 17
click at [236, 225] on input "02:27 PM" at bounding box center [263, 225] width 92 height 17
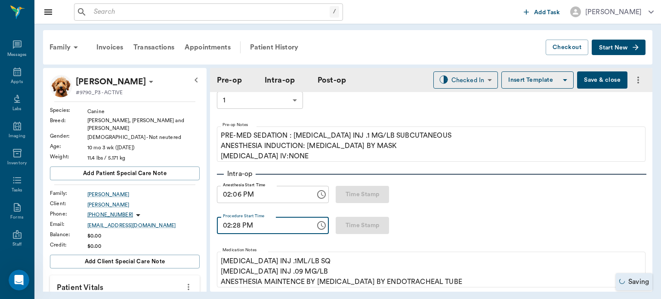
type input "02:28 PM"
click at [589, 77] on button "Save & close" at bounding box center [602, 79] width 50 height 17
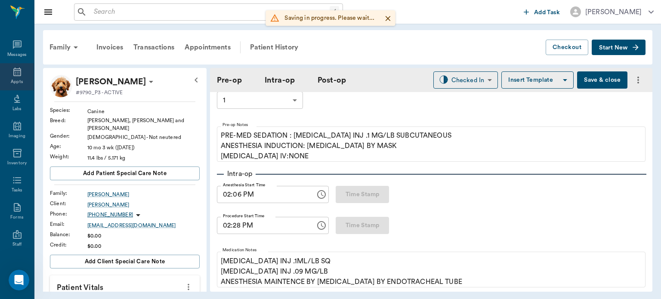
click at [14, 68] on icon at bounding box center [17, 72] width 8 height 9
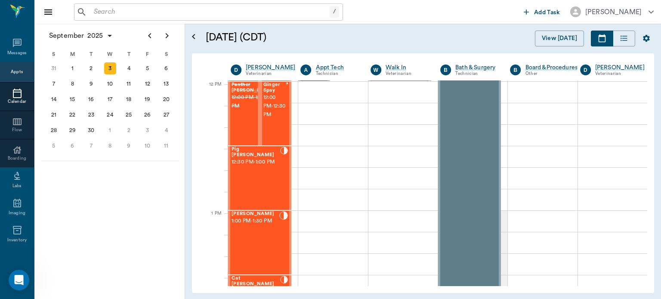
scroll to position [516, 0]
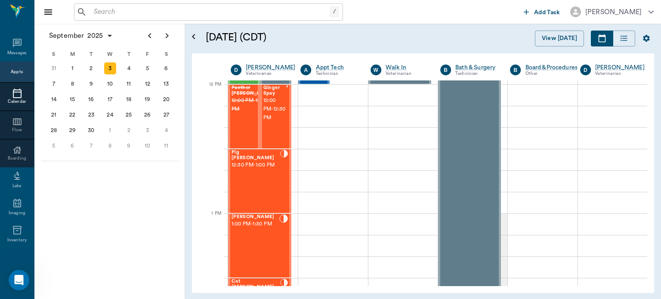
click at [255, 227] on span "1:00 PM - 1:30 PM" at bounding box center [255, 224] width 48 height 9
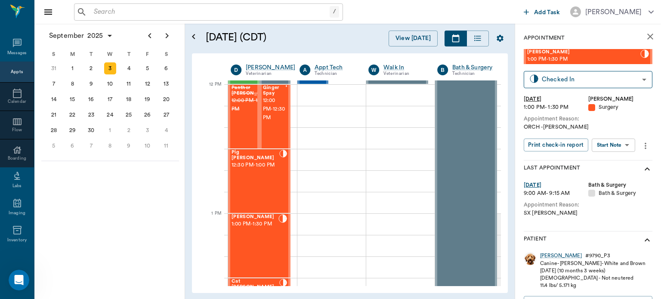
click at [621, 144] on body "/ ​ Add Task Dr. Bert Ellsworth Nectar Messages Appts Calendar Flow Boarding La…" at bounding box center [330, 149] width 661 height 299
click at [612, 174] on button "View Surgery" at bounding box center [606, 177] width 35 height 10
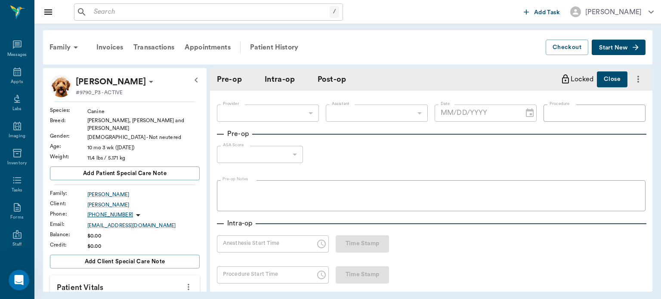
type input "63ec2f075fda476ae8351a4d"
type input "63ec2e7e52e12b0ba117b124"
type input "NEUTER"
type input "1"
radio input "true"
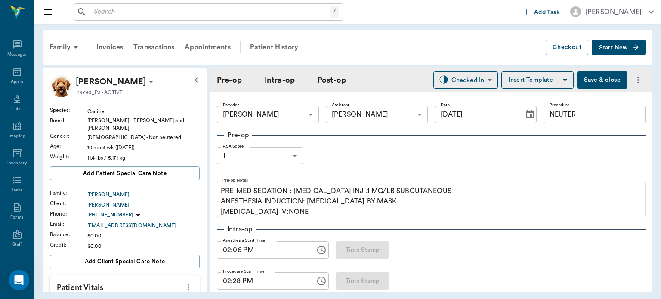
type input "[DATE]"
type input "02:06 PM"
type input "02:28 PM"
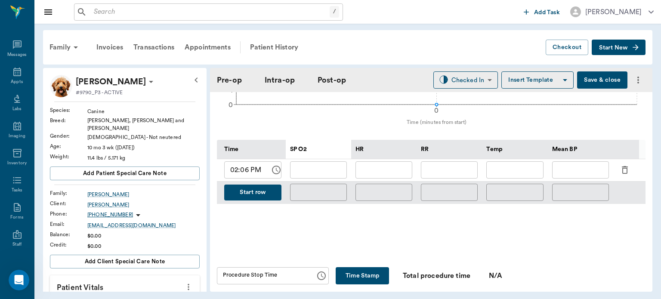
scroll to position [376, 0]
click at [623, 167] on icon "button" at bounding box center [624, 170] width 6 height 8
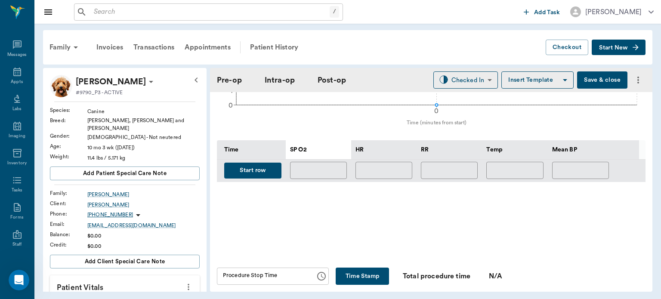
click at [252, 163] on button "Start row" at bounding box center [252, 171] width 57 height 16
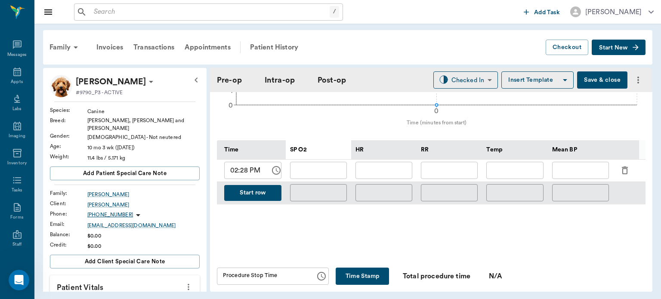
click at [449, 171] on input "text" at bounding box center [449, 170] width 57 height 17
type input "5"
click at [381, 173] on input "text" at bounding box center [383, 170] width 57 height 17
type input "121"
click at [319, 170] on input "text" at bounding box center [318, 170] width 57 height 17
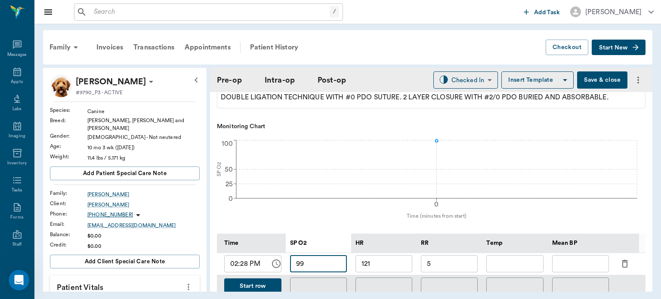
scroll to position [282, 0]
type input "99"
click at [599, 77] on button "Save & close" at bounding box center [602, 79] width 50 height 17
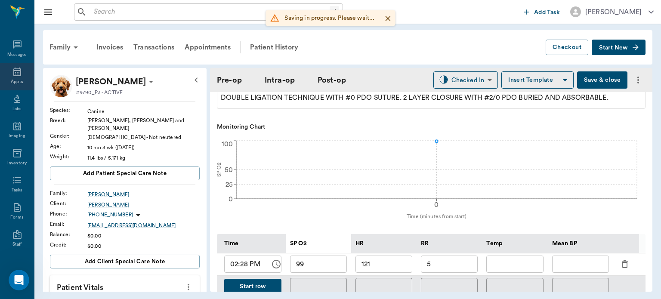
click at [13, 74] on icon at bounding box center [17, 72] width 8 height 9
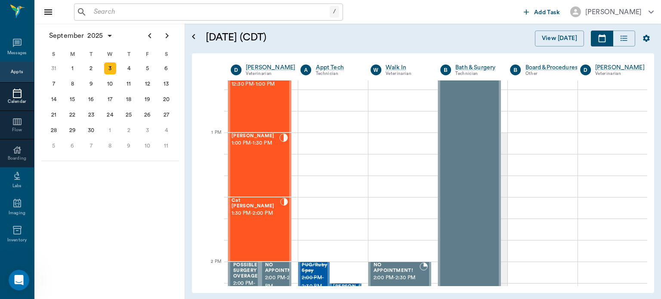
scroll to position [599, 0]
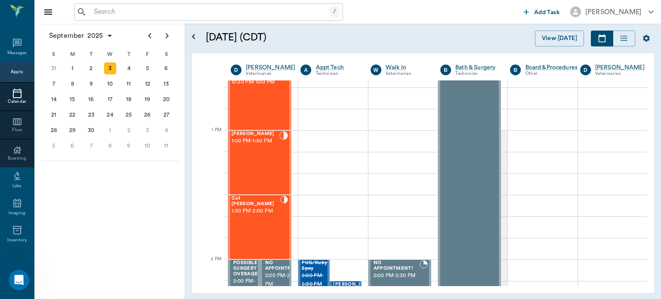
click at [253, 217] on div "Cat Woodruff 1:30 PM - 2:00 PM" at bounding box center [255, 227] width 49 height 63
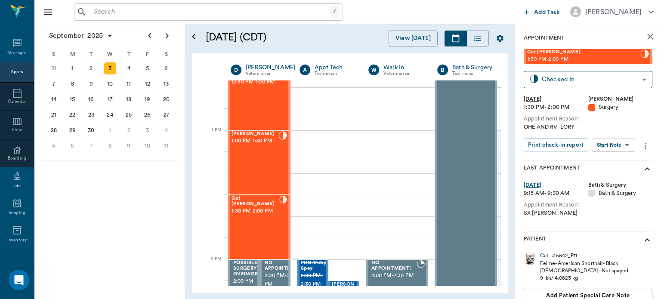
click at [611, 143] on body "/ ​ Add Task Dr. Bert Ellsworth Nectar Messages Appts Calendar Flow Boarding La…" at bounding box center [330, 149] width 661 height 299
click at [612, 175] on button "View Surgery" at bounding box center [606, 177] width 35 height 10
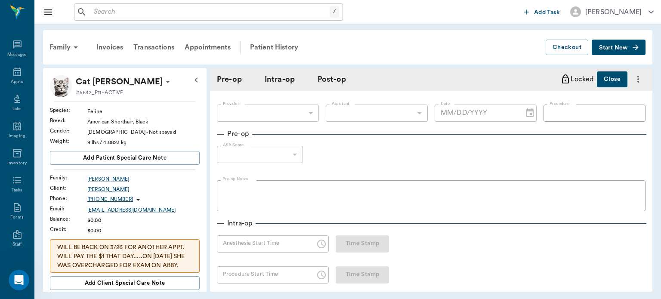
click at [363, 244] on button "Time Stamp" at bounding box center [361, 243] width 53 height 17
type input "63ec2f075fda476ae8351a4d"
type input "63ec2e7e52e12b0ba117b124"
type input "SPAY"
type input "1"
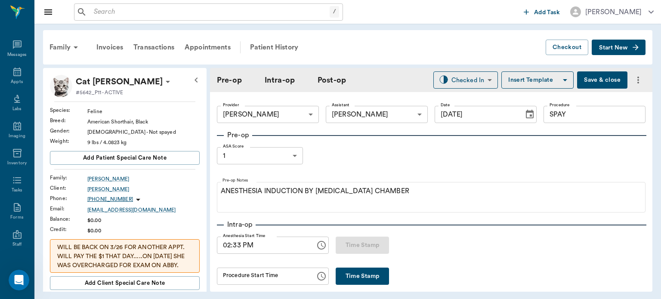
type input "[DATE]"
click at [235, 246] on input "02:33 PM" at bounding box center [263, 245] width 92 height 17
type input "02:31 PM"
click at [593, 80] on button "Save & close" at bounding box center [602, 79] width 50 height 17
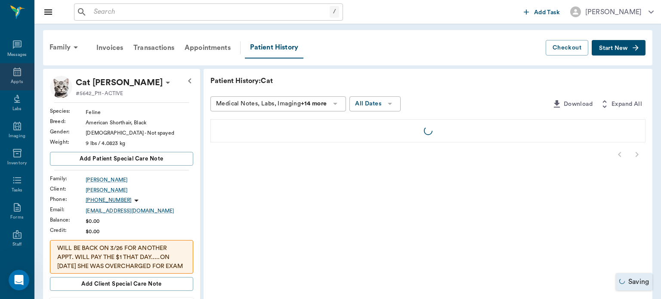
click at [15, 81] on div "Appts" at bounding box center [17, 82] width 12 height 6
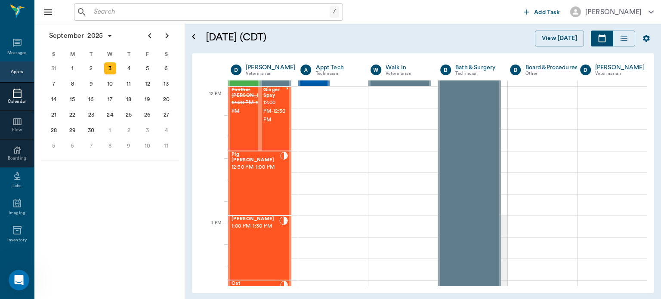
scroll to position [504, 0]
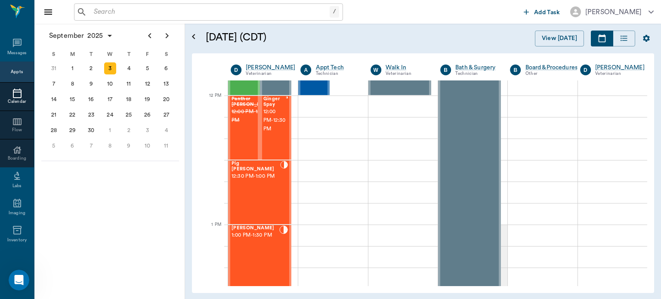
click at [252, 238] on span "1:00 PM - 1:30 PM" at bounding box center [255, 235] width 48 height 9
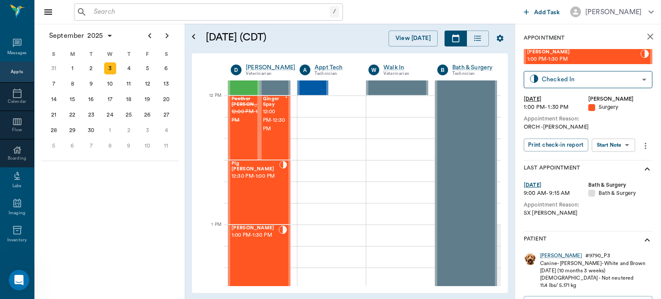
click at [615, 143] on body "/ ​ Add Task Dr. Bert Ellsworth Nectar Messages Appts Calendar Flow Boarding La…" at bounding box center [330, 149] width 661 height 299
click at [618, 176] on button "View Surgery" at bounding box center [606, 177] width 35 height 10
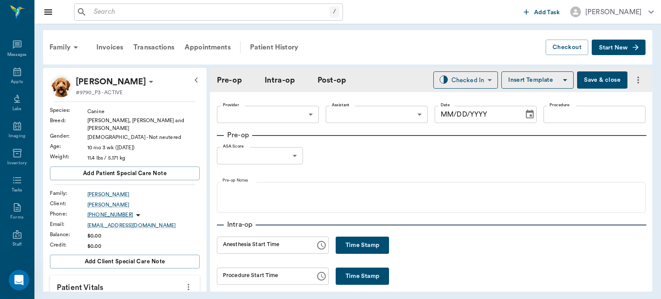
type input "63ec2f075fda476ae8351a4d"
type input "63ec2e7e52e12b0ba117b124"
type input "NEUTER"
type input "1"
radio input "true"
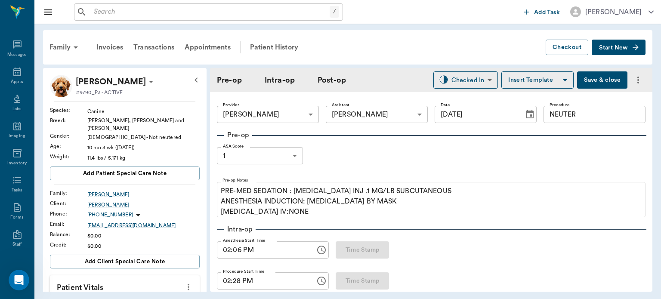
type input "[DATE]"
type input "02:06 PM"
type input "02:28 PM"
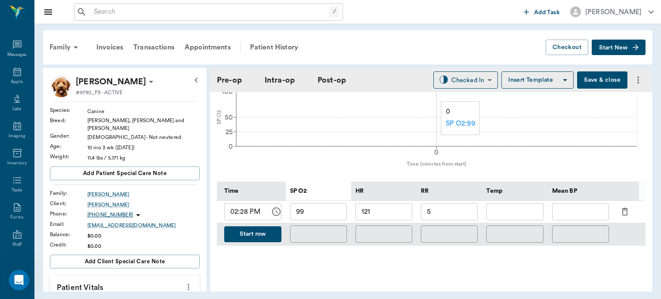
scroll to position [335, 0]
click at [261, 234] on button "Start row" at bounding box center [252, 234] width 57 height 16
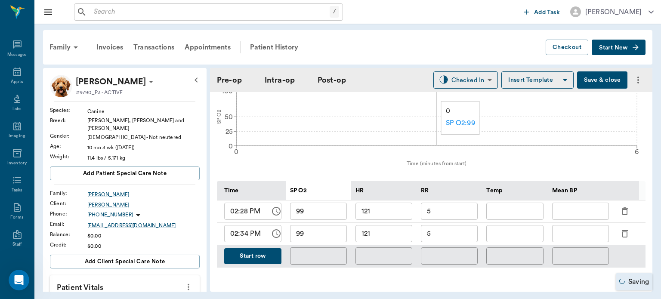
click at [402, 235] on input "121" at bounding box center [383, 233] width 57 height 17
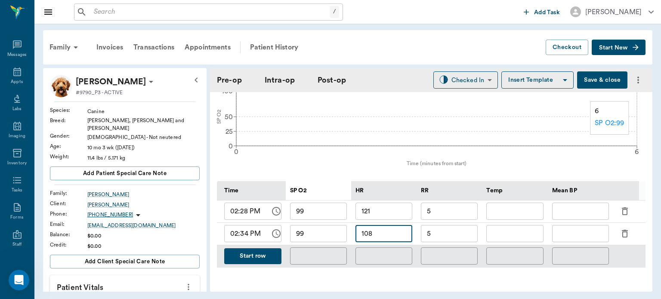
type input "108"
click at [451, 236] on input "5" at bounding box center [449, 233] width 57 height 17
type input "16"
click at [260, 257] on button "Start row" at bounding box center [252, 256] width 57 height 16
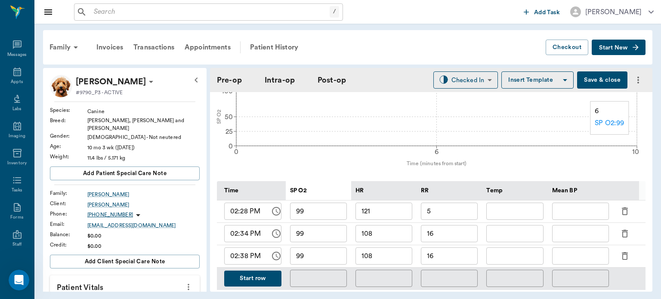
click at [571, 253] on input "text" at bounding box center [580, 255] width 57 height 17
click at [571, 255] on input "text" at bounding box center [580, 255] width 57 height 17
type input "100"
click at [454, 256] on input "16" at bounding box center [449, 255] width 57 height 17
type input "15"
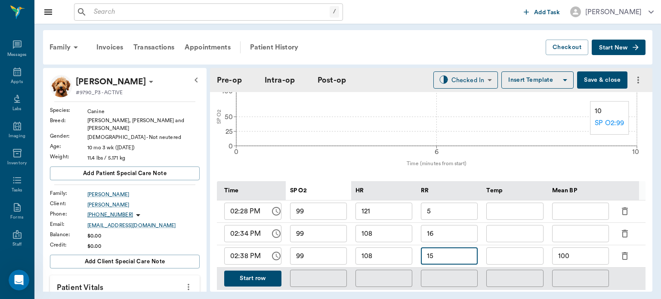
click at [393, 257] on input "108" at bounding box center [383, 255] width 57 height 17
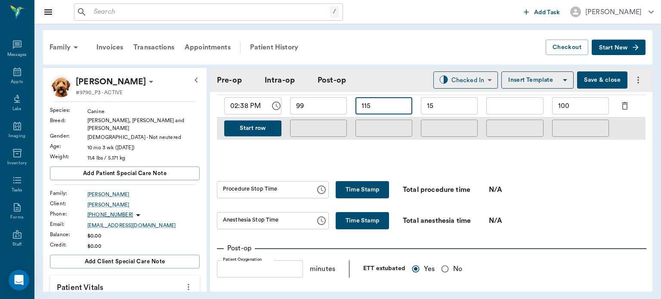
scroll to position [497, 0]
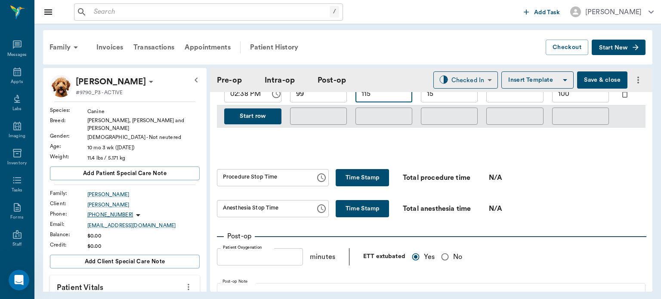
type input "115"
click at [364, 177] on button "Time Stamp" at bounding box center [361, 177] width 53 height 17
type input "02:39 PM"
click at [350, 200] on button "Time Stamp" at bounding box center [361, 208] width 53 height 17
type input "02:39 PM"
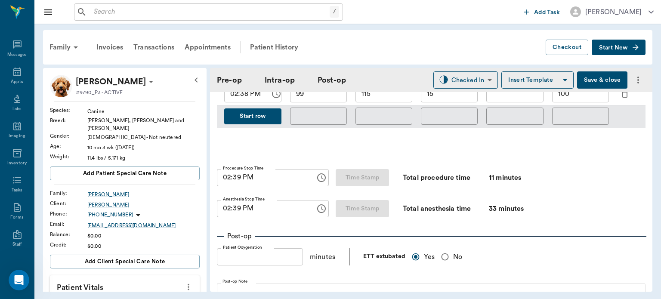
click at [463, 67] on div "Family Invoices Transactions Appointments Patient History Checkout Start New Tu…" at bounding box center [347, 161] width 626 height 274
click at [463, 76] on body "/ ​ Add Task Dr. Bert Ellsworth Nectar Messages Appts Labs Imaging Inventory Ta…" at bounding box center [330, 149] width 661 height 299
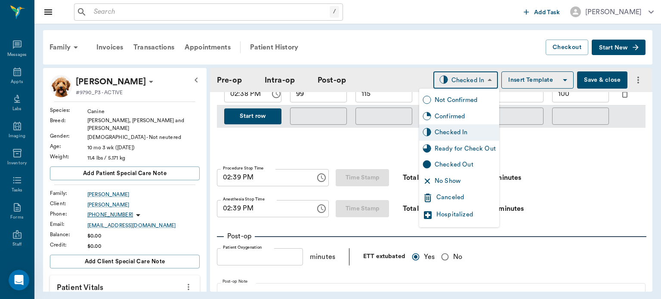
click at [466, 145] on div "Ready for Check Out" at bounding box center [464, 148] width 61 height 9
type input "READY_TO_CHECKOUT"
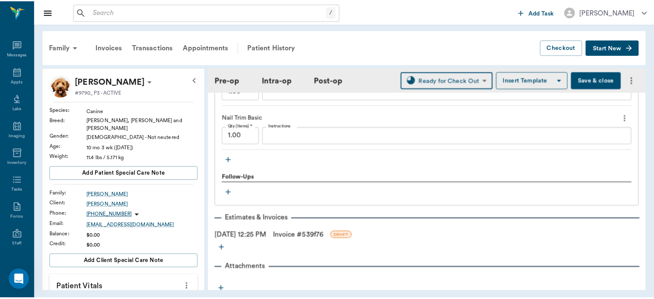
scroll to position [946, 0]
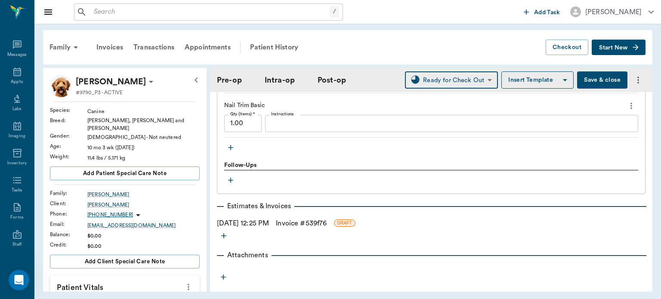
click at [326, 218] on link "Invoice # 539f76" at bounding box center [301, 223] width 51 height 10
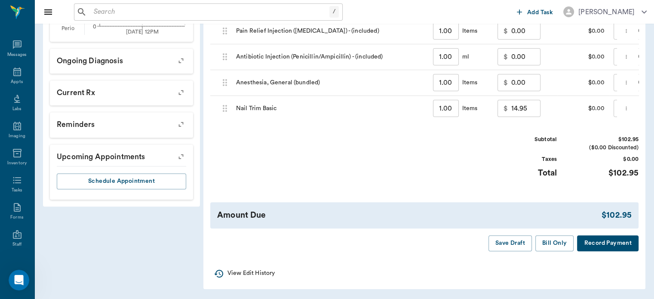
scroll to position [382, 0]
click at [559, 244] on button "Bill Only" at bounding box center [554, 243] width 39 height 16
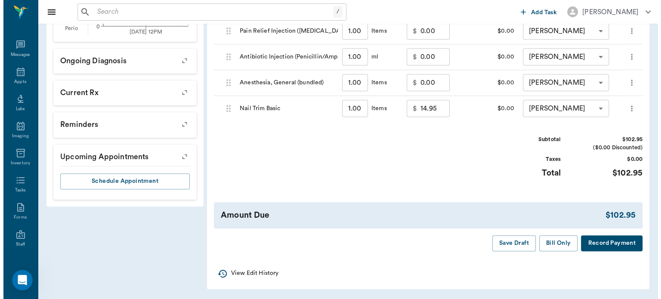
scroll to position [0, 0]
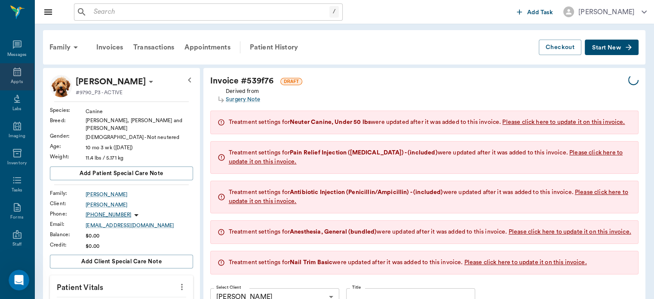
click at [18, 81] on div "Appts" at bounding box center [17, 82] width 12 height 6
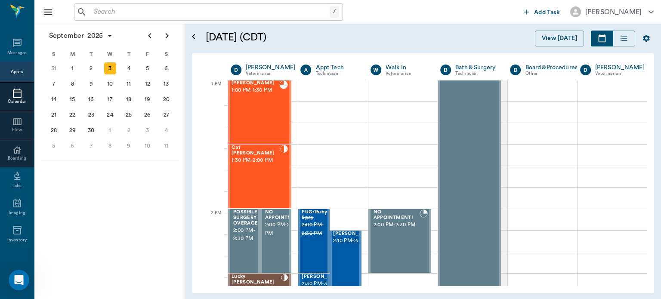
scroll to position [645, 0]
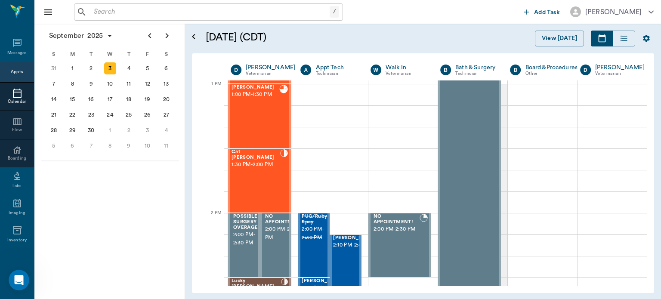
click at [252, 179] on div "Cat Woodruff 1:30 PM - 2:00 PM" at bounding box center [255, 180] width 49 height 63
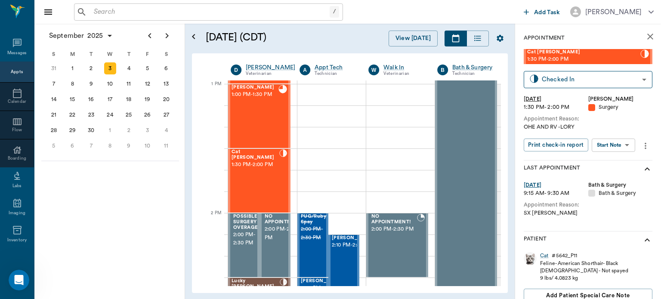
click at [620, 144] on body "/ ​ Add Task Dr. Bert Ellsworth Nectar Messages Appts Calendar Flow Boarding La…" at bounding box center [330, 149] width 661 height 299
click at [619, 172] on button "View Surgery" at bounding box center [606, 177] width 35 height 10
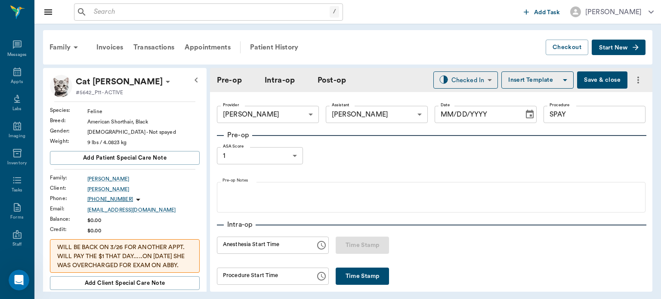
type input "63ec2f075fda476ae8351a4d"
type input "63ec2e7e52e12b0ba117b124"
type input "SPAY"
type input "1"
type input "[DATE]"
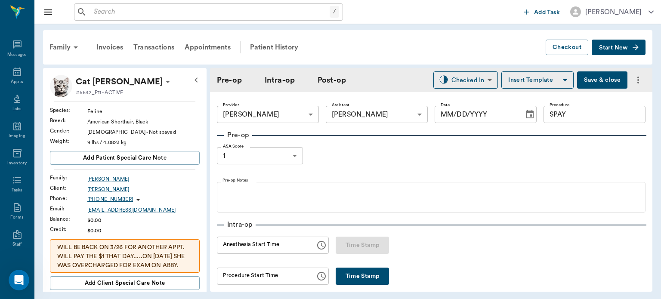
type input "02:31 PM"
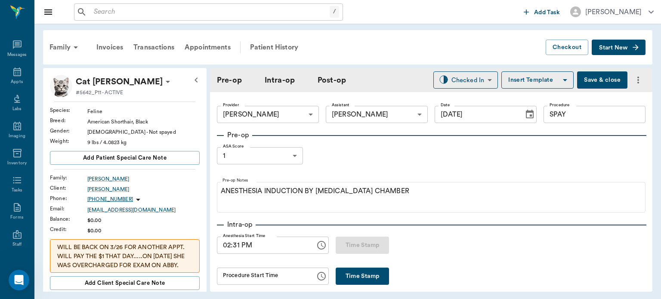
scroll to position [4204, 0]
click at [377, 275] on button "Time Stamp" at bounding box center [361, 275] width 53 height 17
type input "02:47 PM"
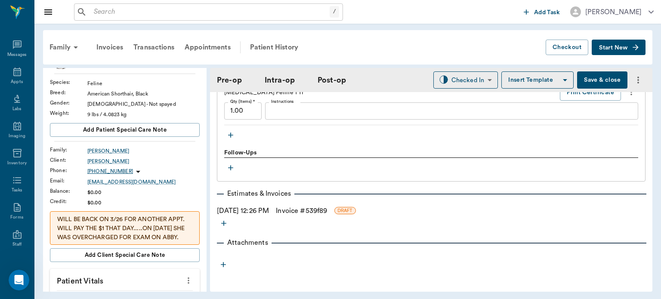
scroll to position [0, 0]
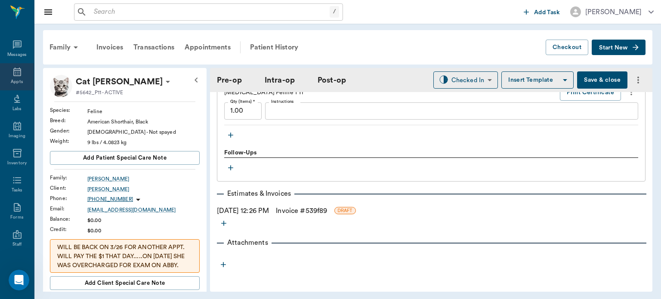
click at [16, 74] on icon at bounding box center [17, 72] width 10 height 10
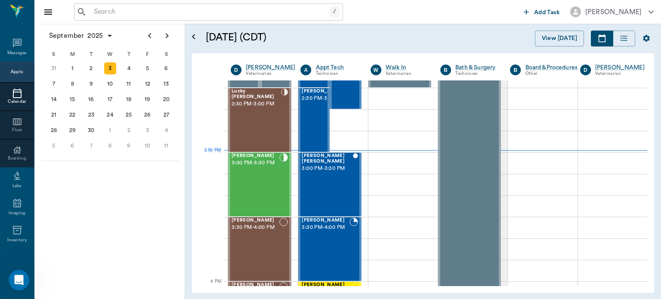
scroll to position [835, 0]
click at [267, 181] on div "Bart Trimble 3:00 PM - 3:30 PM" at bounding box center [255, 184] width 48 height 63
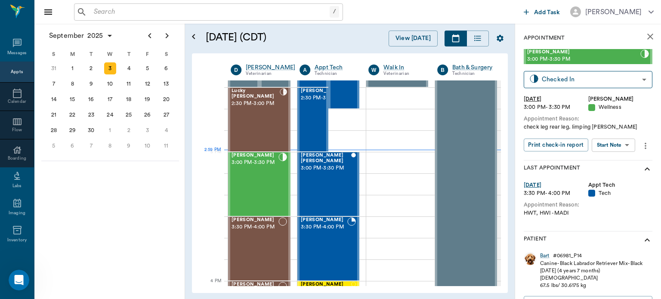
click at [266, 124] on div "Lucky Morphew 2:30 PM - 3:00 PM" at bounding box center [255, 119] width 48 height 63
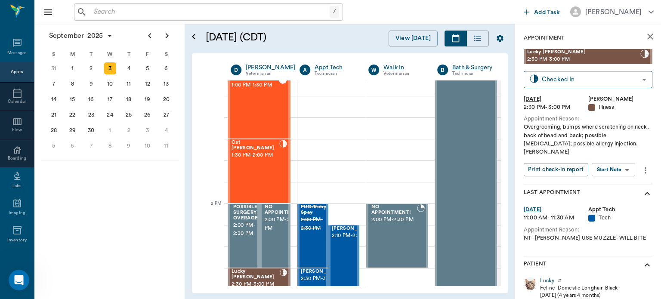
scroll to position [639, 0]
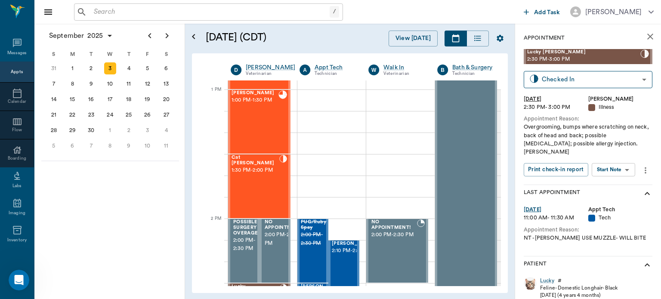
click at [259, 178] on div "Cat Woodruff 1:30 PM - 2:00 PM" at bounding box center [255, 186] width 48 height 63
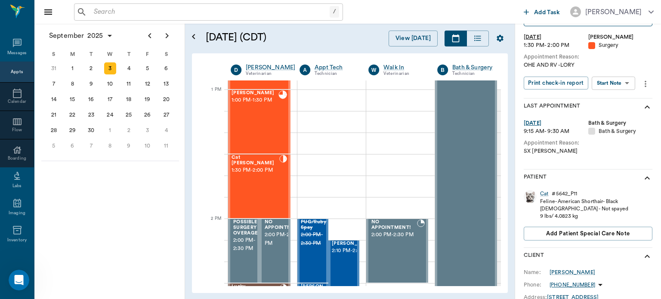
scroll to position [64, 0]
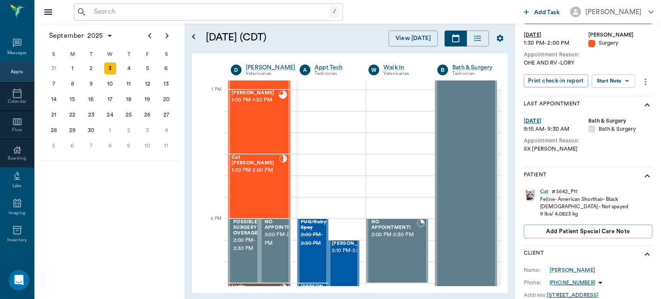
click at [609, 84] on body "/ ​ Add Task Dr. Bert Ellsworth Nectar Messages Appts Calendar Flow Boarding La…" at bounding box center [330, 149] width 661 height 299
click at [605, 113] on button "View Surgery" at bounding box center [606, 112] width 35 height 10
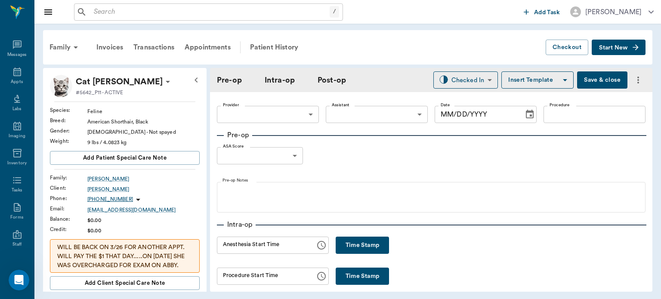
type input "63ec2f075fda476ae8351a4d"
type input "63ec2e7e52e12b0ba117b124"
type input "SPAY"
type input "1"
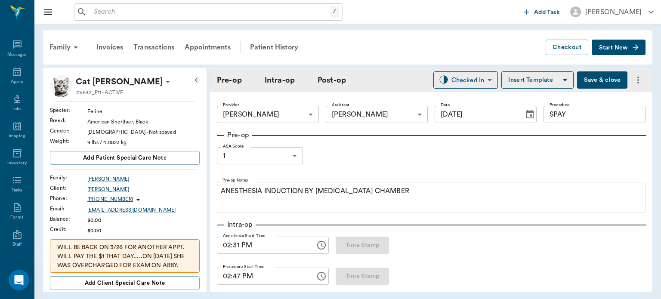
type input "[DATE]"
type input "02:31 PM"
type input "02:47 PM"
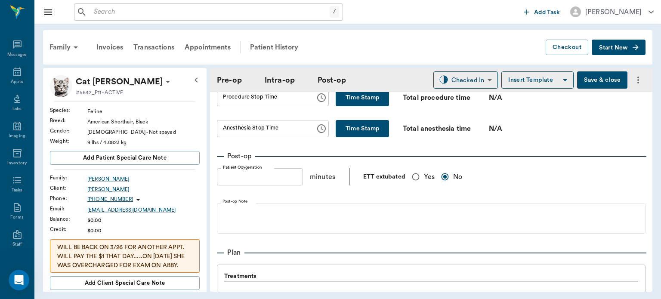
scroll to position [550, 0]
click at [12, 70] on icon at bounding box center [17, 72] width 10 height 10
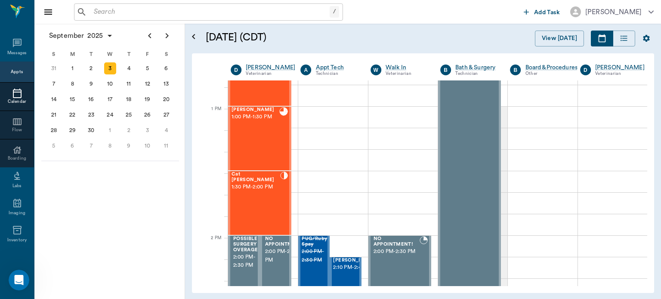
scroll to position [620, 0]
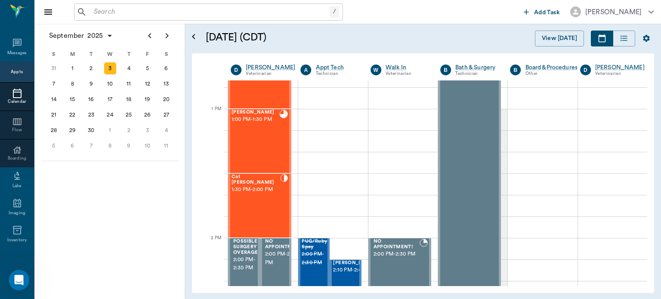
click at [262, 206] on div "Cat Woodruff 1:30 PM - 2:00 PM" at bounding box center [255, 205] width 49 height 63
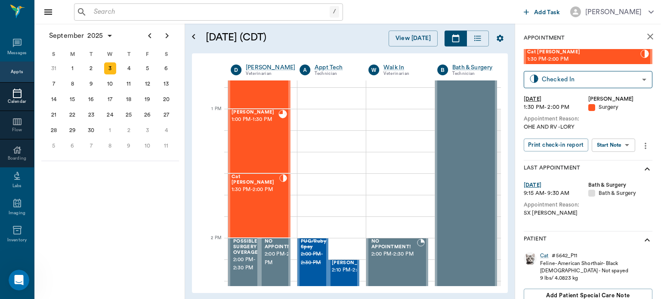
click at [617, 150] on body "/ ​ Add Task Dr. Bert Ellsworth Nectar Messages Appts Calendar Flow Boarding La…" at bounding box center [330, 149] width 661 height 299
click at [615, 179] on button "View Surgery" at bounding box center [606, 177] width 35 height 10
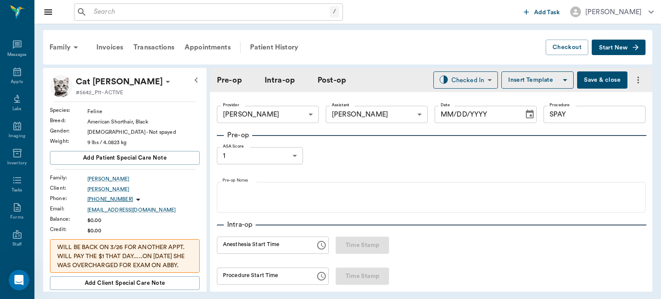
type input "63ec2f075fda476ae8351a4d"
type input "63ec2e7e52e12b0ba117b124"
type input "SPAY"
type input "1"
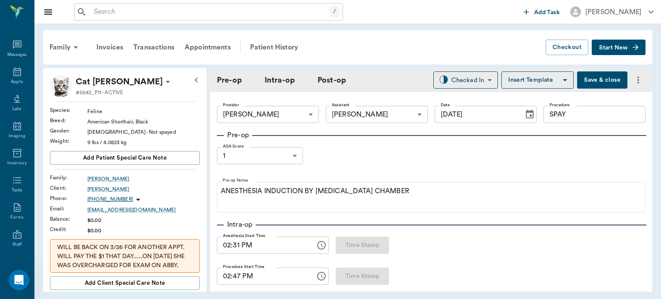
type input "[DATE]"
type input "02:31 PM"
type input "02:47 PM"
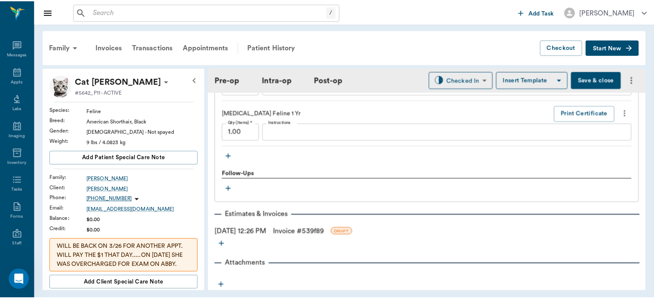
scroll to position [935, 0]
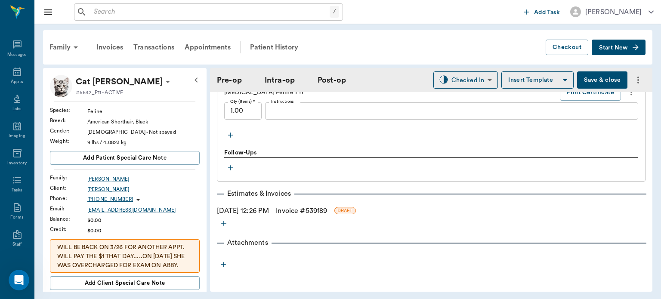
click at [307, 213] on link "Invoice # 539f89" at bounding box center [301, 211] width 51 height 10
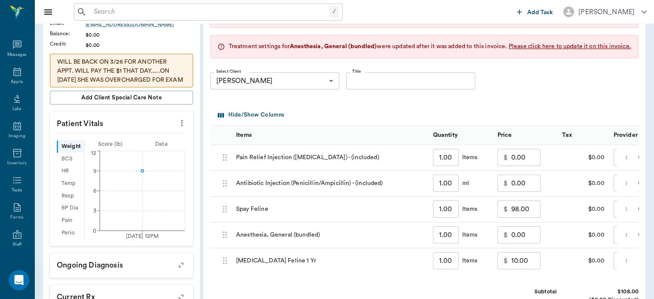
scroll to position [185, 0]
click at [533, 218] on input "98.00" at bounding box center [525, 209] width 29 height 17
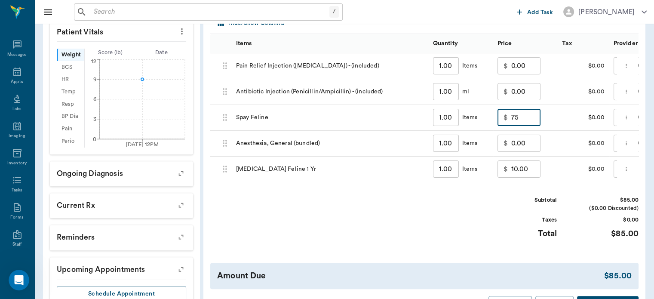
scroll to position [278, 0]
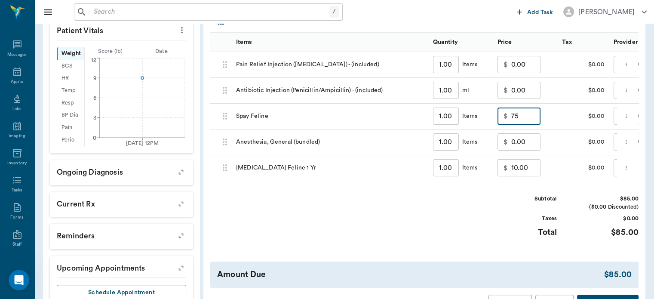
click at [507, 203] on div "Subtotal" at bounding box center [524, 199] width 65 height 8
type input "75.00"
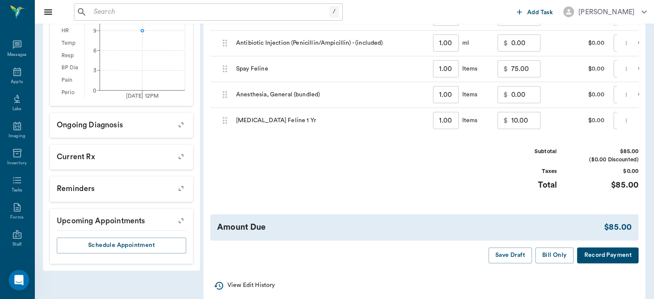
scroll to position [352, 0]
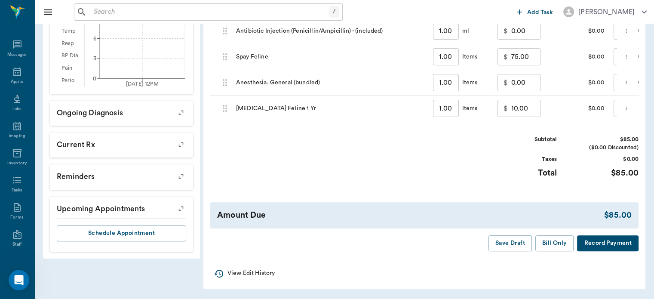
click at [519, 241] on button "Save Draft" at bounding box center [510, 243] width 43 height 16
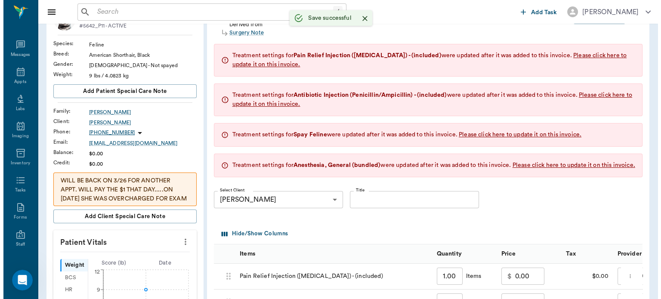
scroll to position [0, 0]
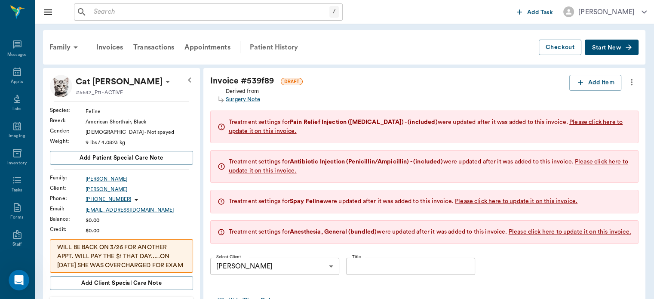
click at [272, 44] on div "Patient History" at bounding box center [274, 47] width 58 height 21
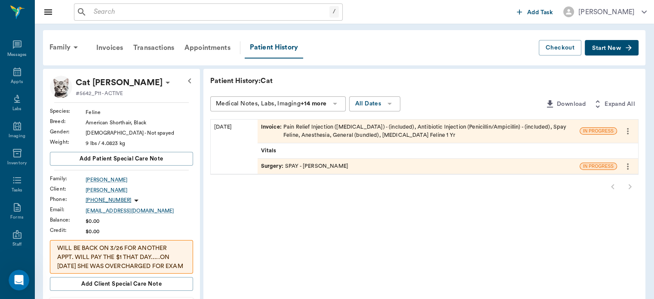
click at [330, 167] on div "Surgery : SPAY - Dr. Bert Ellsworth" at bounding box center [304, 166] width 87 height 8
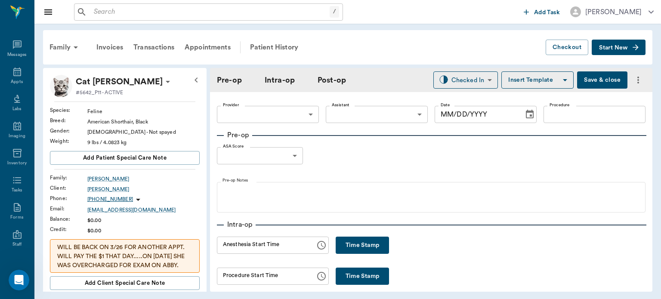
type input "63ec2f075fda476ae8351a4d"
type input "63ec2e7e52e12b0ba117b124"
type input "SPAY"
type input "1"
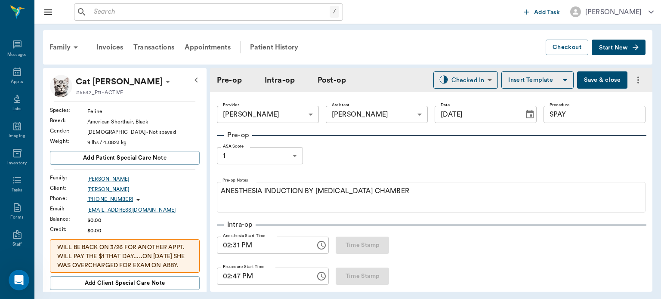
type input "[DATE]"
type input "02:31 PM"
type input "02:47 PM"
click at [583, 115] on input "SPAY" at bounding box center [594, 114] width 102 height 17
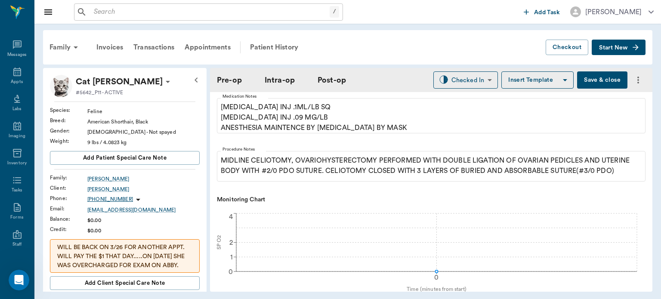
scroll to position [210, 0]
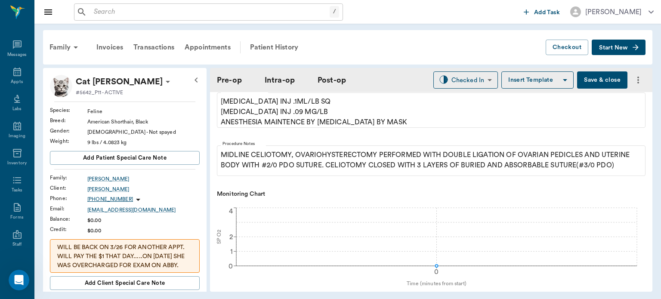
type input "SPAY-SPAYED"
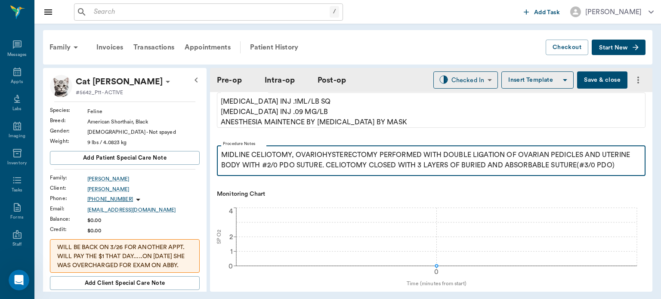
click at [386, 170] on p "MIDLINE CELIOTOMY, OVARIOHYSTERECTOMY PERFORMED WITH DOUBLE LIGATION OF OVARIAN…" at bounding box center [431, 160] width 420 height 21
click at [385, 170] on p "MIDLINE CELIOTOMY, OVARIOHYSTERECTOMY PERFORMED WITH DOUBLE LIGATION OF OVARIAN…" at bounding box center [431, 160] width 420 height 21
click at [269, 170] on p "MIDLINE CELIOTOMY, OVARIOHYSTERECTOMY PERFORMED WITH DOUBLE LIGATION OF OVARIAN…" at bounding box center [431, 160] width 420 height 21
click at [268, 170] on p "MIDLINE CELIOTOMY, OVARIOHYSTERECTOMY PERFORMED WITH DOUBLE LIGATION OF OVARIAN…" at bounding box center [431, 160] width 420 height 21
click at [253, 170] on p "MIDLINE CELIOTOMY, OVARIOHYSTERECTOMY PERFORMED WITH DOUBLE LIGATION OF OVARIAN…" at bounding box center [431, 160] width 420 height 21
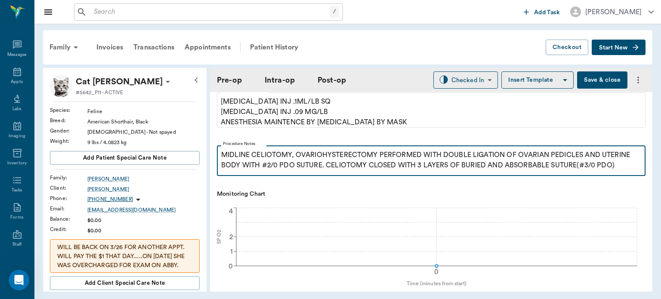
click at [248, 170] on p "MIDLINE CELIOTOMY, OVARIOHYSTERECTOMY PERFORMED WITH DOUBLE LIGATION OF OVARIAN…" at bounding box center [431, 160] width 420 height 21
click at [245, 170] on p "MIDLINE CELIOTOMY, OVARIOHYSTERECTOMY PERFORMED WITH DOUBLE LIGATION OF OVARIAN…" at bounding box center [431, 160] width 420 height 21
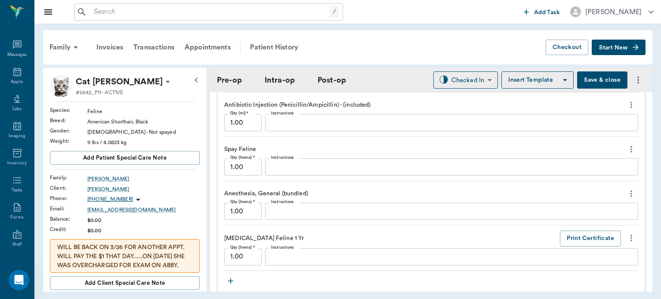
scroll to position [793, 0]
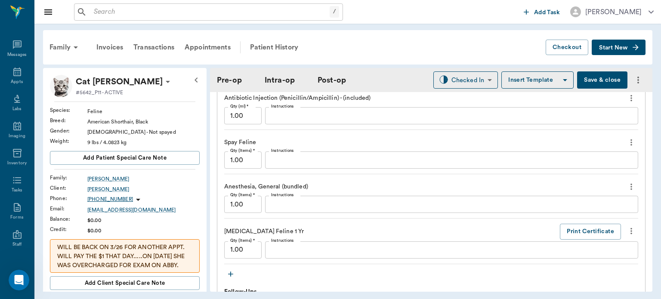
click at [630, 144] on icon "more" at bounding box center [631, 142] width 2 height 6
click at [582, 174] on span "Delete" at bounding box center [588, 172] width 72 height 9
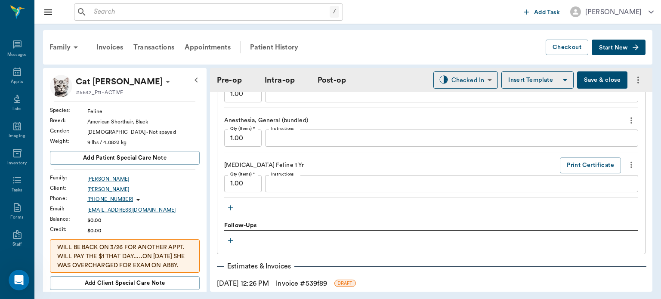
scroll to position [825, 0]
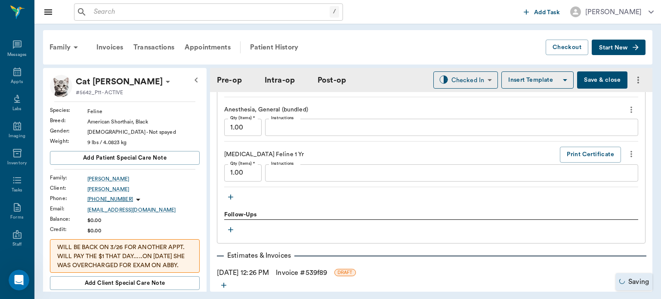
click at [230, 196] on icon "button" at bounding box center [230, 196] width 5 height 5
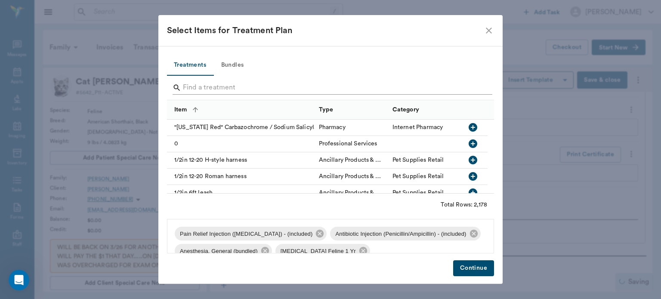
click at [261, 90] on input "Search" at bounding box center [331, 88] width 296 height 14
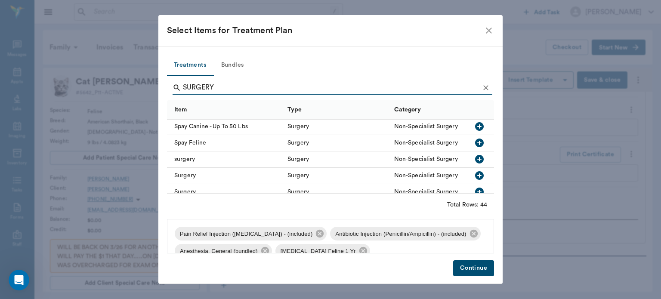
scroll to position [548, 0]
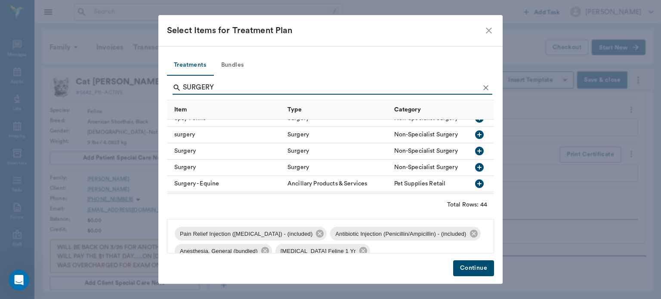
type input "SURGERY"
click at [475, 151] on icon "button" at bounding box center [479, 151] width 9 height 9
click at [484, 274] on button "Continue" at bounding box center [473, 268] width 41 height 16
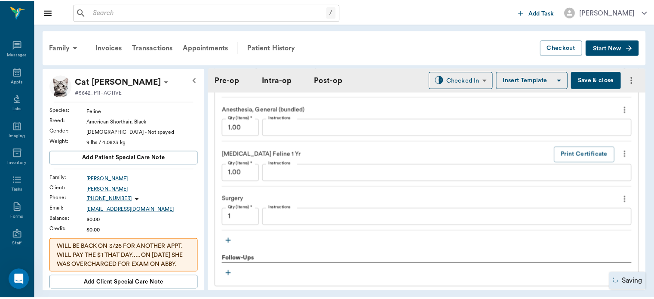
scroll to position [930, 0]
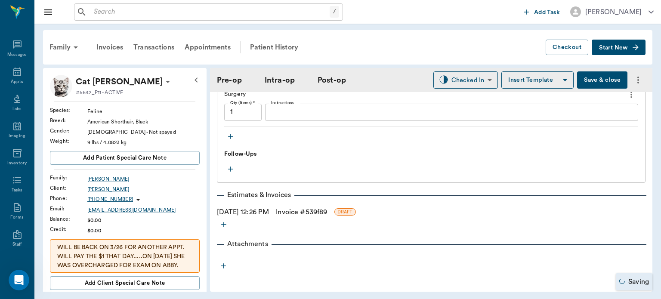
click at [303, 214] on link "Invoice # 539f89" at bounding box center [301, 212] width 51 height 10
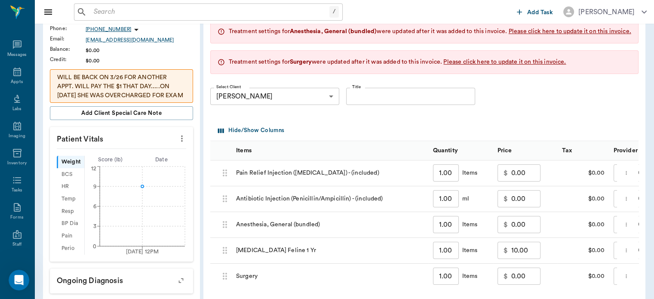
scroll to position [275, 0]
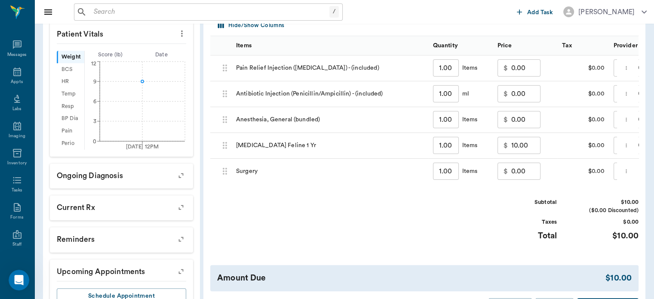
click at [521, 180] on input "0.00" at bounding box center [525, 171] width 29 height 17
click at [454, 227] on div "Subtotal $85.00 ($0.00 Discounted) Taxes $0.00 Total $85.00" at bounding box center [424, 224] width 428 height 53
type input "75.00"
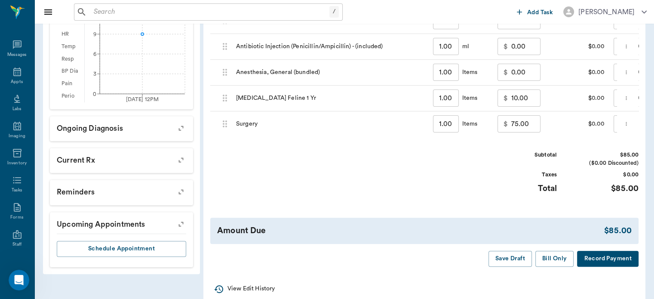
scroll to position [352, 0]
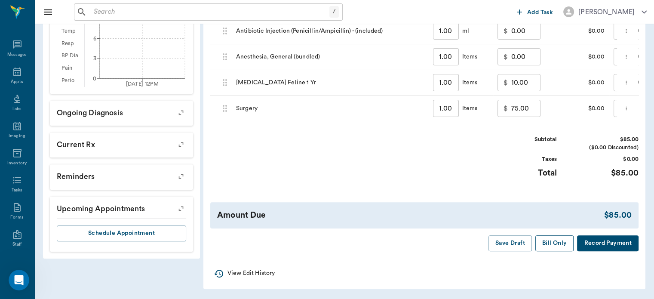
click at [552, 245] on button "Bill Only" at bounding box center [554, 243] width 39 height 16
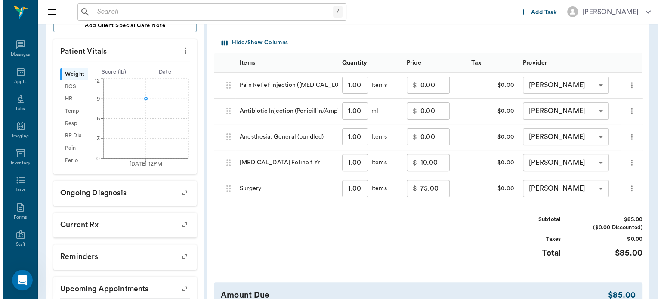
scroll to position [0, 0]
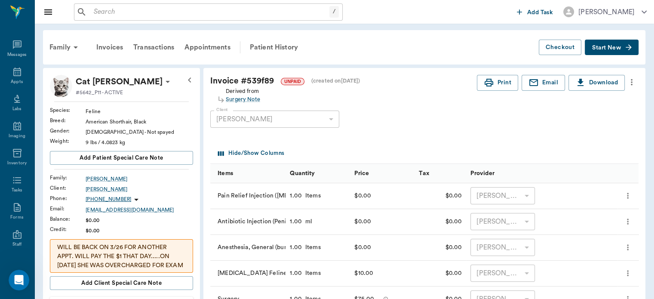
click at [91, 81] on p "Cat [PERSON_NAME]" at bounding box center [119, 82] width 87 height 14
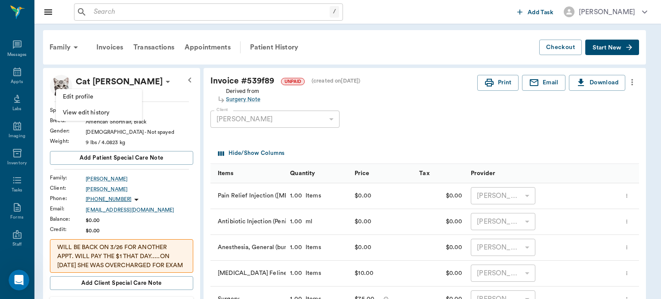
click at [155, 85] on div at bounding box center [330, 149] width 661 height 299
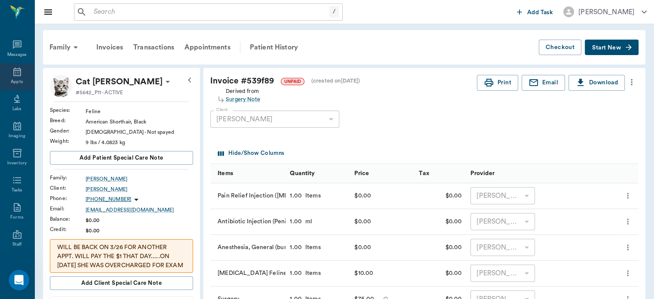
click at [16, 72] on icon at bounding box center [17, 72] width 10 height 10
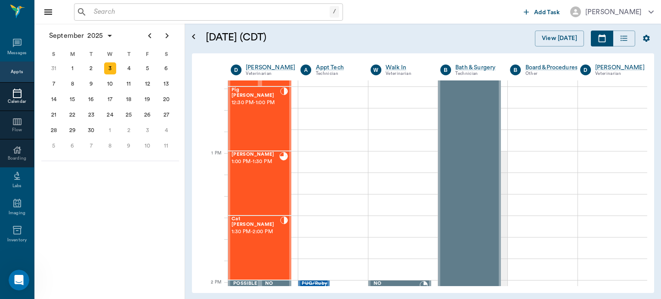
scroll to position [576, 0]
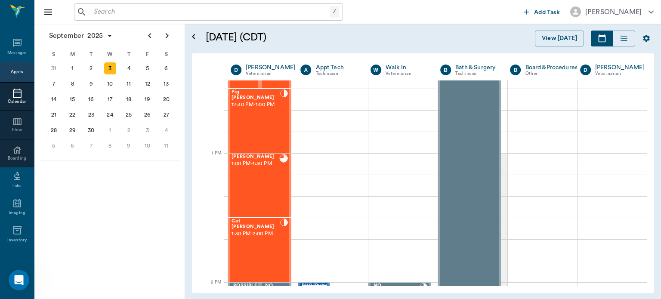
click at [266, 241] on div "Cat Woodruff 1:30 PM - 2:00 PM" at bounding box center [255, 249] width 49 height 63
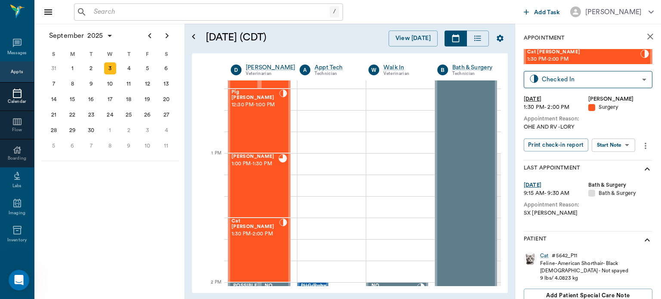
click at [618, 148] on body "/ ​ Add Task Dr. Bert Ellsworth Nectar Messages Appts Calendar Flow Boarding La…" at bounding box center [330, 149] width 661 height 299
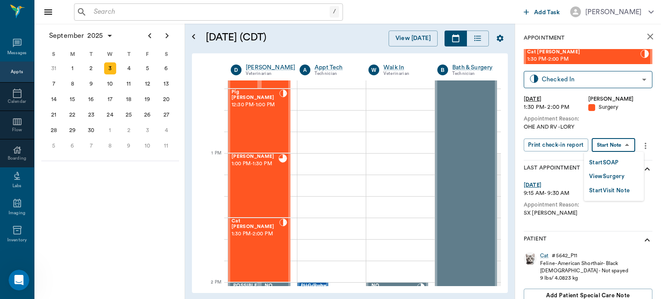
click at [621, 128] on div at bounding box center [330, 149] width 661 height 299
click at [600, 80] on body "/ ​ Add Task Dr. Bert Ellsworth Nectar Messages Appts Calendar Flow Boarding La…" at bounding box center [330, 149] width 661 height 299
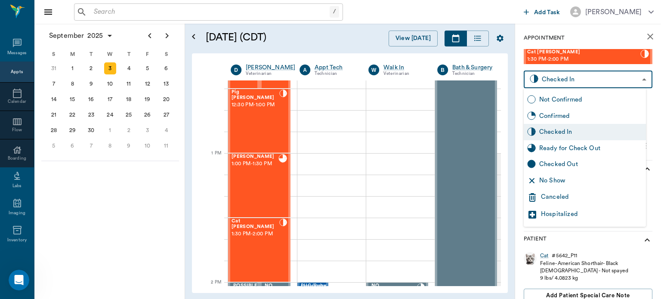
click at [583, 151] on div "Ready for Check Out" at bounding box center [590, 148] width 103 height 9
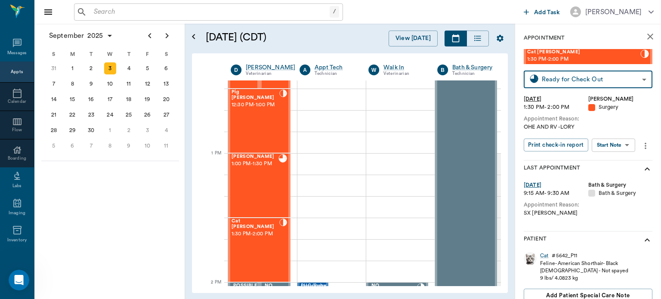
type input "READY_TO_CHECKOUT"
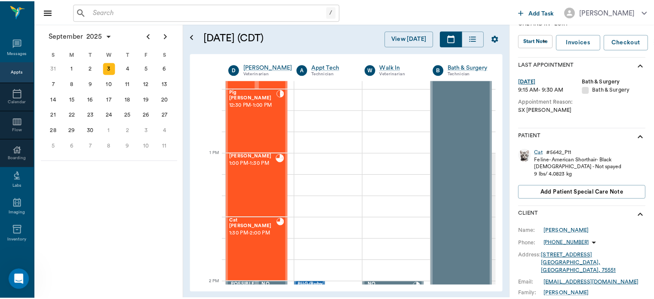
scroll to position [107, 0]
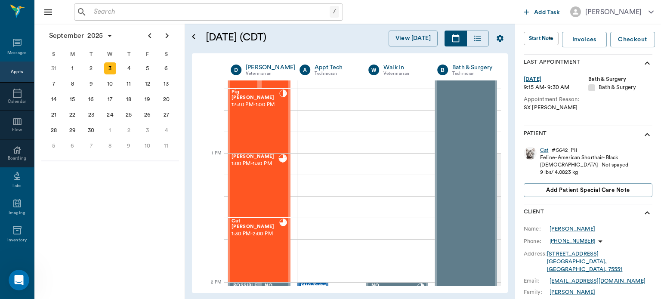
click at [644, 133] on icon "show more" at bounding box center [646, 134] width 5 height 3
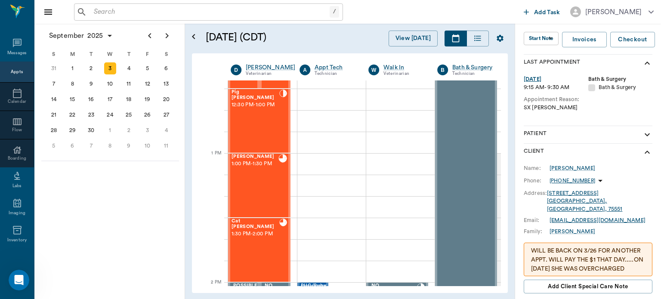
click at [644, 134] on icon "show more" at bounding box center [646, 134] width 5 height 3
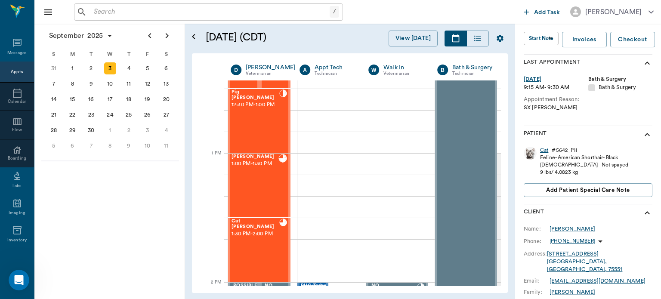
click at [541, 150] on div "Cat" at bounding box center [544, 150] width 8 height 7
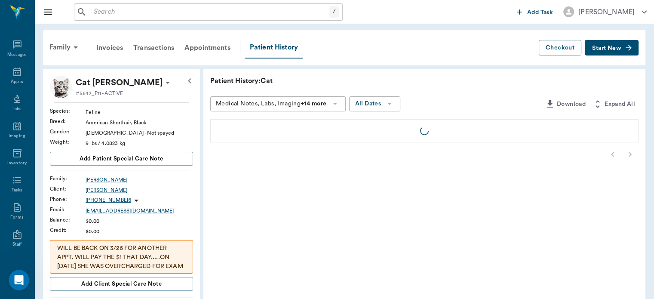
click at [114, 86] on p "Cat [PERSON_NAME]" at bounding box center [119, 83] width 87 height 14
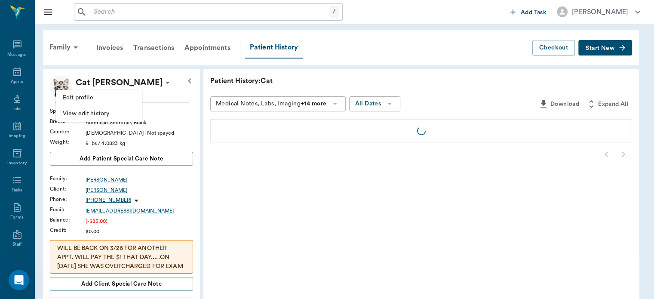
click at [120, 82] on div at bounding box center [327, 149] width 654 height 299
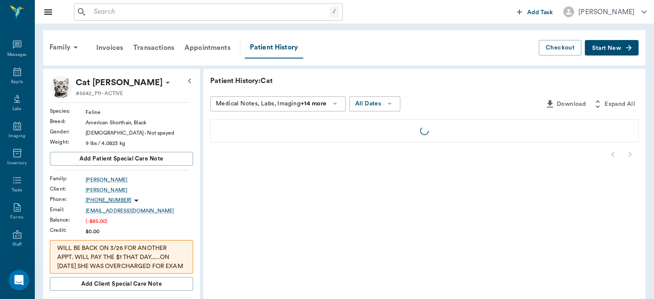
click at [127, 81] on div at bounding box center [327, 149] width 654 height 299
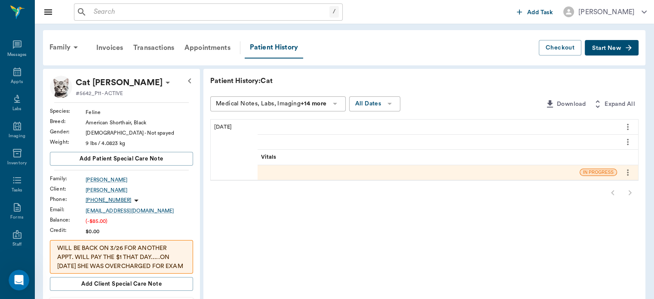
click at [115, 84] on div at bounding box center [327, 149] width 654 height 299
click at [108, 88] on div at bounding box center [327, 149] width 654 height 299
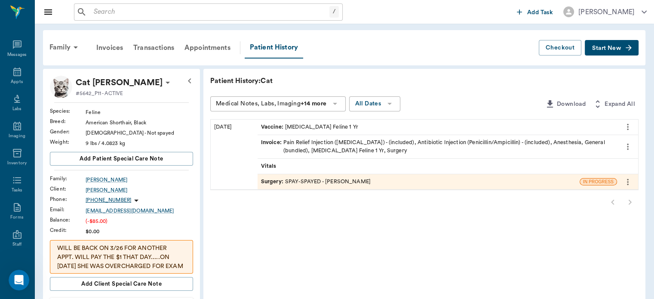
click at [103, 83] on p "Cat [PERSON_NAME]" at bounding box center [119, 83] width 87 height 14
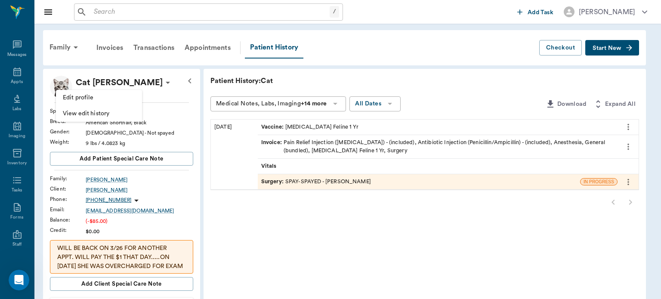
click at [110, 101] on span "Edit profile" at bounding box center [99, 97] width 72 height 9
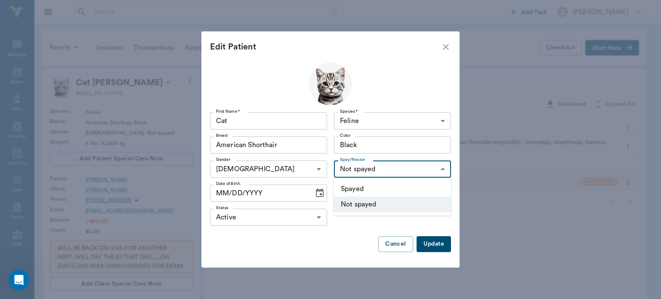
click at [387, 197] on li "Not spayed" at bounding box center [392, 204] width 117 height 15
click at [371, 190] on li "Spayed" at bounding box center [392, 188] width 117 height 15
type input "true"
click at [441, 246] on button "Update" at bounding box center [433, 244] width 34 height 16
